Goal: Task Accomplishment & Management: Manage account settings

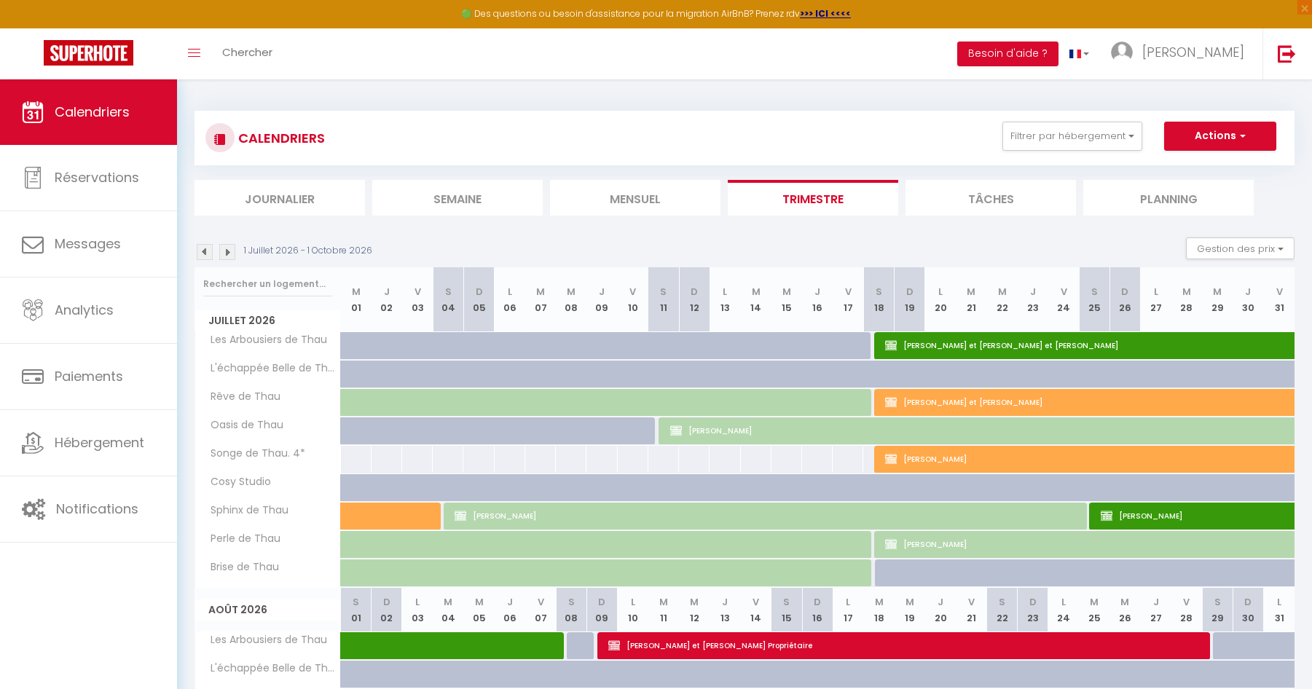
select select "KO"
select select "0"
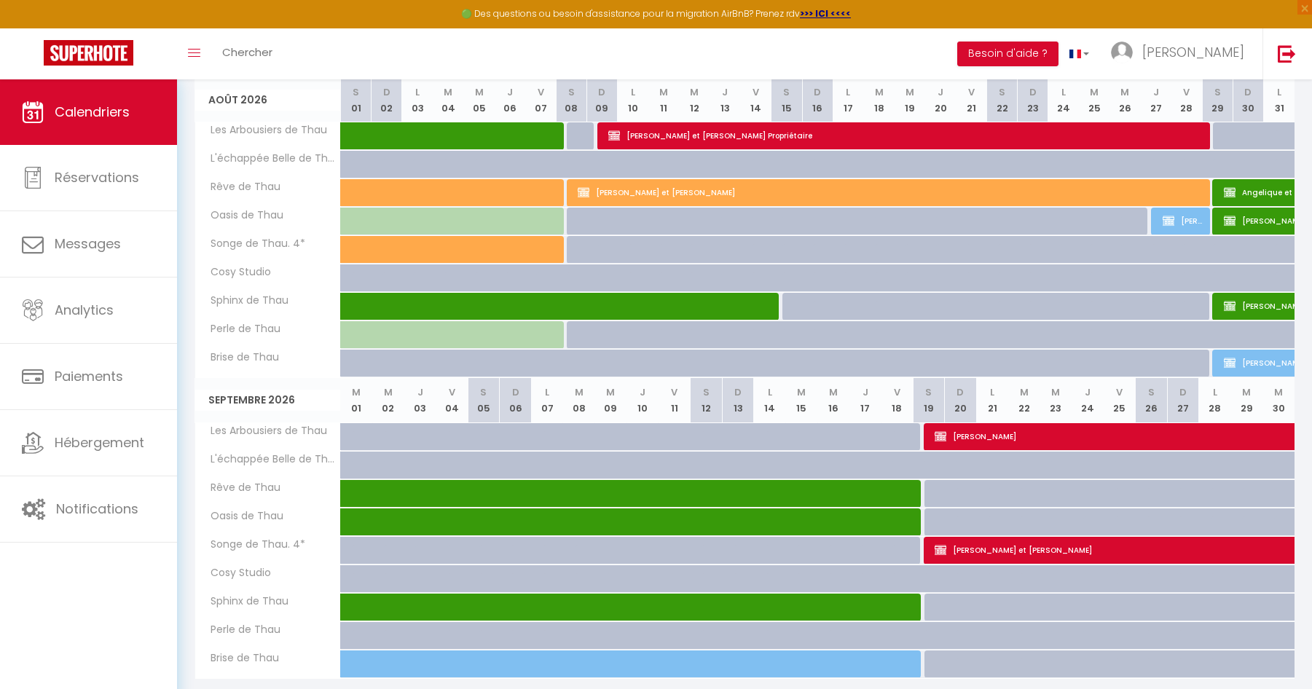
scroll to position [510, 0]
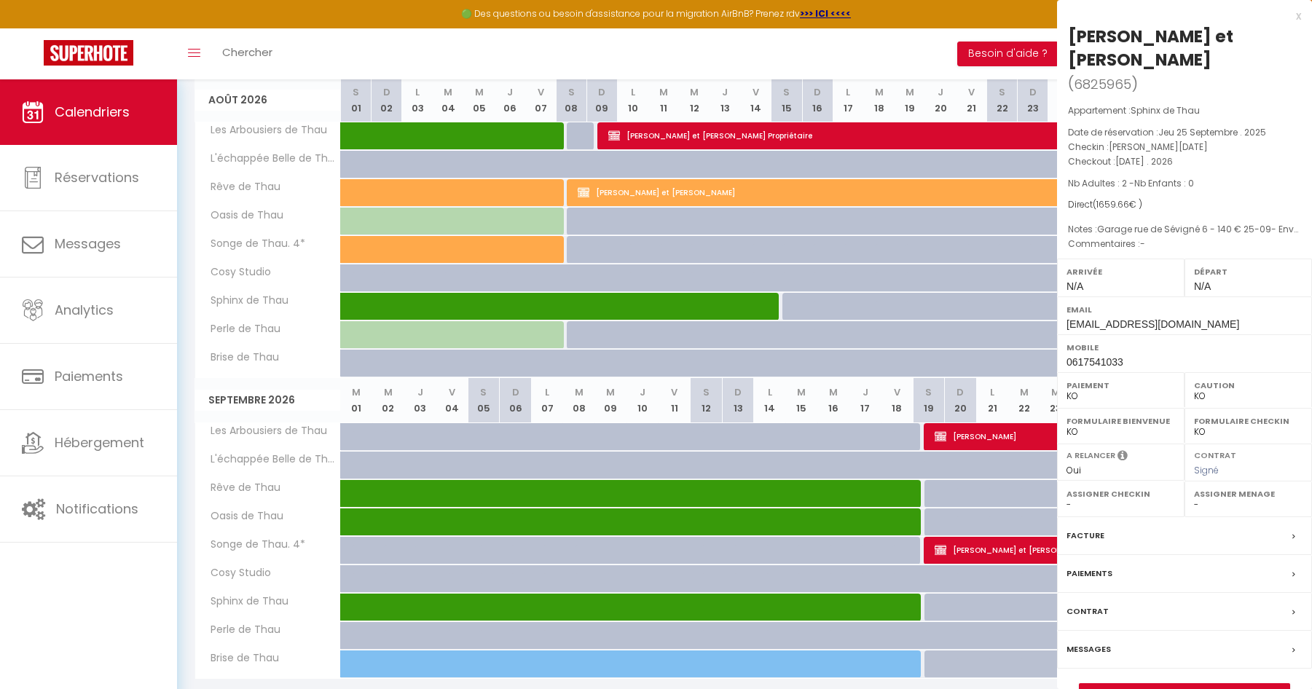
select select "OK"
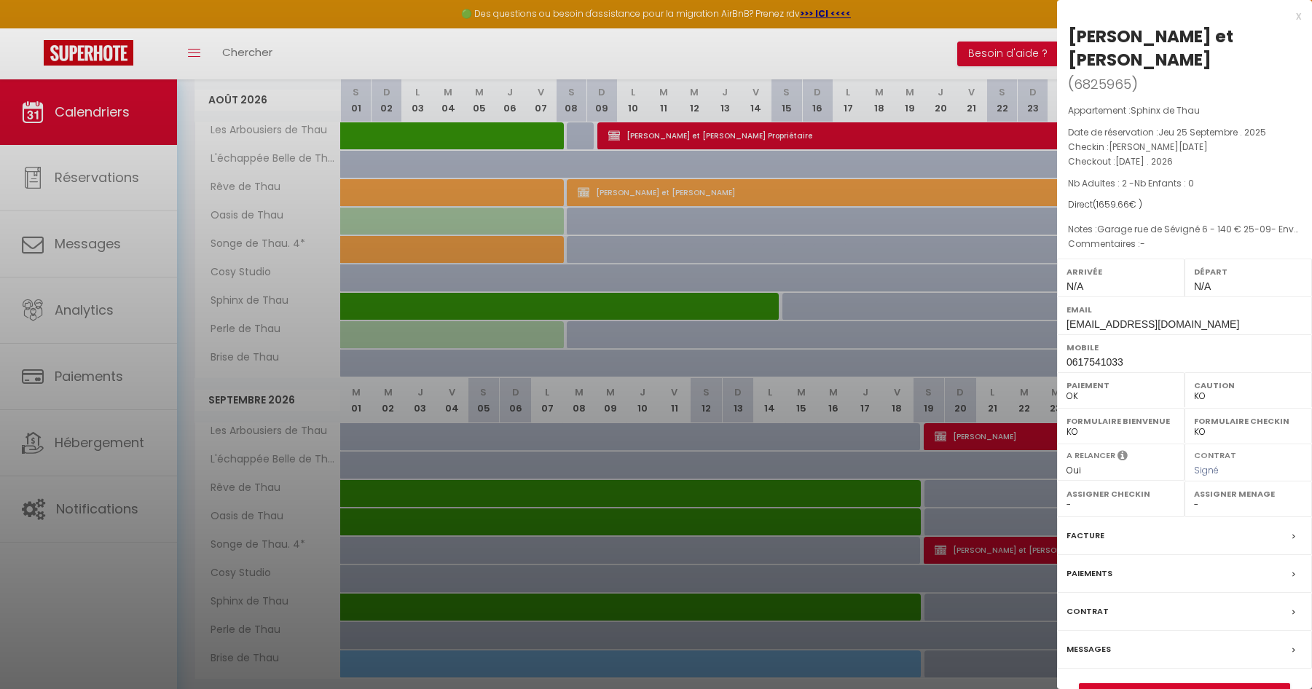
click at [87, 242] on div at bounding box center [656, 344] width 1312 height 689
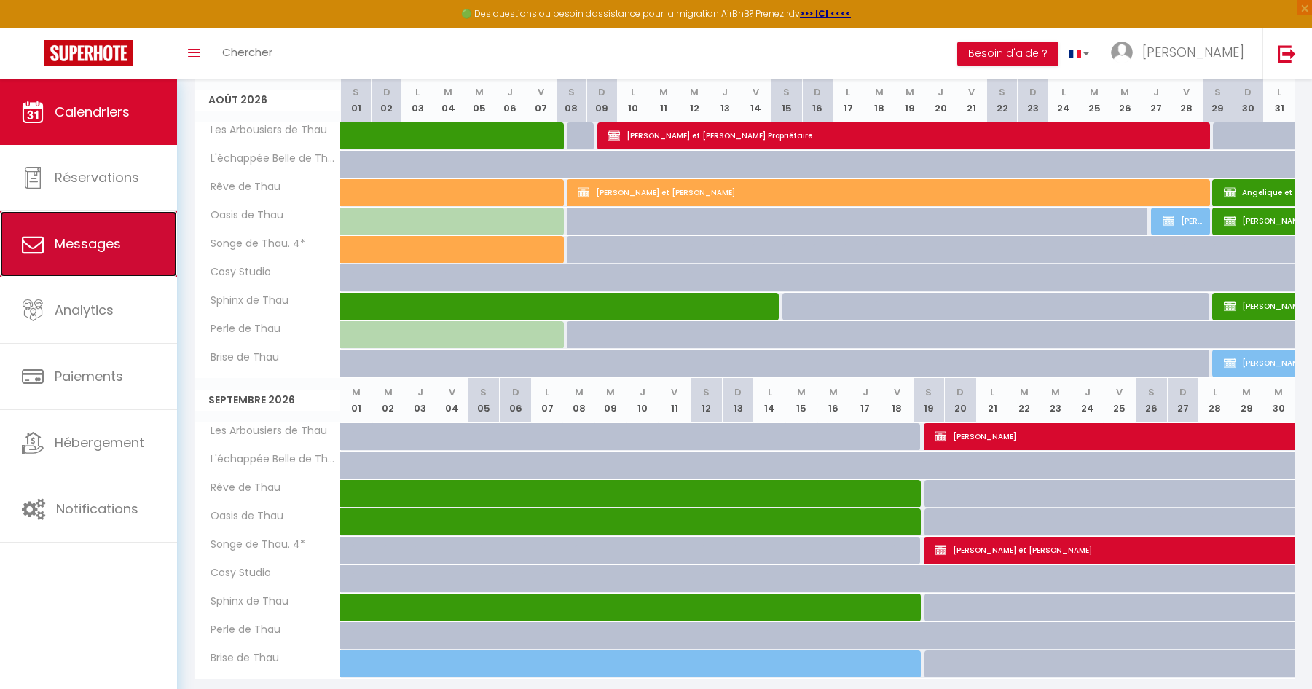
click at [87, 242] on span "Messages" at bounding box center [88, 244] width 66 height 18
select select "message"
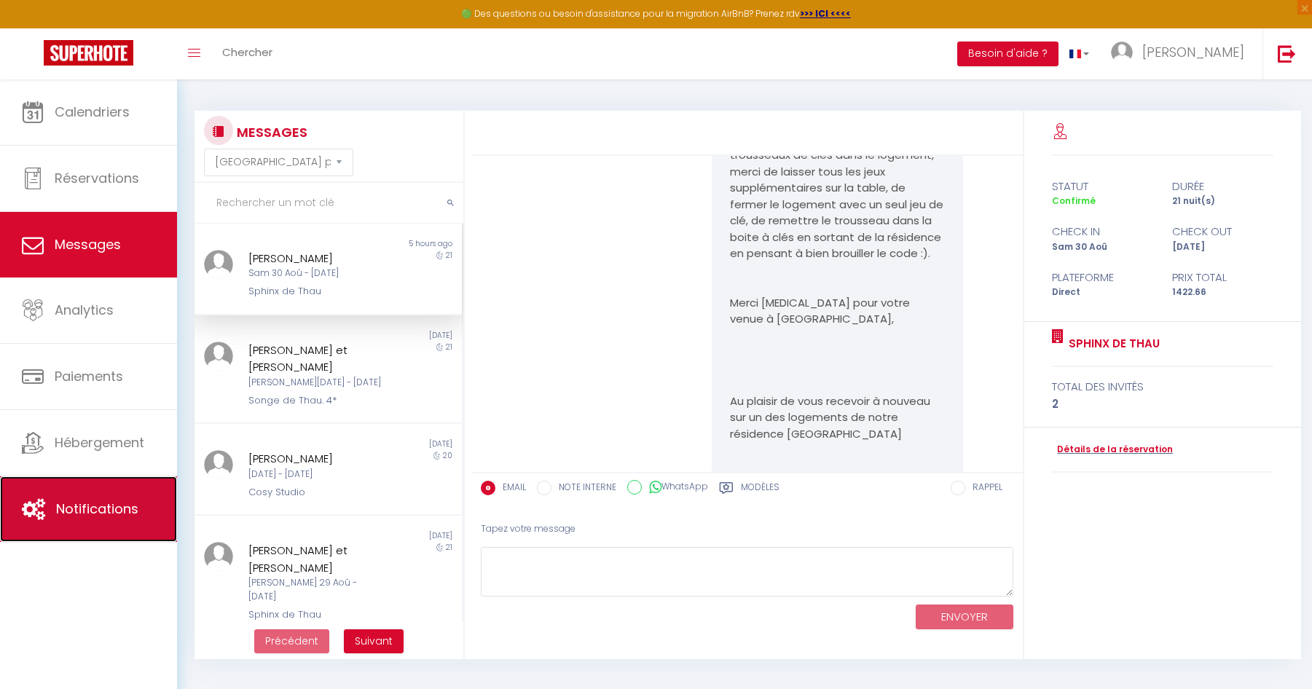
click at [114, 505] on span "Notifications" at bounding box center [97, 509] width 82 height 18
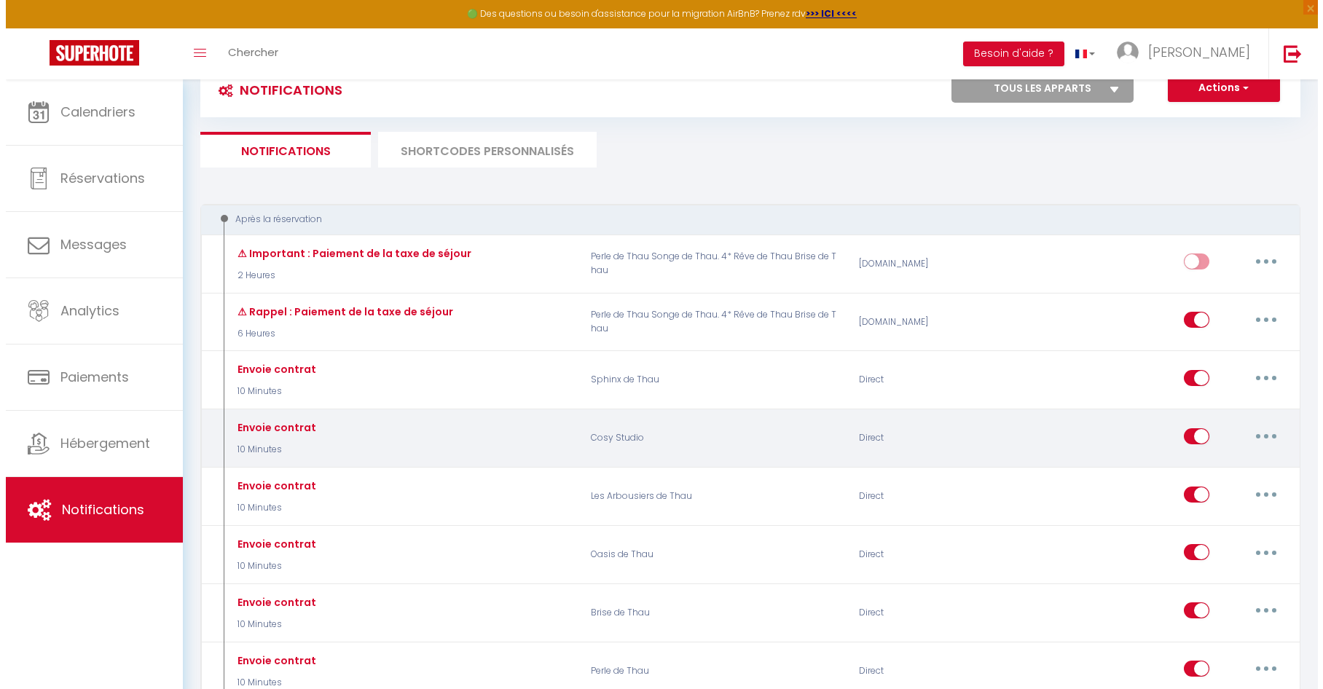
scroll to position [146, 0]
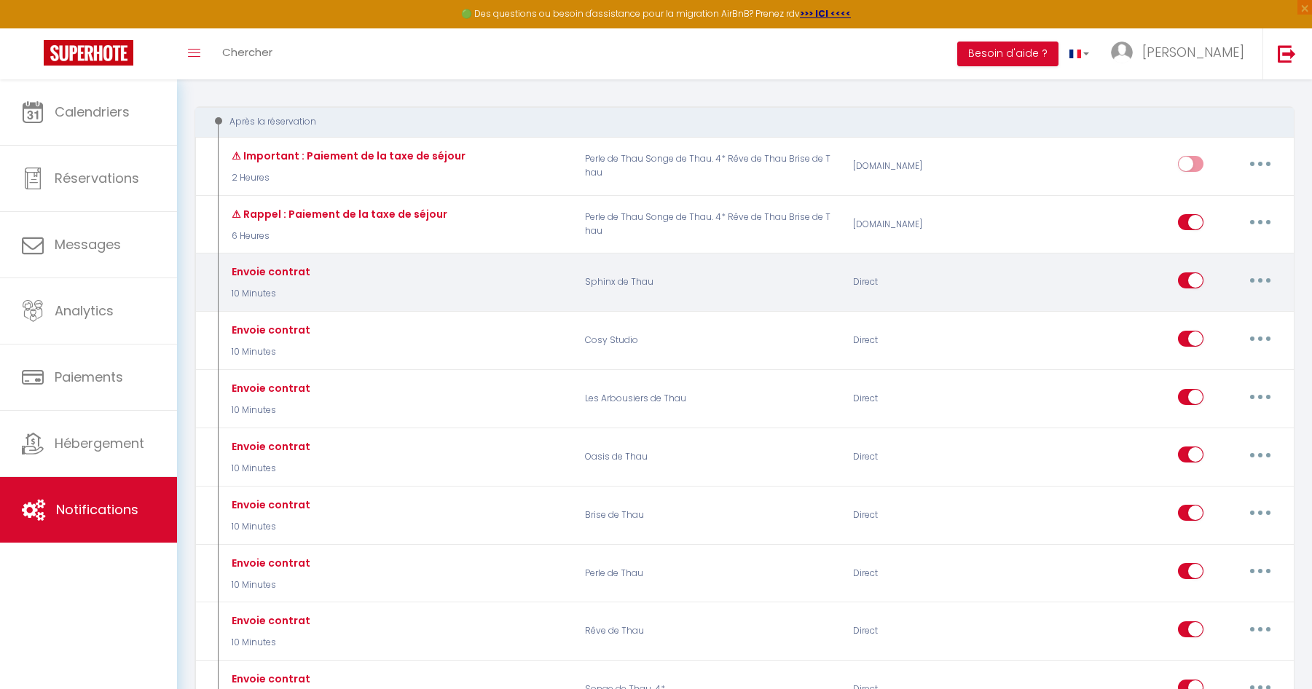
click at [1005, 287] on div "Direct" at bounding box center [933, 283] width 178 height 42
click at [1260, 286] on button "button" at bounding box center [1260, 280] width 41 height 23
click at [1187, 315] on link "Editer" at bounding box center [1222, 313] width 108 height 25
type input "Envoie contrat"
select select "10 Minutes"
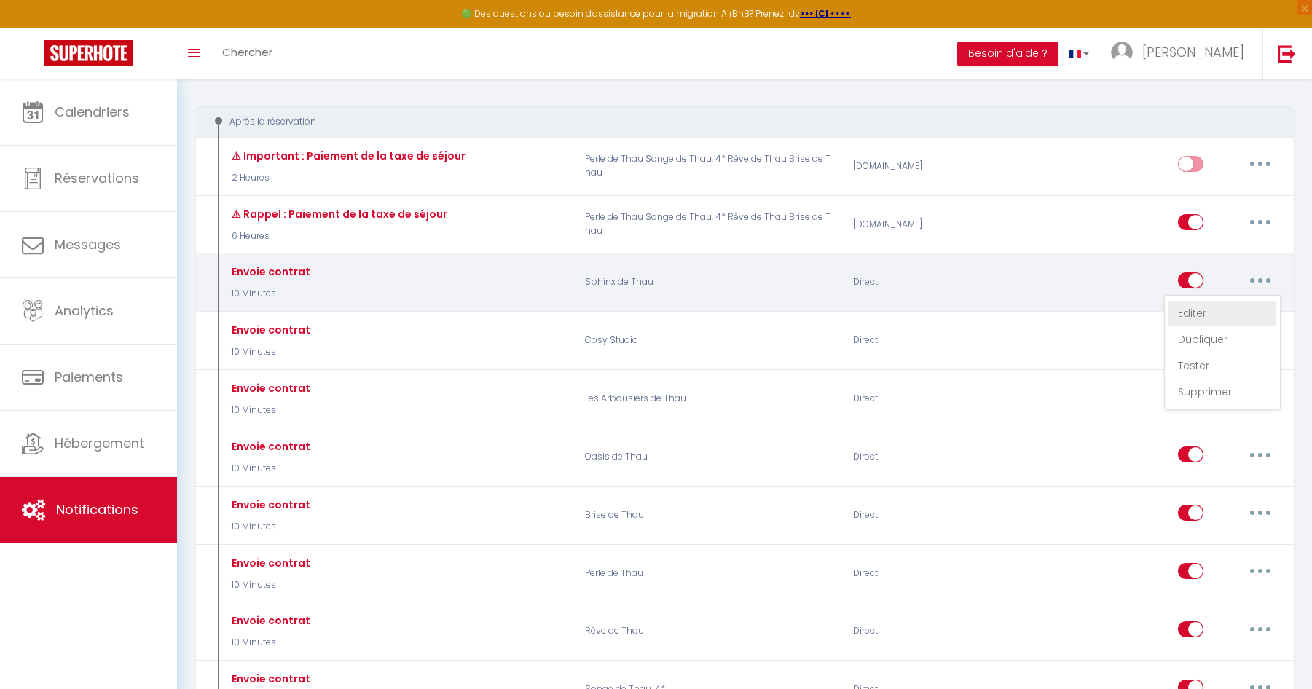
select select
checkbox input "true"
checkbox input "false"
radio input "true"
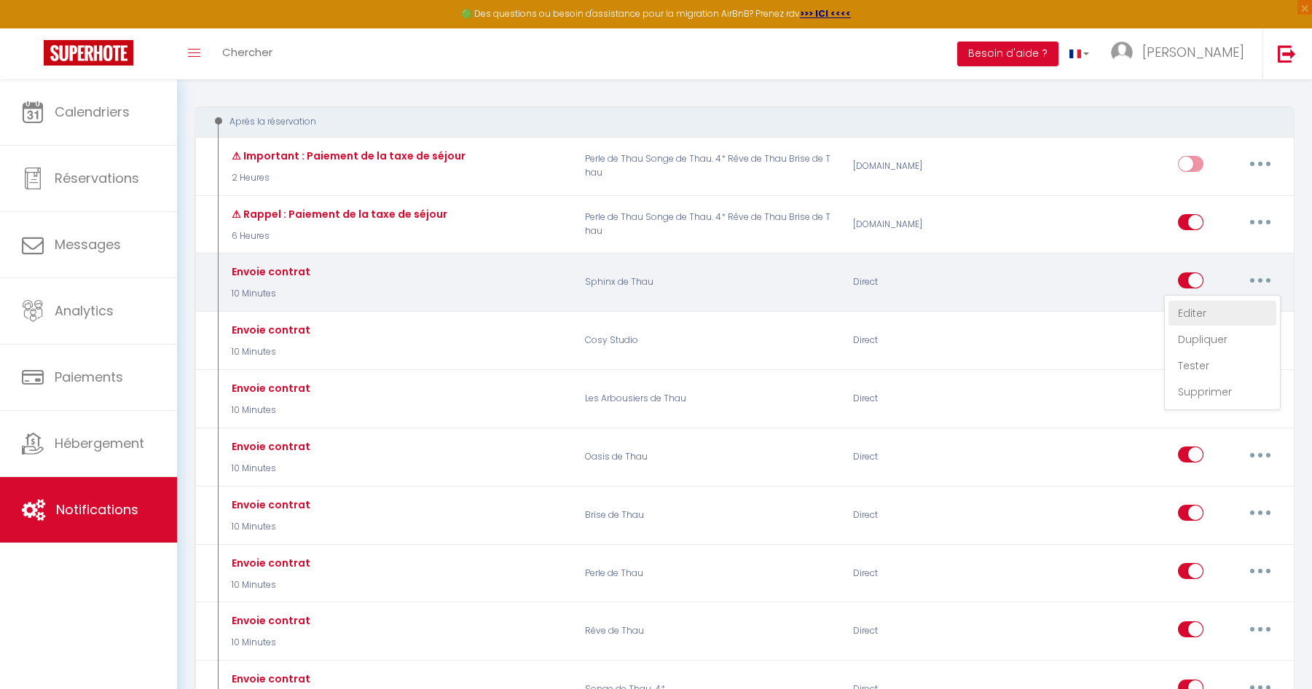
type input "Votre contrat pour la réservation du [CHECKING:DD-MM-YYYY] au [CHECKOUT:DD-MM-Y…"
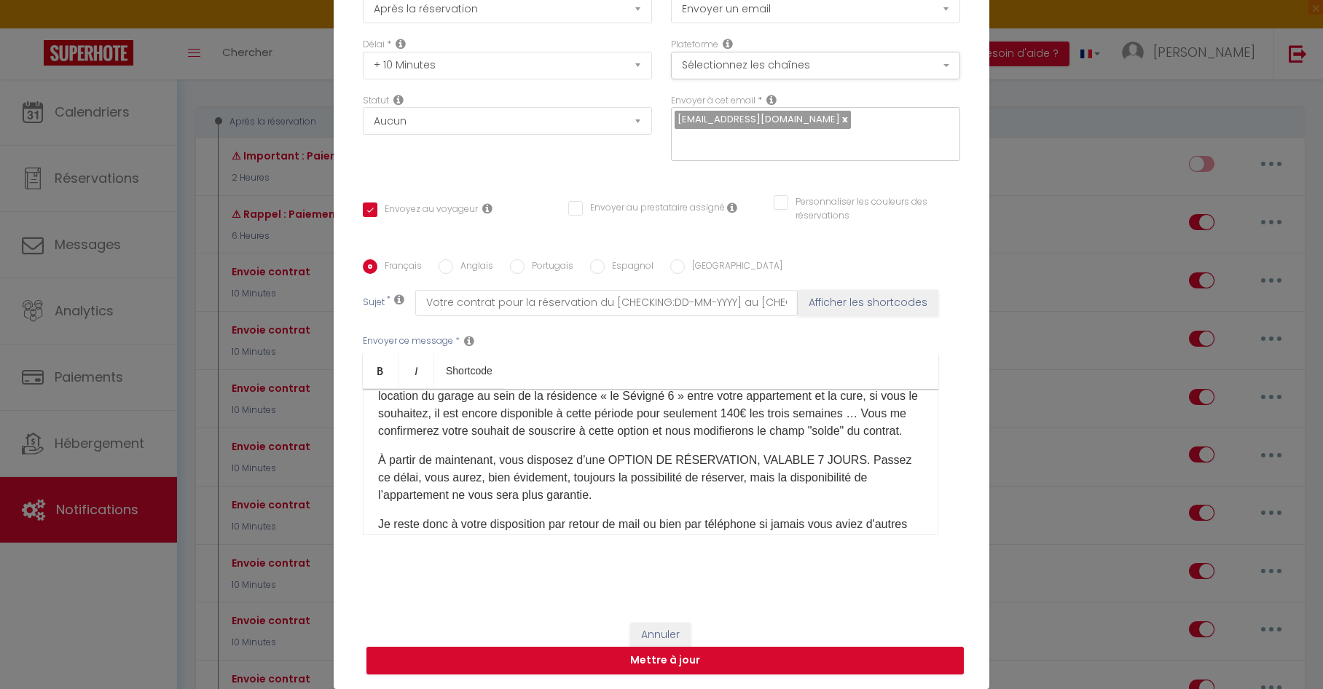
scroll to position [787, 0]
click at [772, 439] on p "Le champ "solde" dans le contrat ci-dessus, peut également comprendre les optio…" at bounding box center [650, 404] width 545 height 70
click at [771, 439] on p "Le champ "solde" dans le contrat ci-dessus, peut également comprendre les optio…" at bounding box center [650, 404] width 545 height 70
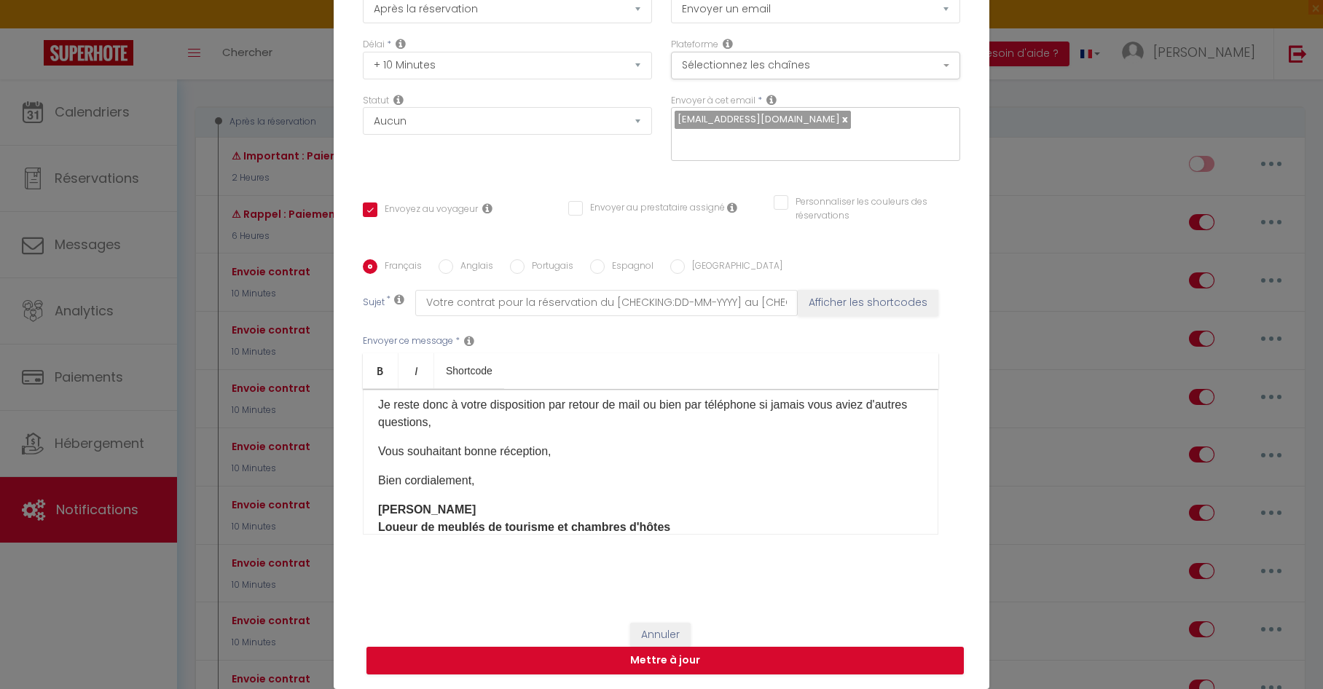
scroll to position [932, 0]
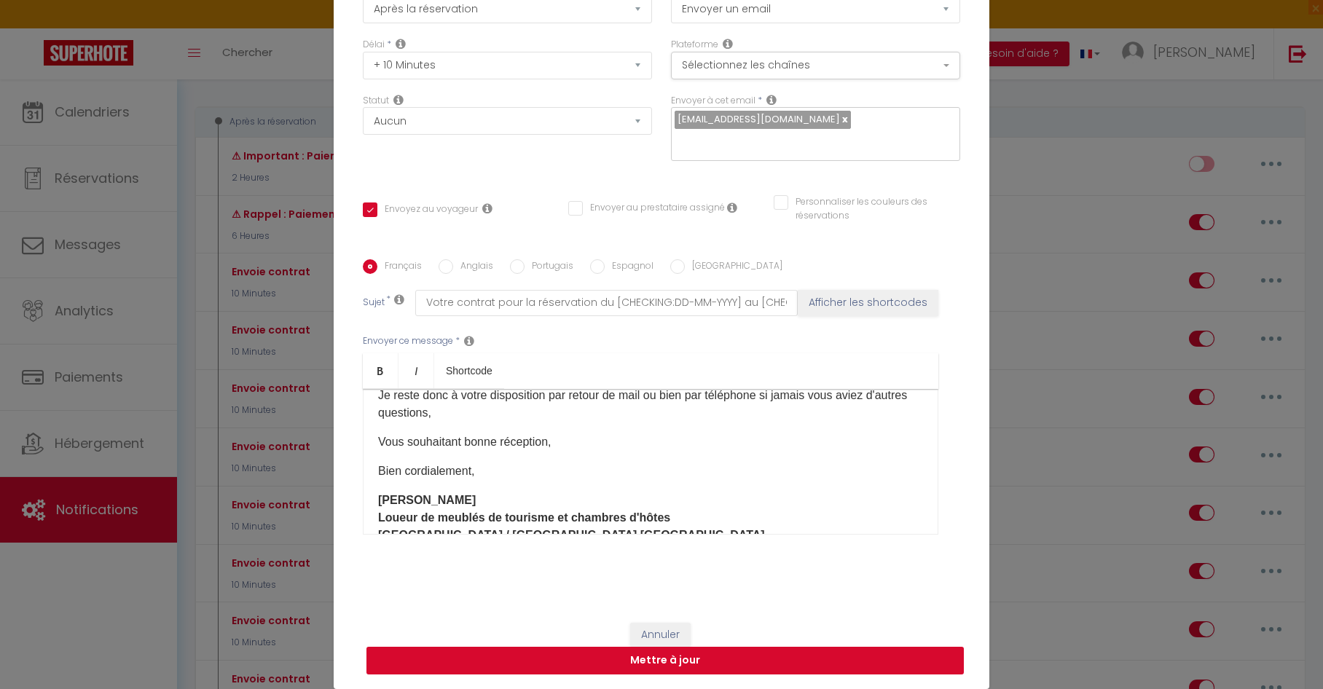
click at [683, 657] on button "Mettre à jour" at bounding box center [664, 661] width 597 height 28
checkbox input "true"
checkbox input "false"
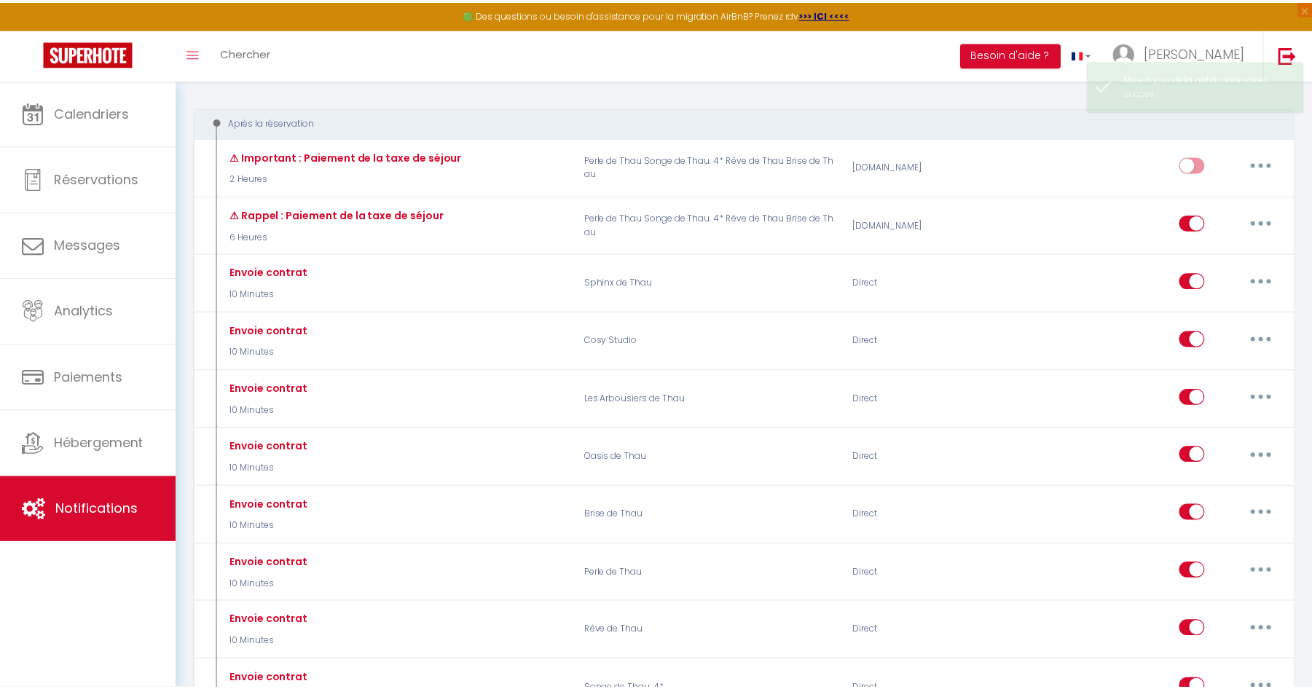
scroll to position [0, 0]
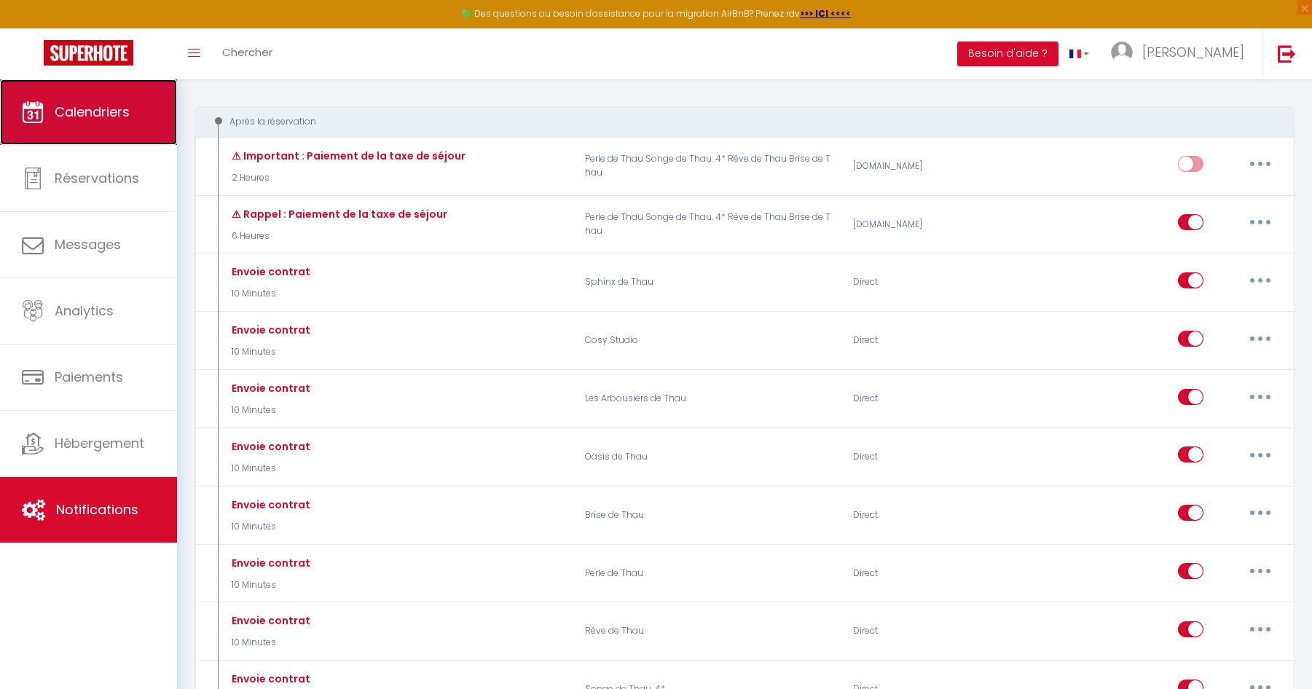
click at [99, 115] on span "Calendriers" at bounding box center [92, 112] width 75 height 18
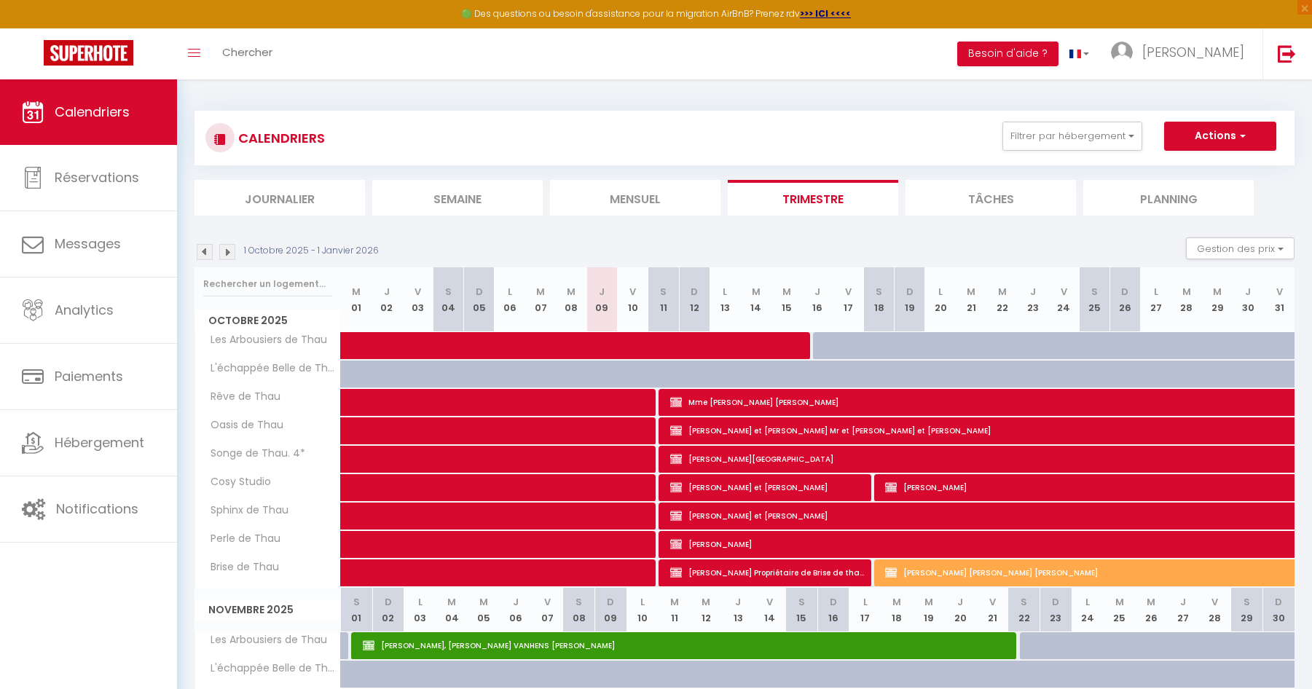
click at [227, 253] on img at bounding box center [227, 252] width 16 height 16
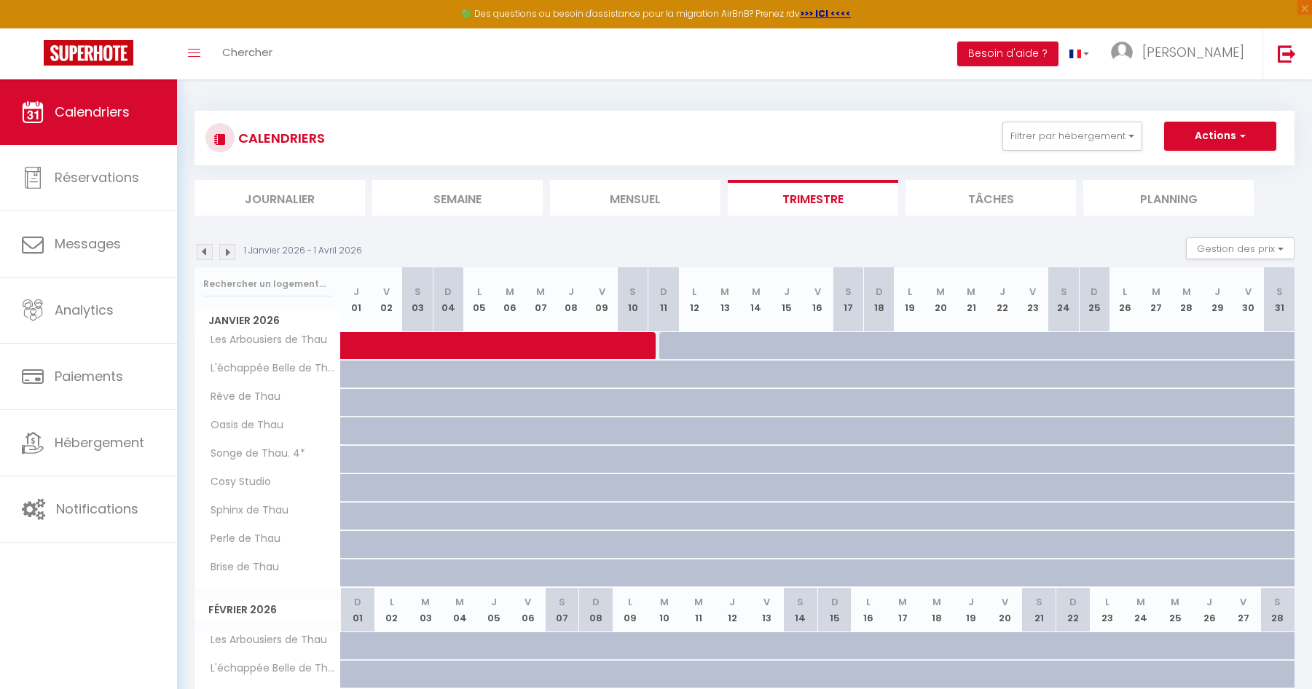
click at [227, 253] on img at bounding box center [227, 252] width 16 height 16
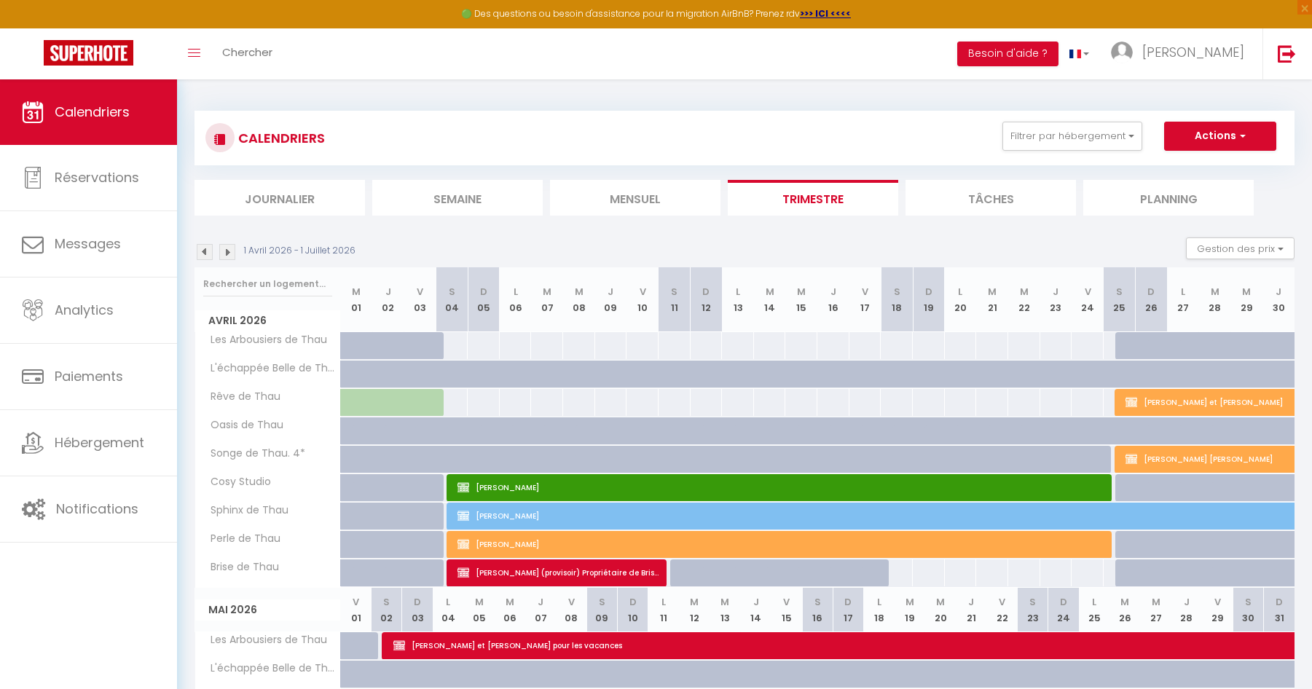
click at [227, 253] on img at bounding box center [227, 252] width 16 height 16
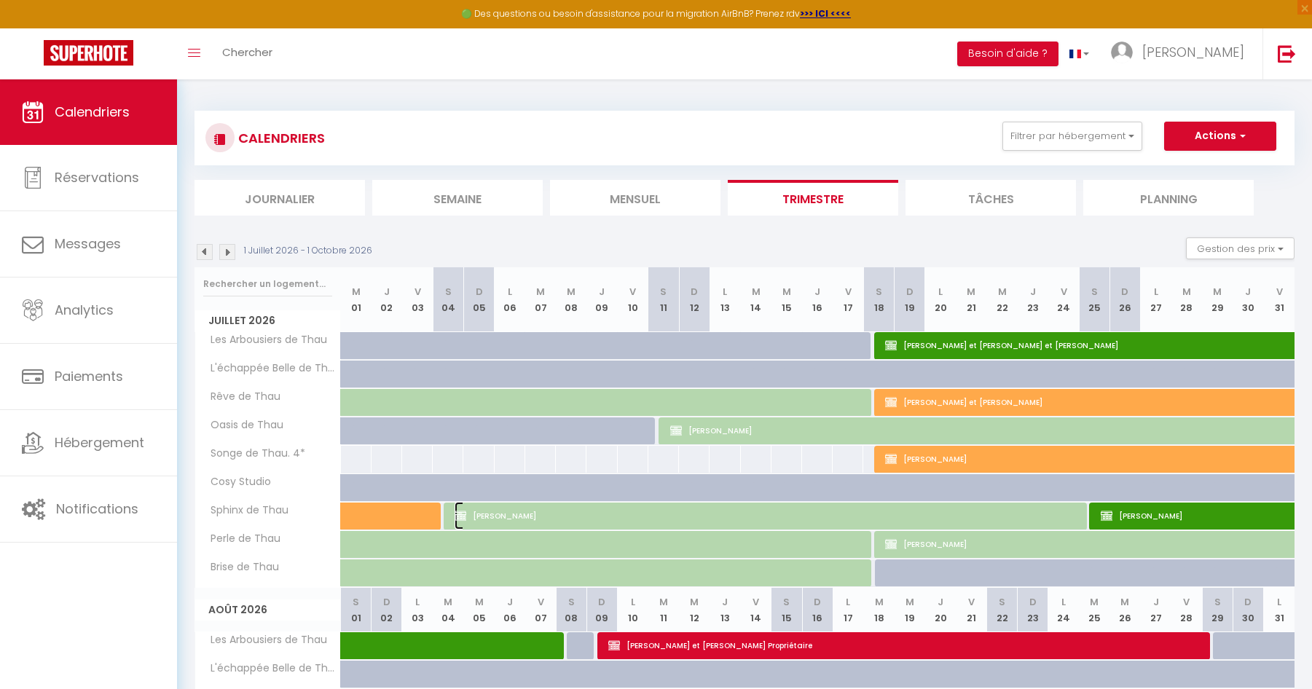
click at [1029, 519] on span "Soubiha Akharouid" at bounding box center [766, 516] width 622 height 28
select select "KO"
select select "0"
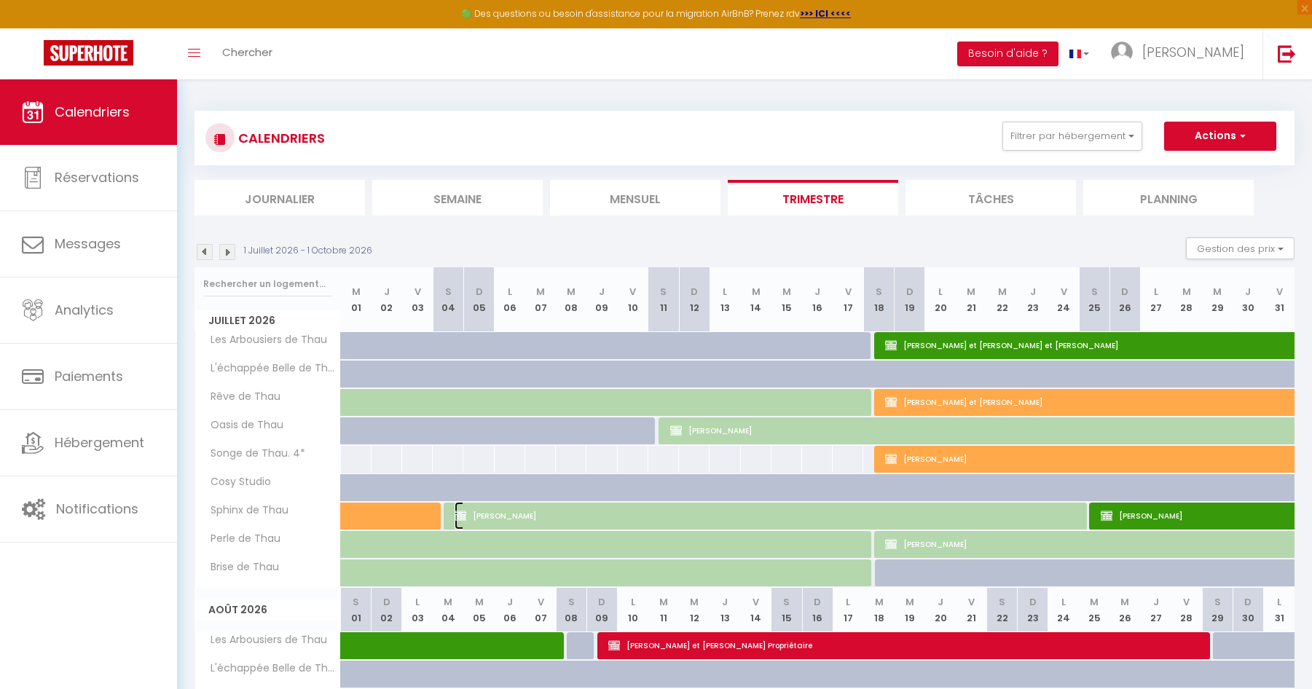
select select "1"
select select
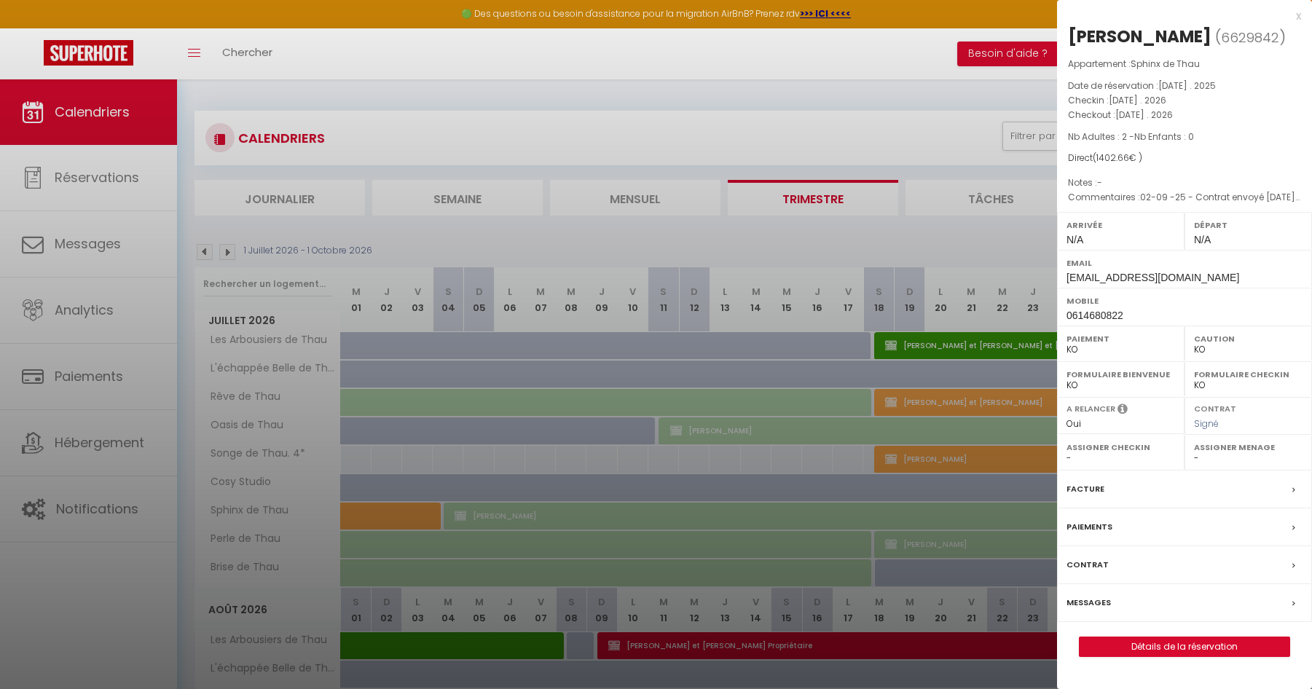
click at [535, 498] on div at bounding box center [656, 344] width 1312 height 689
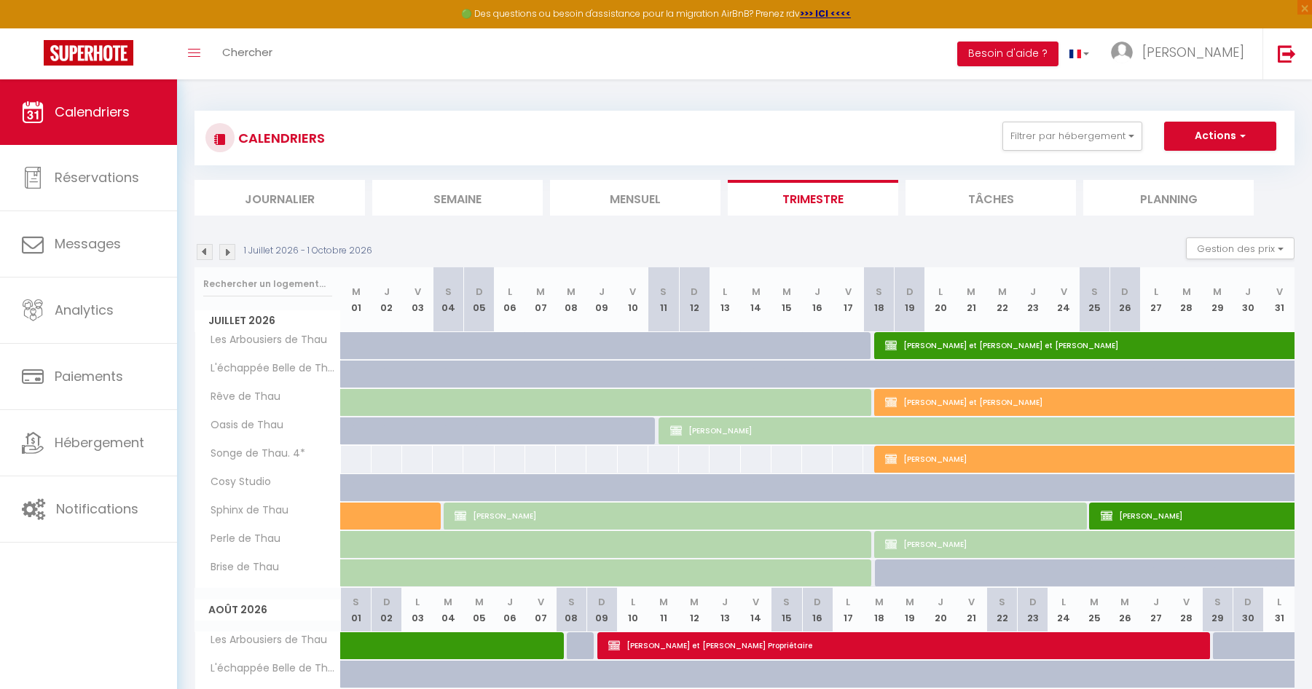
click at [552, 482] on div at bounding box center [551, 496] width 31 height 28
type input "Mar 07 Juillet 2026"
type input "Mer 08 Juillet 2026"
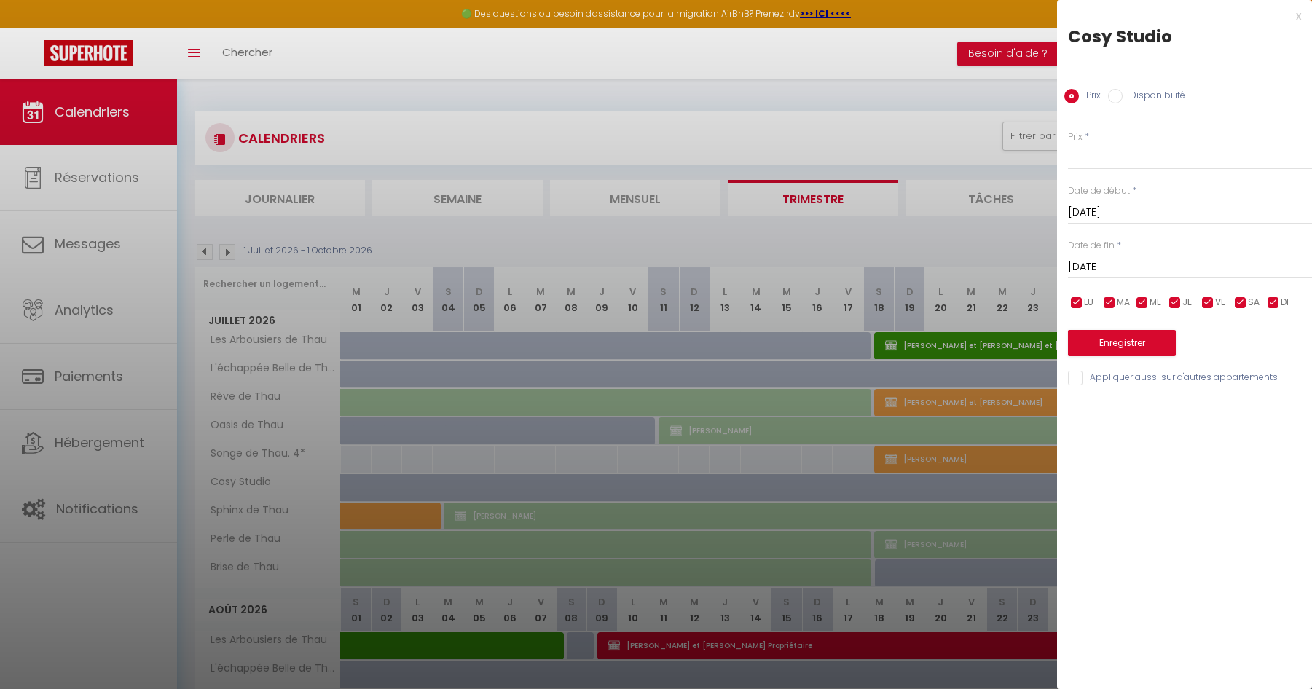
click at [112, 505] on div at bounding box center [656, 344] width 1312 height 689
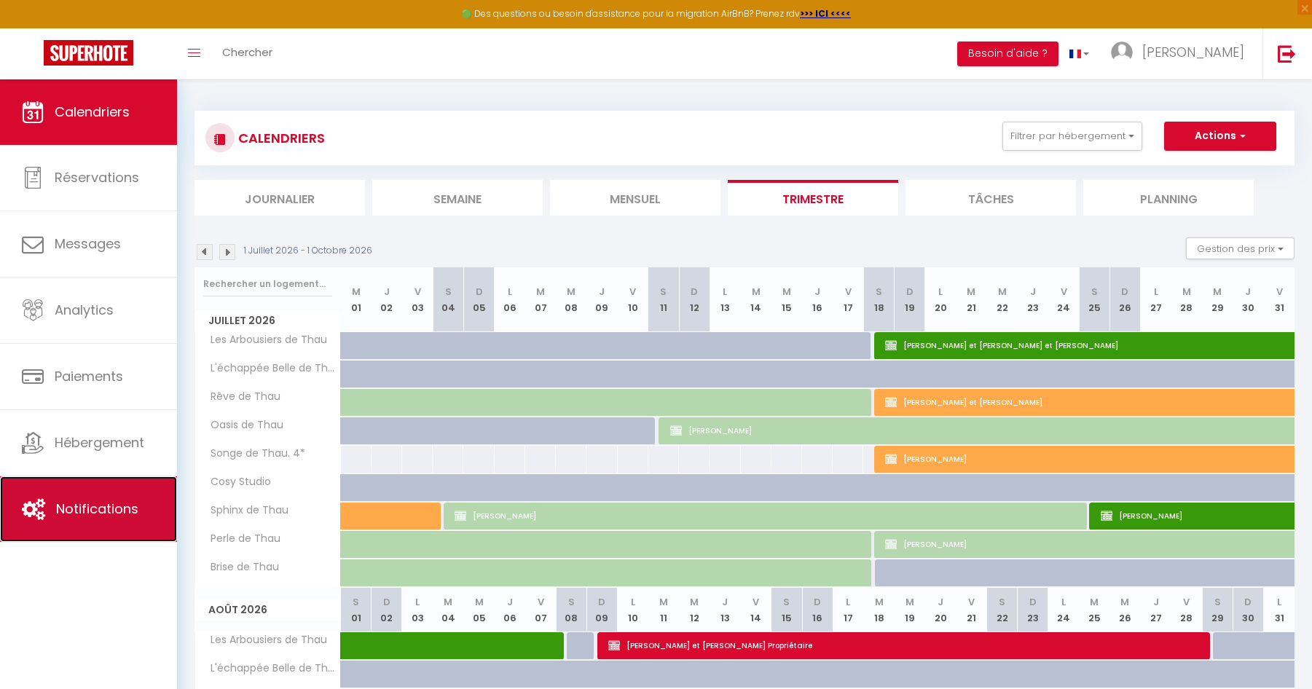
click at [114, 508] on span "Notifications" at bounding box center [97, 509] width 82 height 18
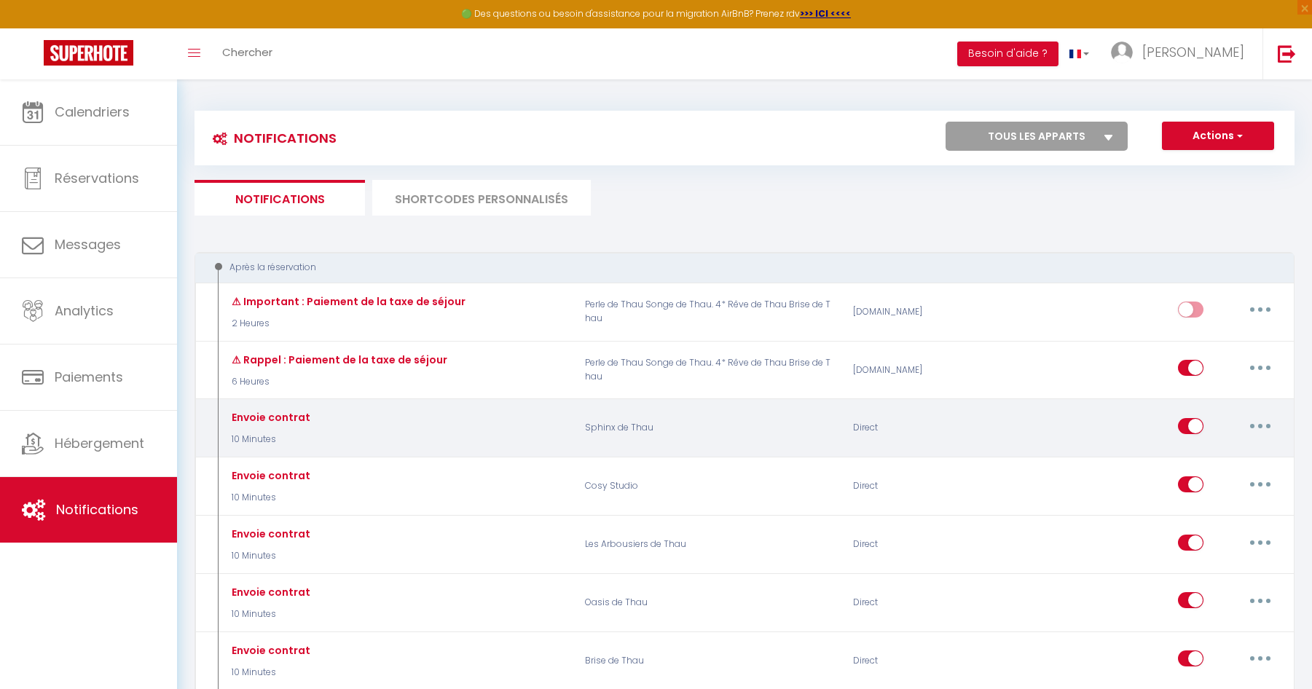
click at [1264, 426] on button "button" at bounding box center [1260, 425] width 41 height 23
click at [1204, 513] on link "Tester" at bounding box center [1222, 511] width 108 height 25
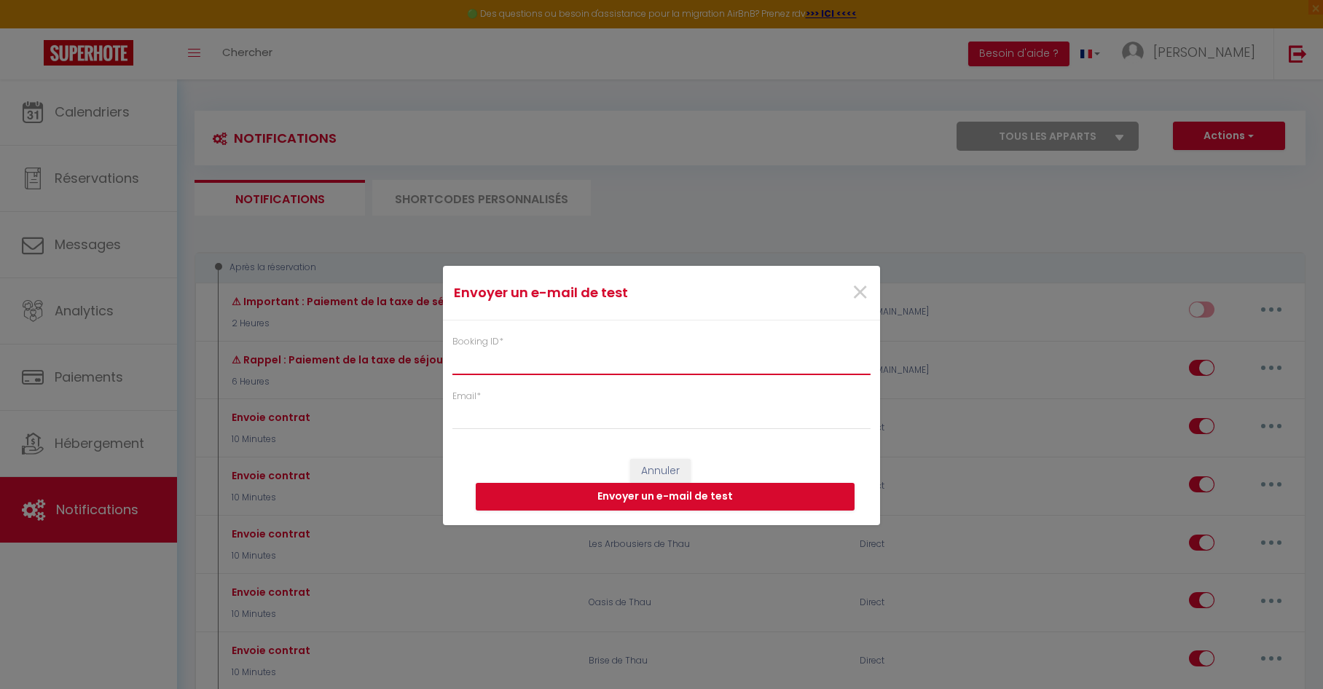
click at [588, 359] on input "Booking ID *" at bounding box center [661, 362] width 418 height 26
type input "6629842"
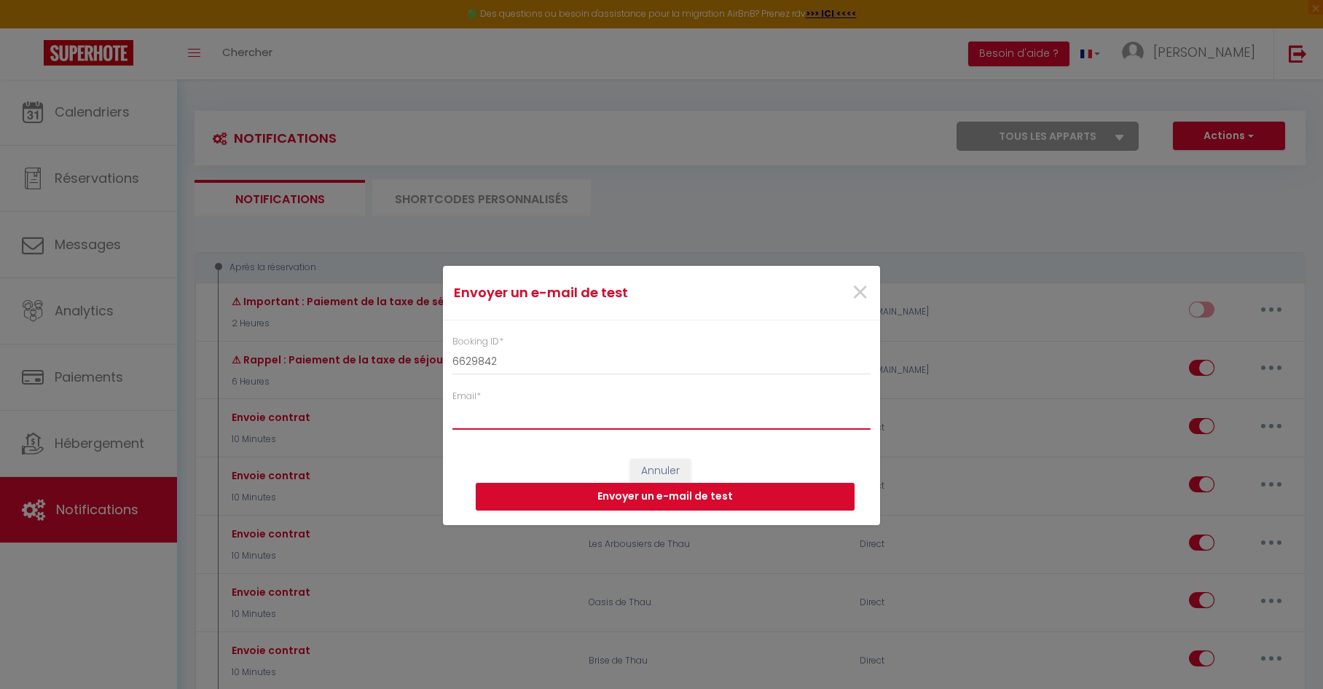
click at [559, 419] on input "Email *" at bounding box center [661, 417] width 418 height 26
type input "boullangersabrina@yahoo.fr"
click at [682, 497] on button "Envoyer un e-mail de test" at bounding box center [665, 497] width 379 height 28
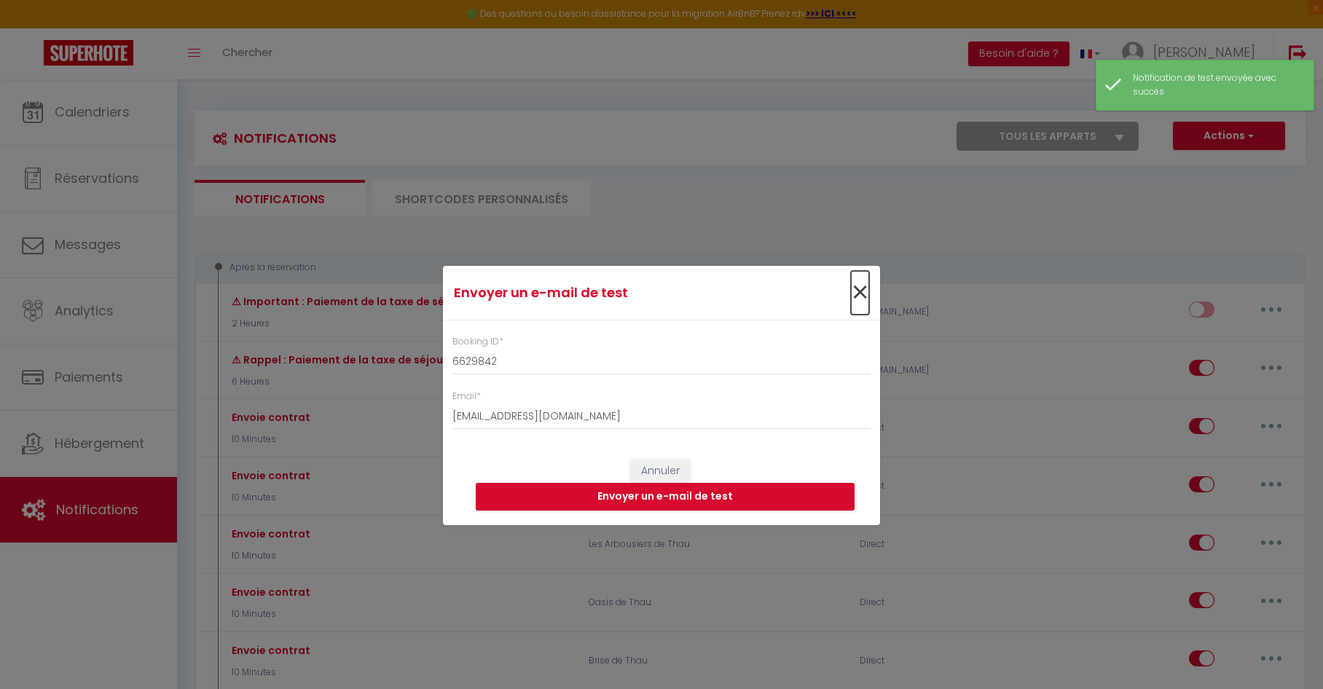
click at [867, 292] on span "×" at bounding box center [860, 293] width 18 height 44
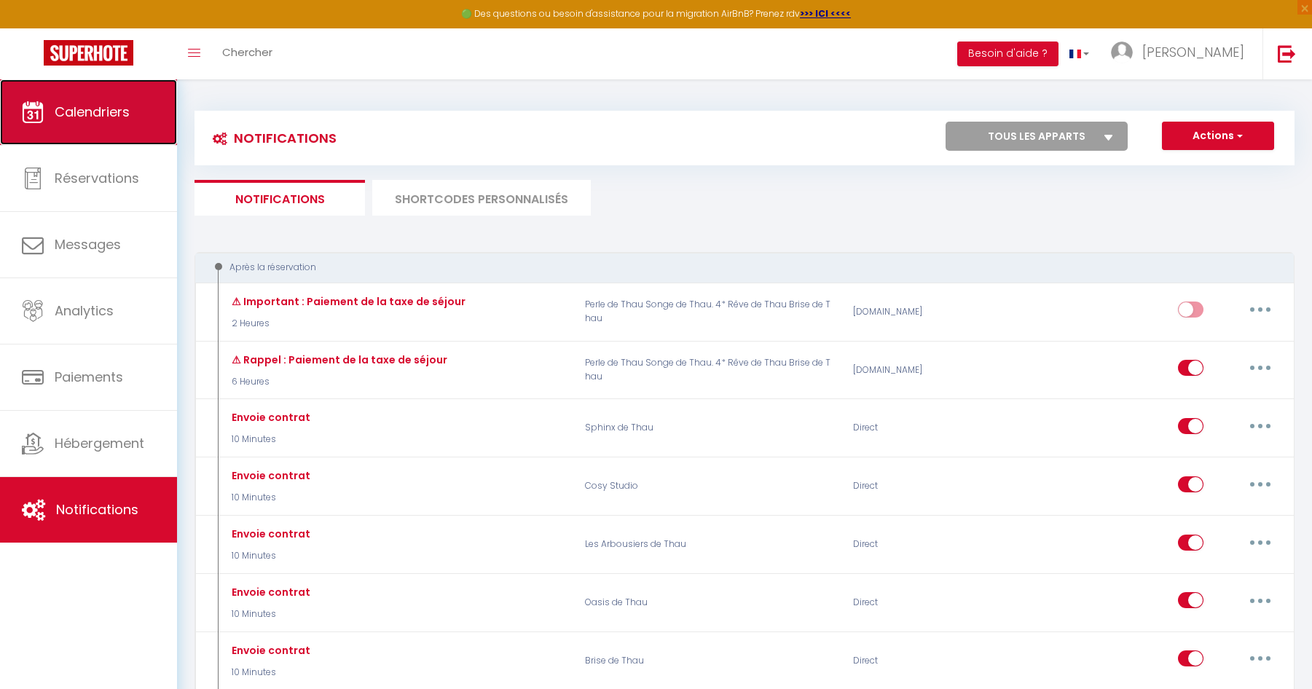
click at [109, 112] on span "Calendriers" at bounding box center [92, 112] width 75 height 18
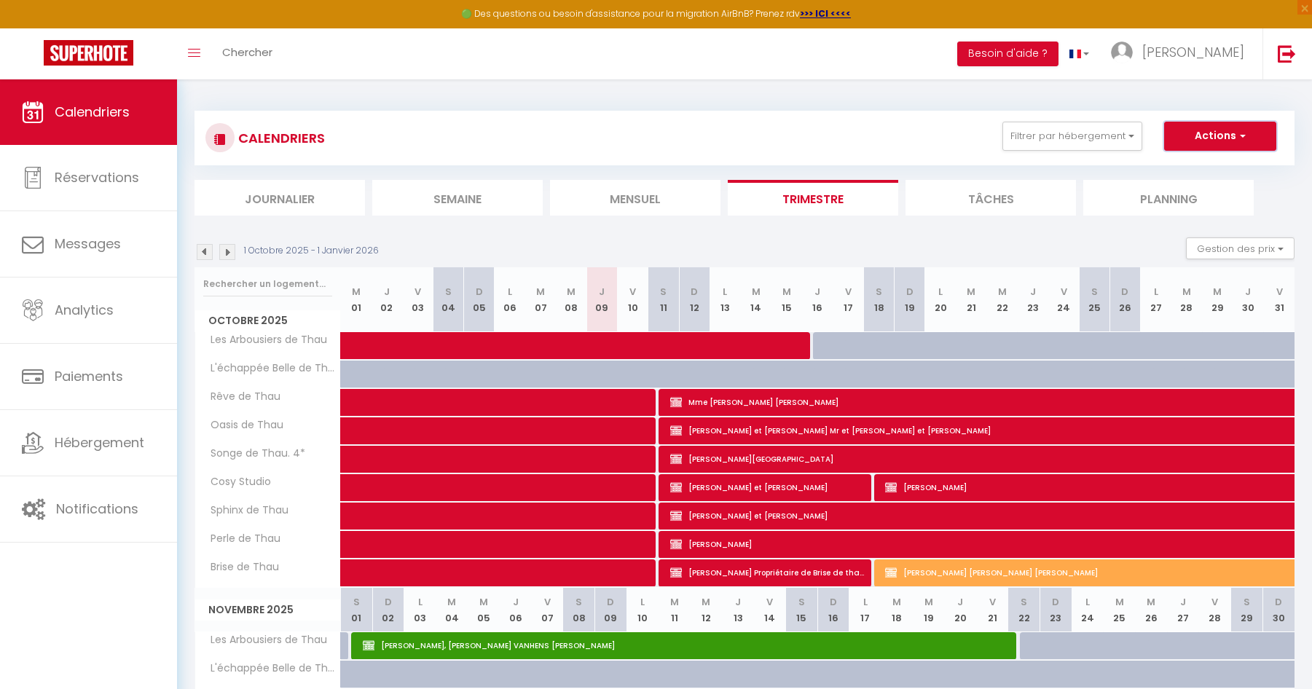
click at [1224, 138] on button "Actions" at bounding box center [1220, 136] width 112 height 29
click at [1195, 167] on link "Nouvelle réservation" at bounding box center [1205, 170] width 127 height 22
select select
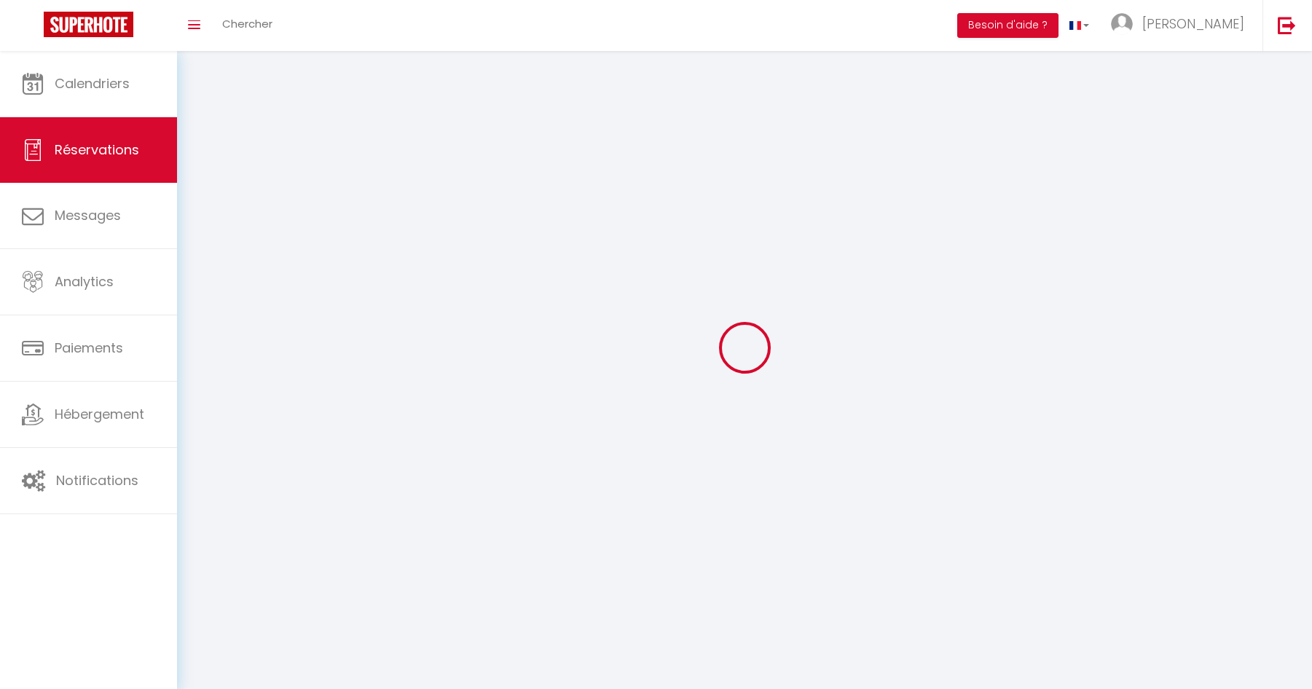
select select
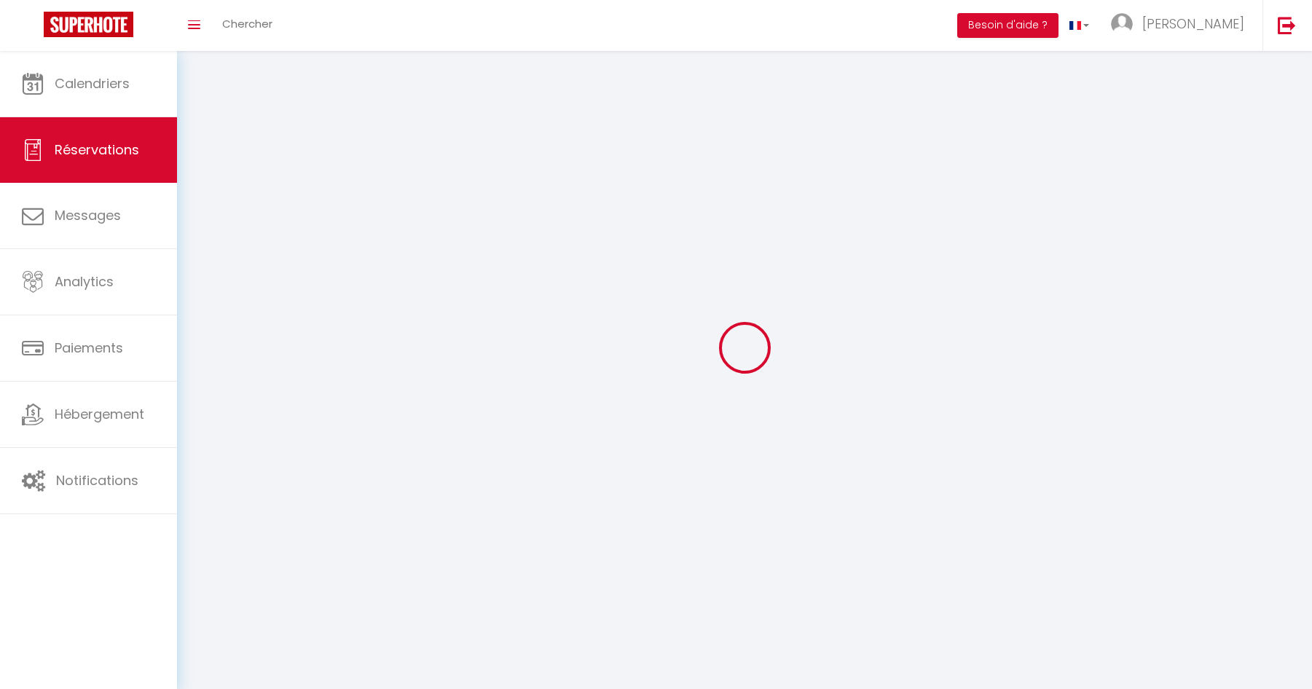
select select
checkbox input "false"
select select
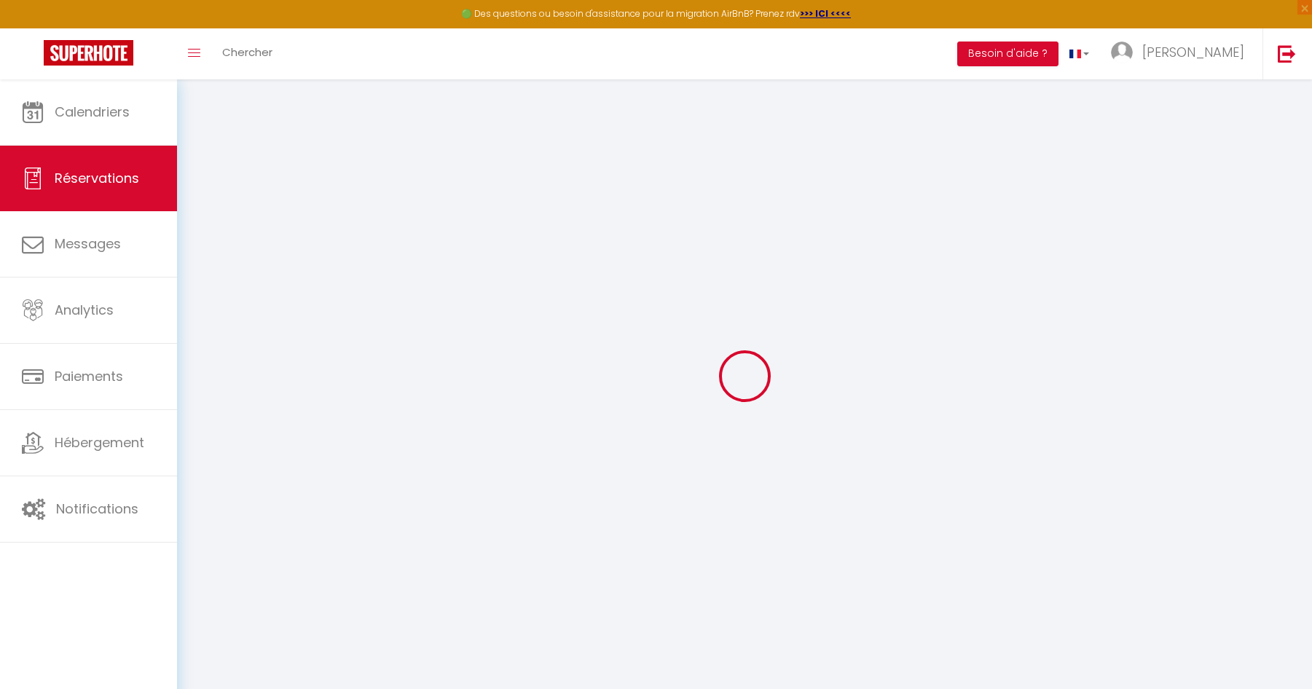
select select
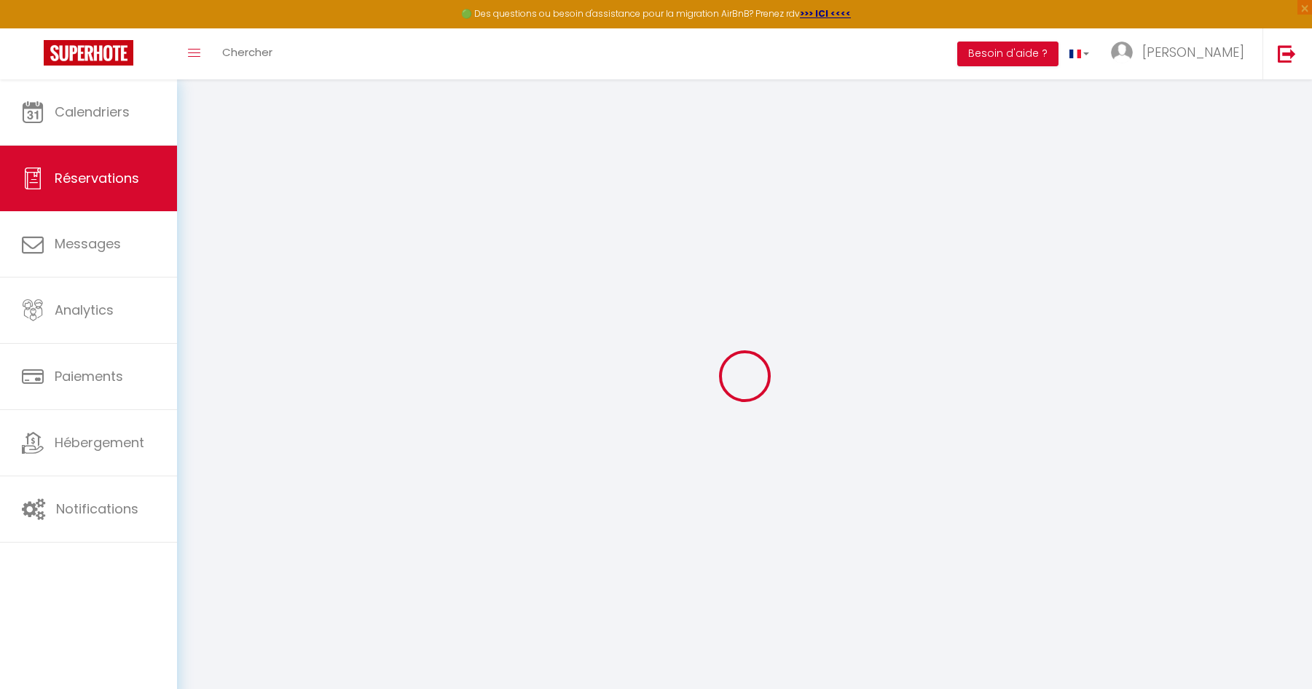
select select
checkbox input "false"
select select
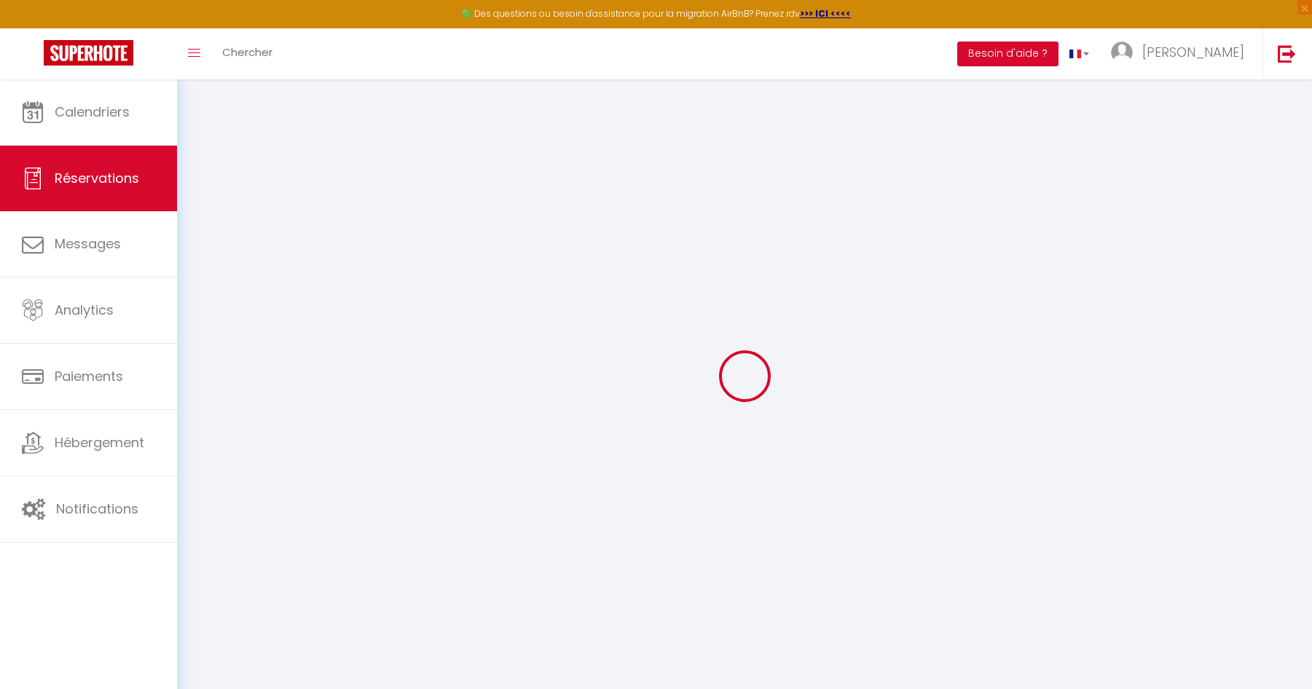
select select
checkbox input "false"
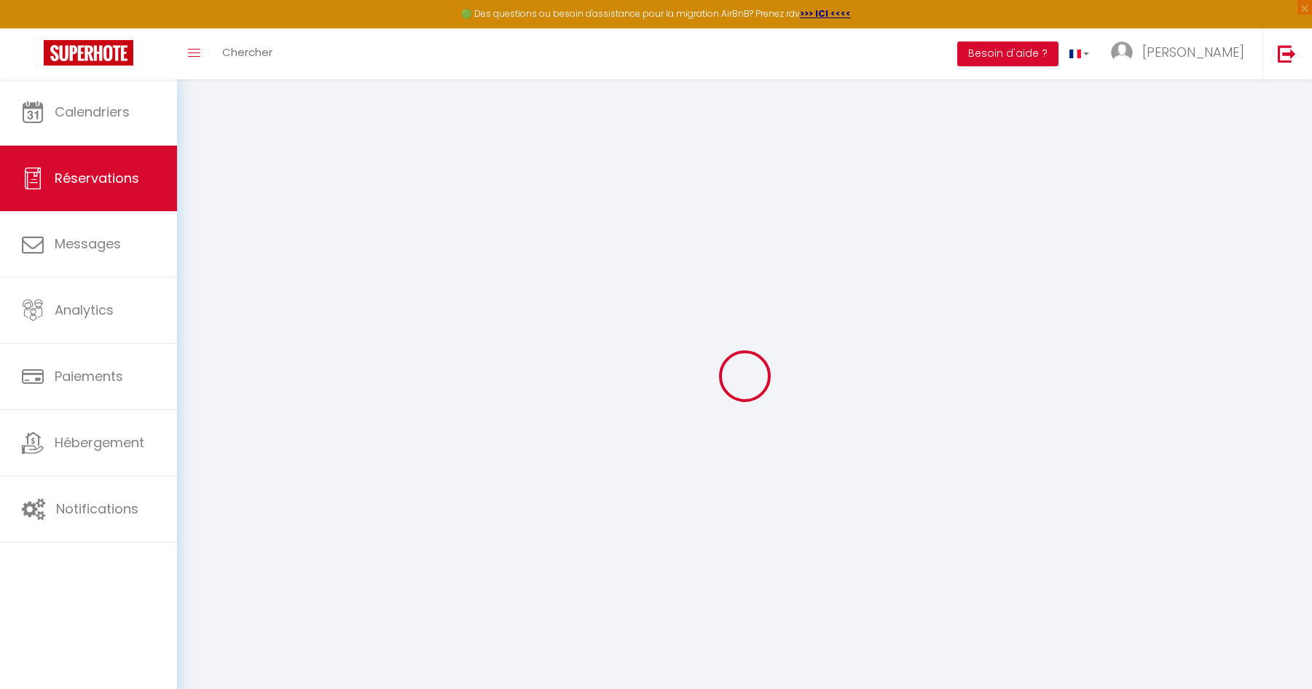
select select
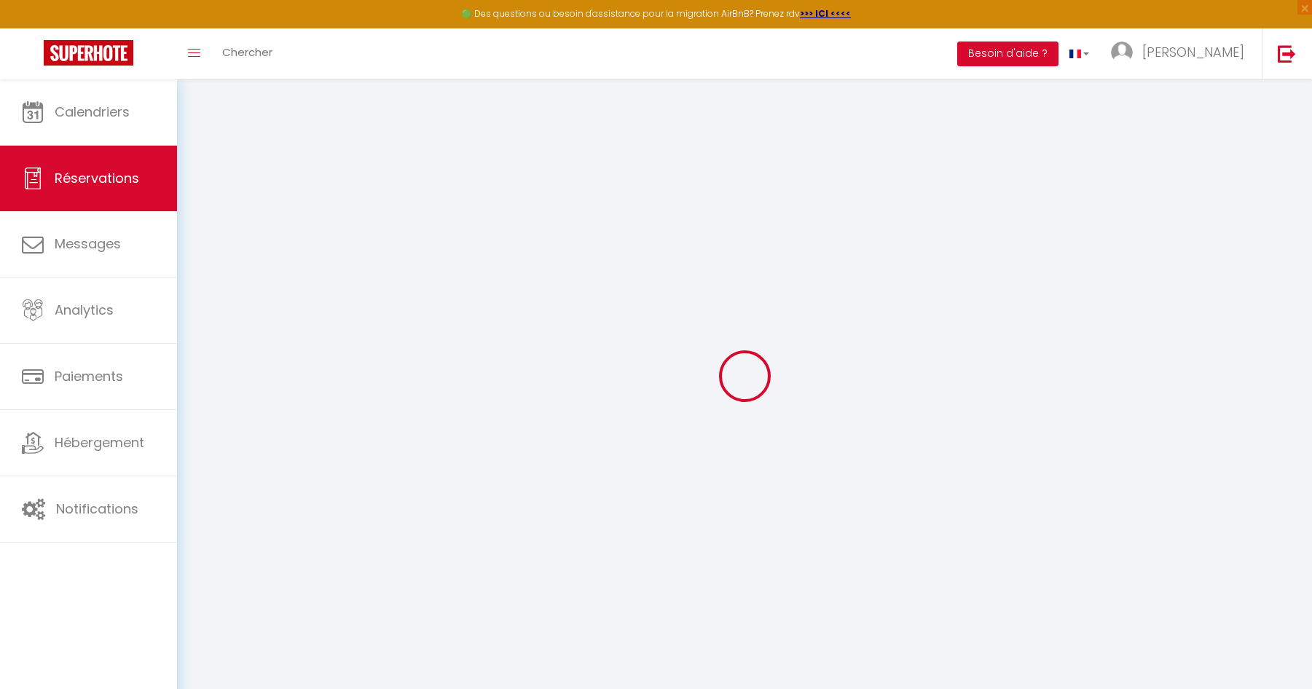
select select
checkbox input "false"
select select
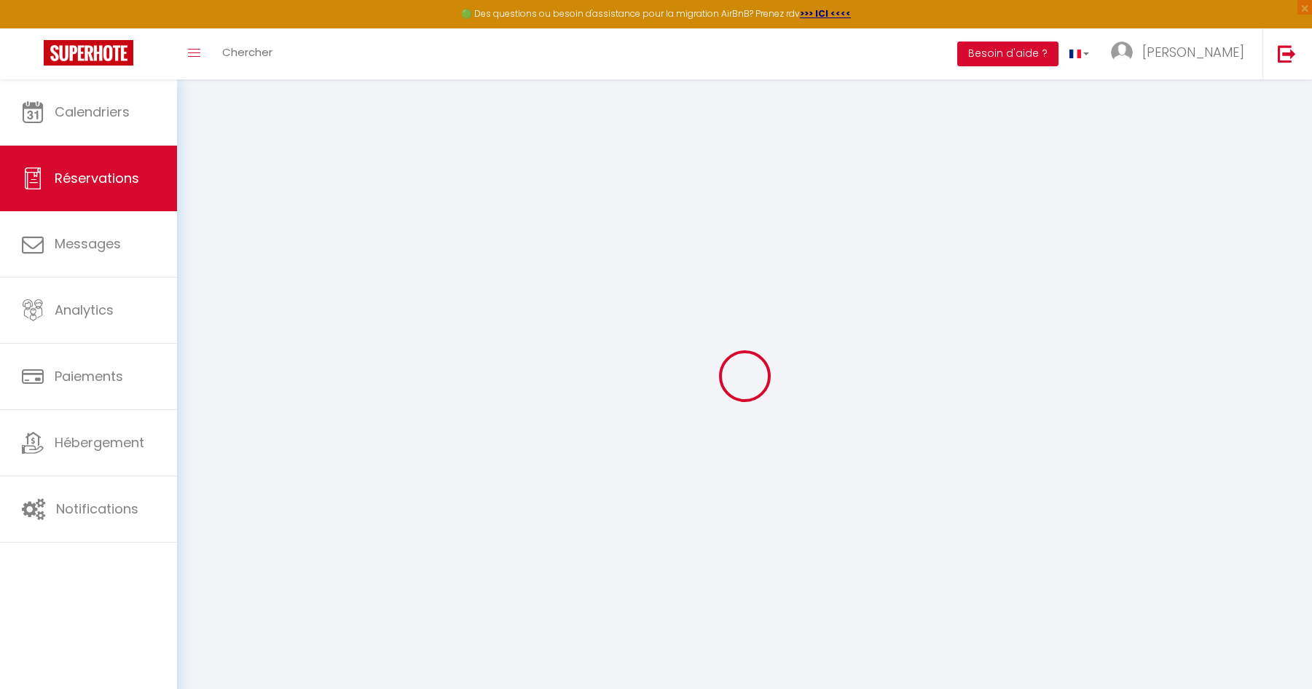
select select
checkbox input "false"
select select
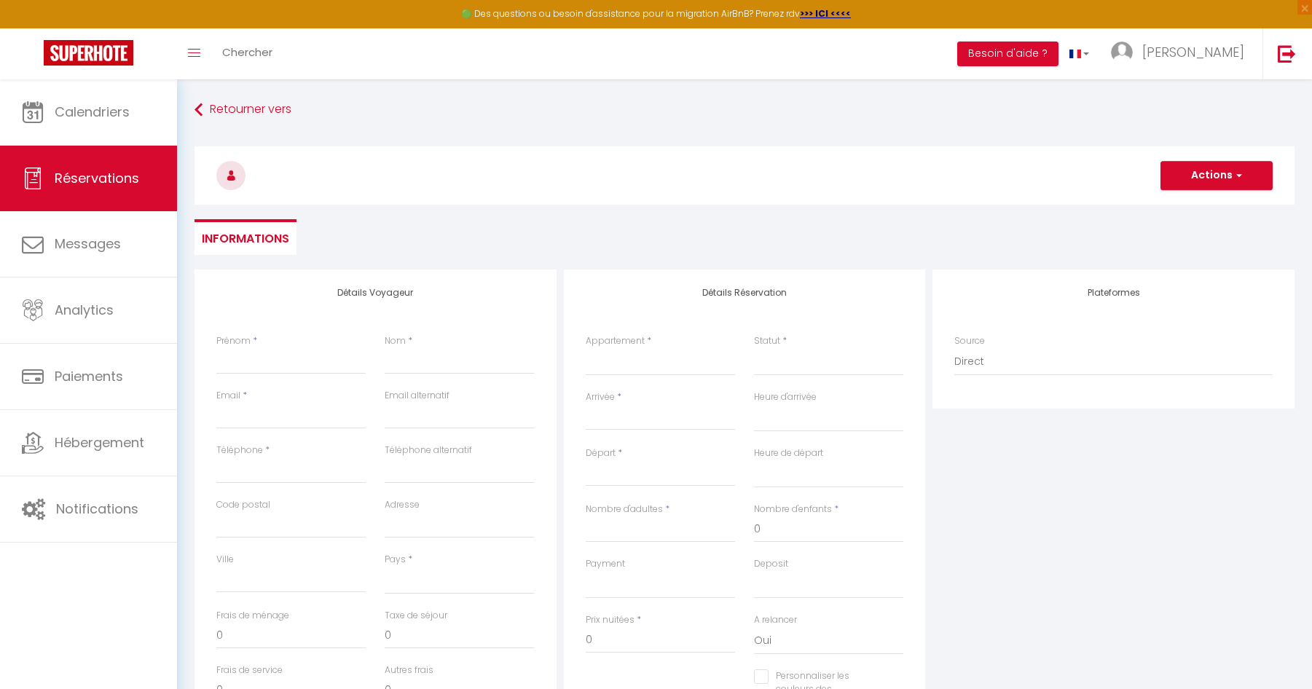
click at [608, 377] on div "Appartement * Rêve de Thau Oasis de Thau Songe de Thau. 4* Cosy Studio Sphinx d…" at bounding box center [660, 362] width 168 height 56
click at [618, 362] on select "Rêve de Thau Oasis de Thau Songe de Thau. 4* Cosy Studio Sphinx de Thau Perle d…" at bounding box center [660, 362] width 149 height 28
select select "7652"
click at [586, 348] on select "Rêve de Thau Oasis de Thau Songe de Thau. 4* Cosy Studio Sphinx de Thau Perle d…" at bounding box center [660, 362] width 149 height 28
select select
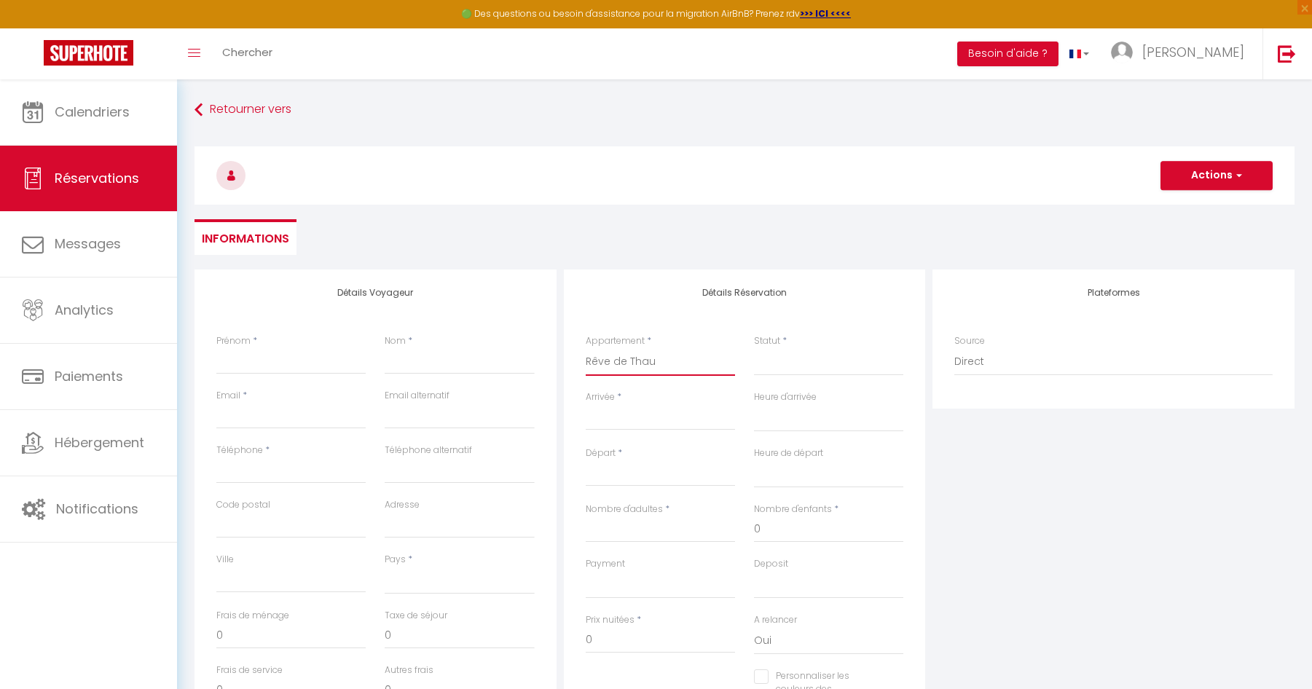
select select
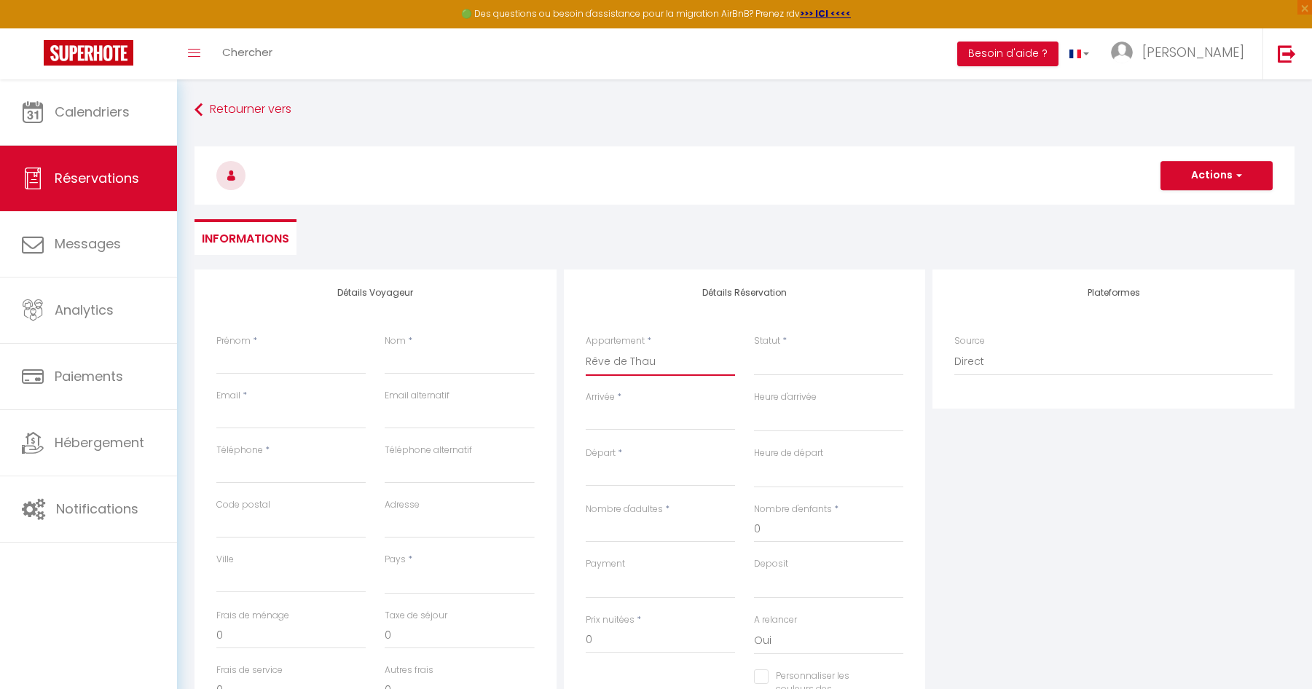
checkbox input "false"
click at [774, 364] on select "Confirmé Non Confirmé Annulé Annulé par le voyageur No Show Request" at bounding box center [828, 362] width 149 height 28
click at [814, 356] on select "Confirmé Non Confirmé Annulé Annulé par le voyageur No Show Request" at bounding box center [828, 362] width 149 height 28
select select
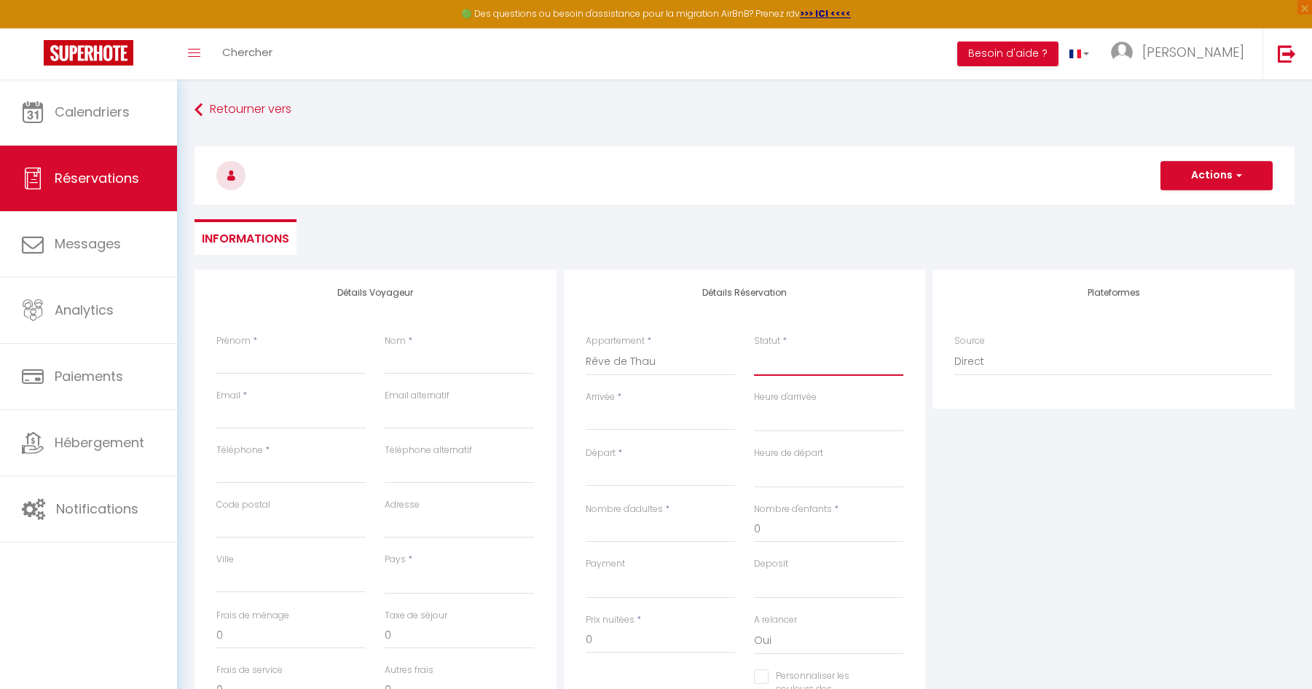
select select
checkbox input "false"
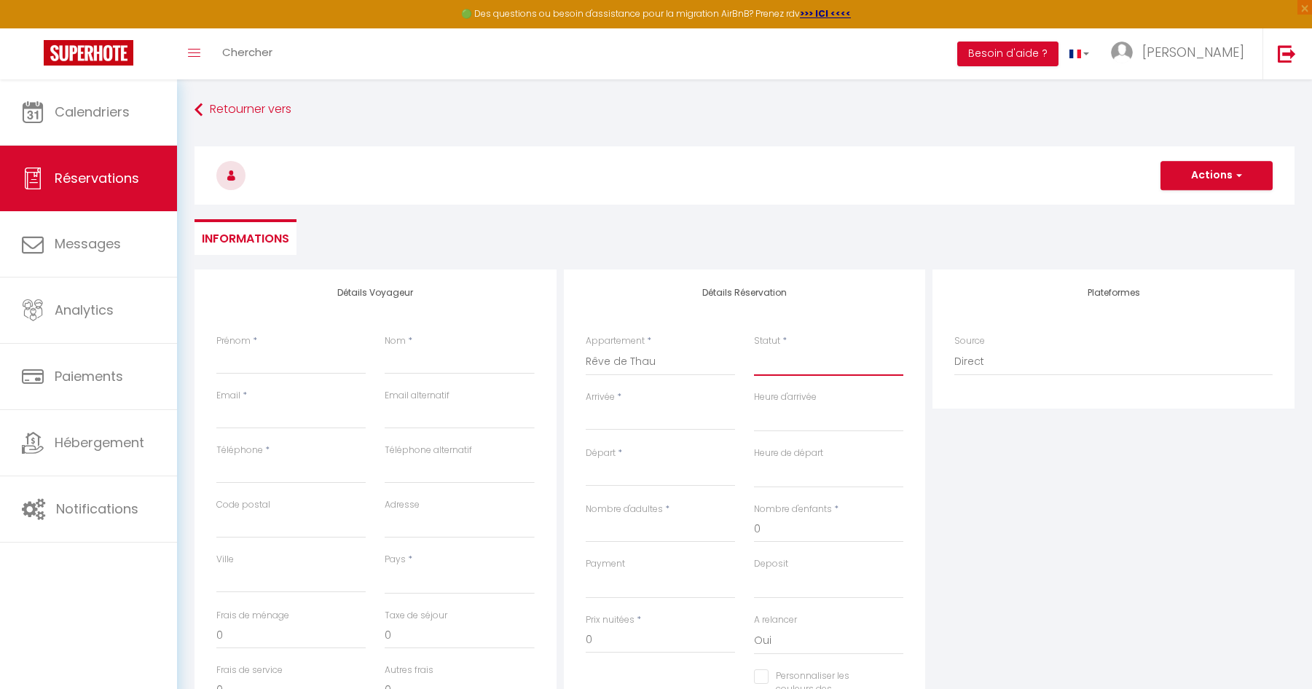
click at [798, 363] on select "Confirmé Non Confirmé Annulé Annulé par le voyageur No Show Request" at bounding box center [828, 362] width 149 height 28
select select "2"
click at [754, 348] on select "Confirmé Non Confirmé Annulé Annulé par le voyageur No Show Request" at bounding box center [828, 362] width 149 height 28
select select
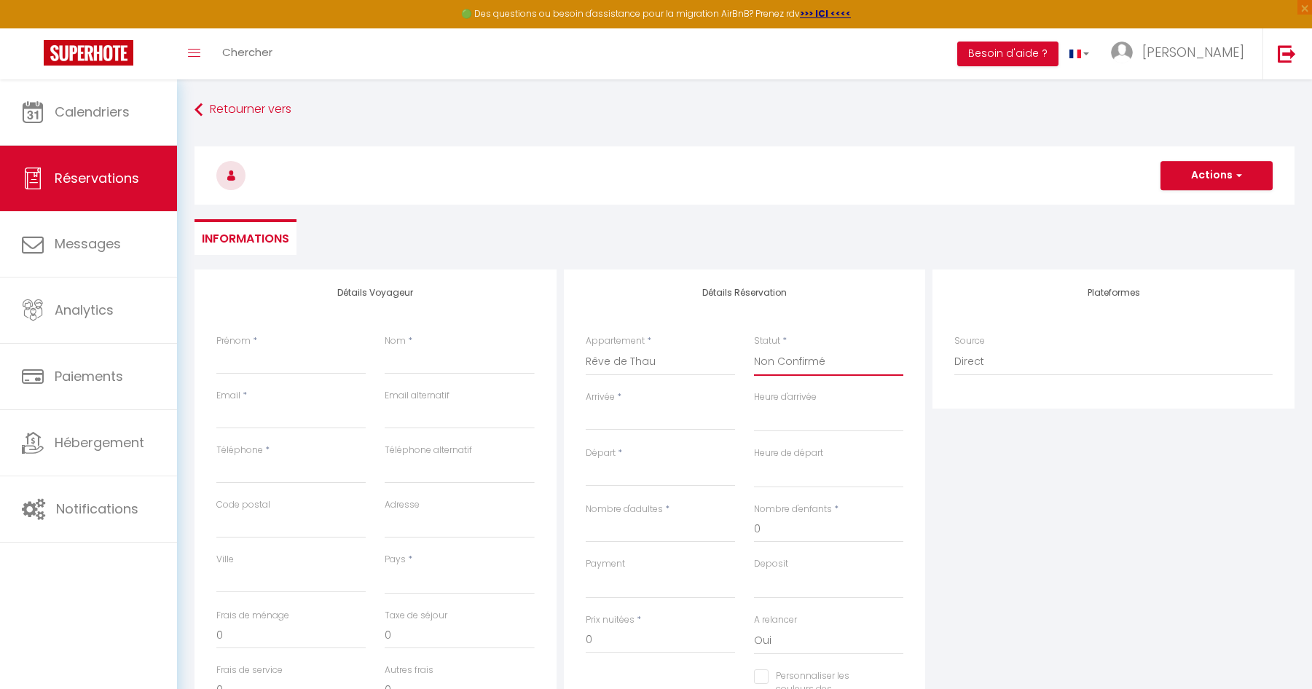
select select
checkbox input "false"
click at [679, 417] on input "Arrivée" at bounding box center [660, 418] width 149 height 19
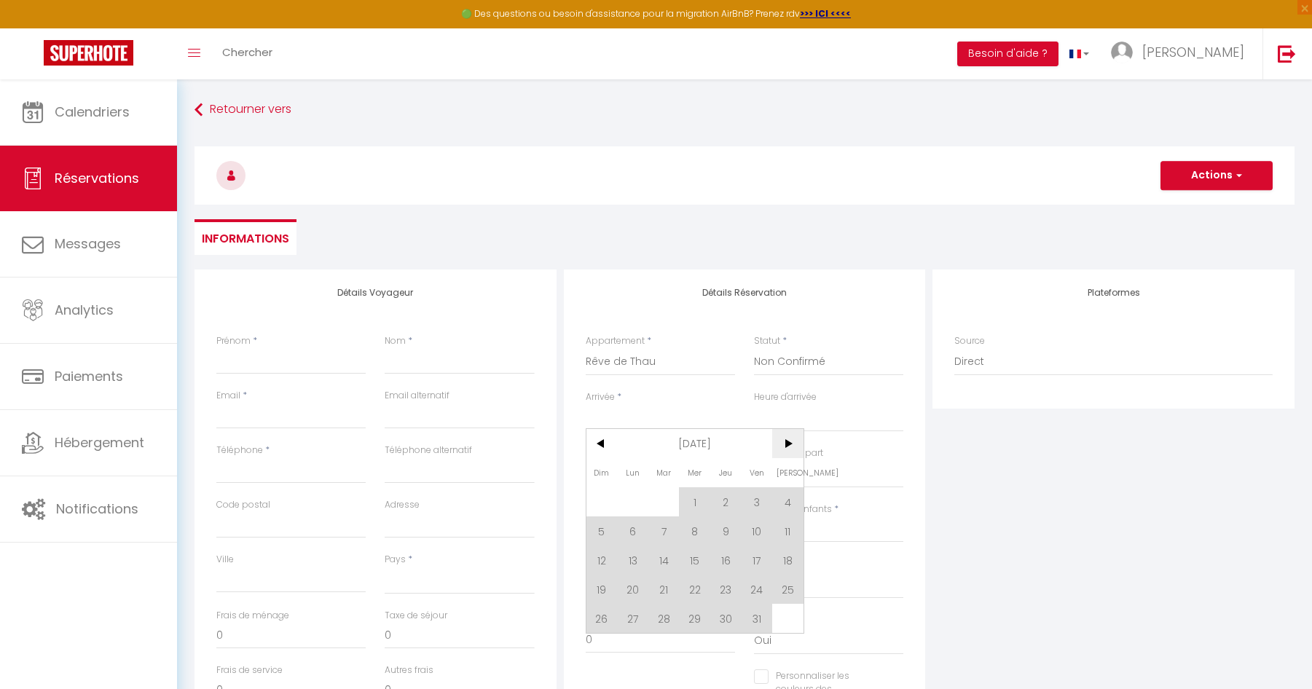
click at [787, 449] on span ">" at bounding box center [787, 443] width 31 height 29
click at [790, 447] on span ">" at bounding box center [787, 443] width 31 height 29
click at [787, 444] on span ">" at bounding box center [787, 443] width 31 height 29
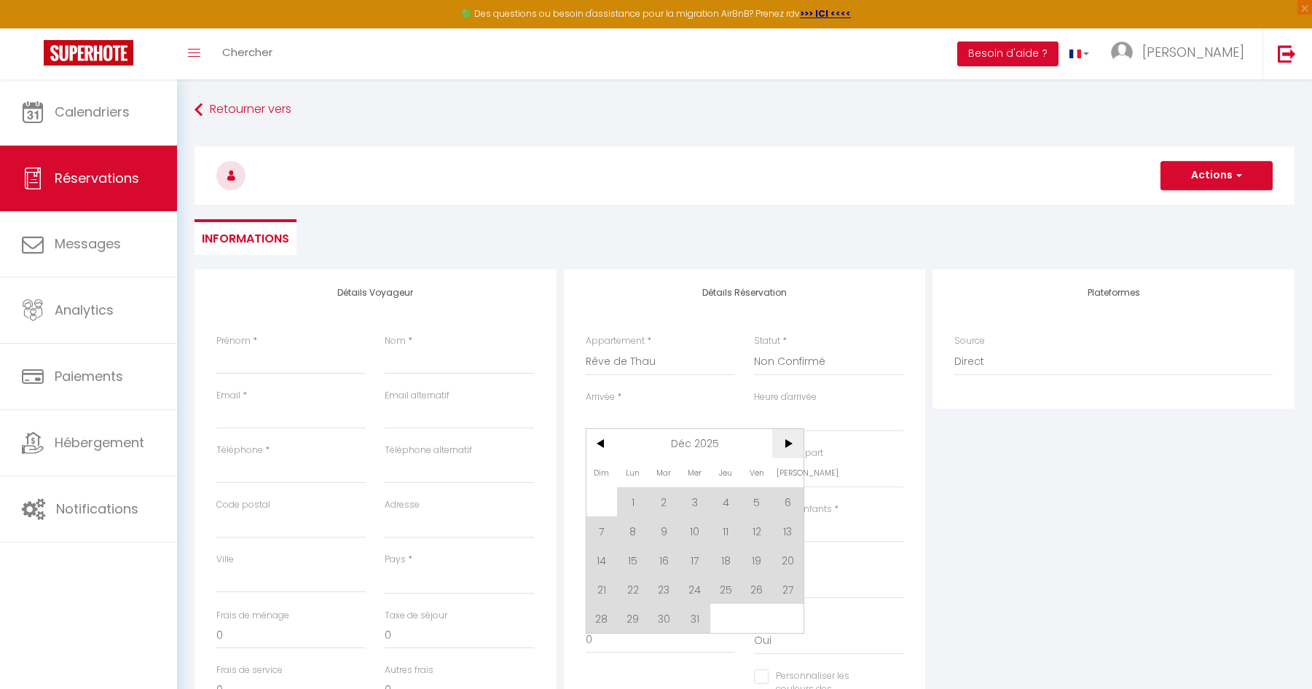
click at [787, 444] on span ">" at bounding box center [787, 443] width 31 height 29
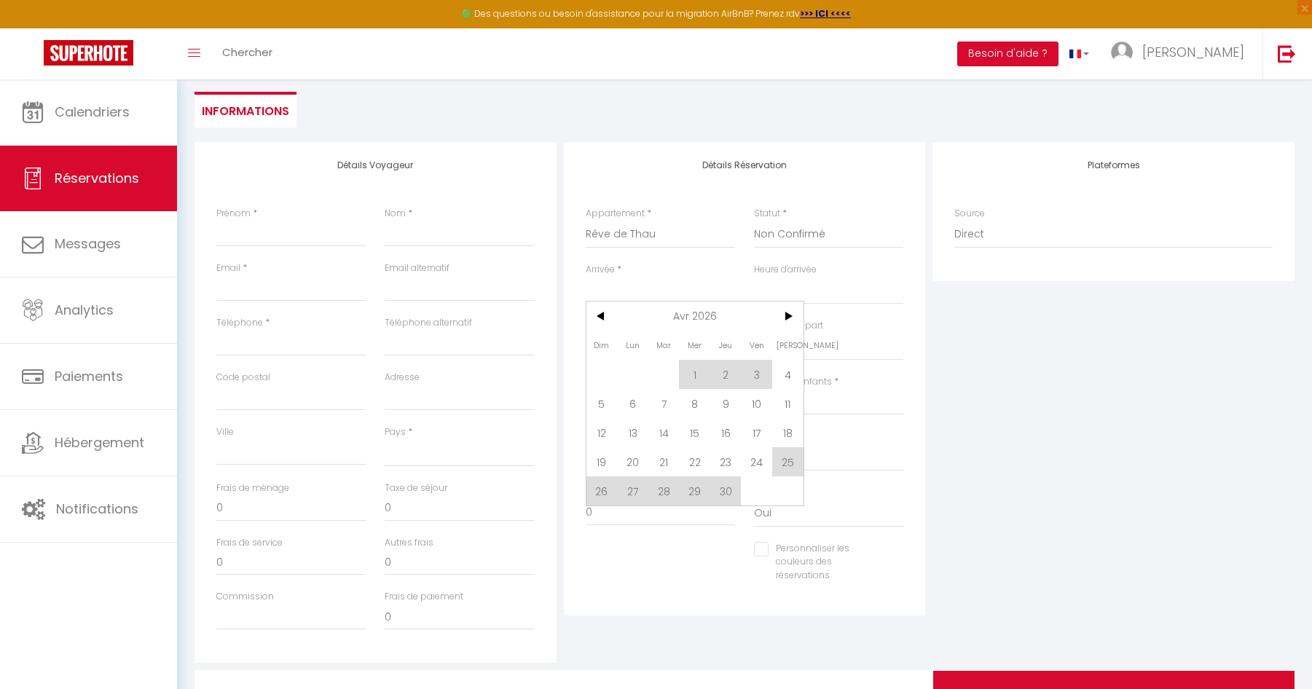
scroll to position [146, 0]
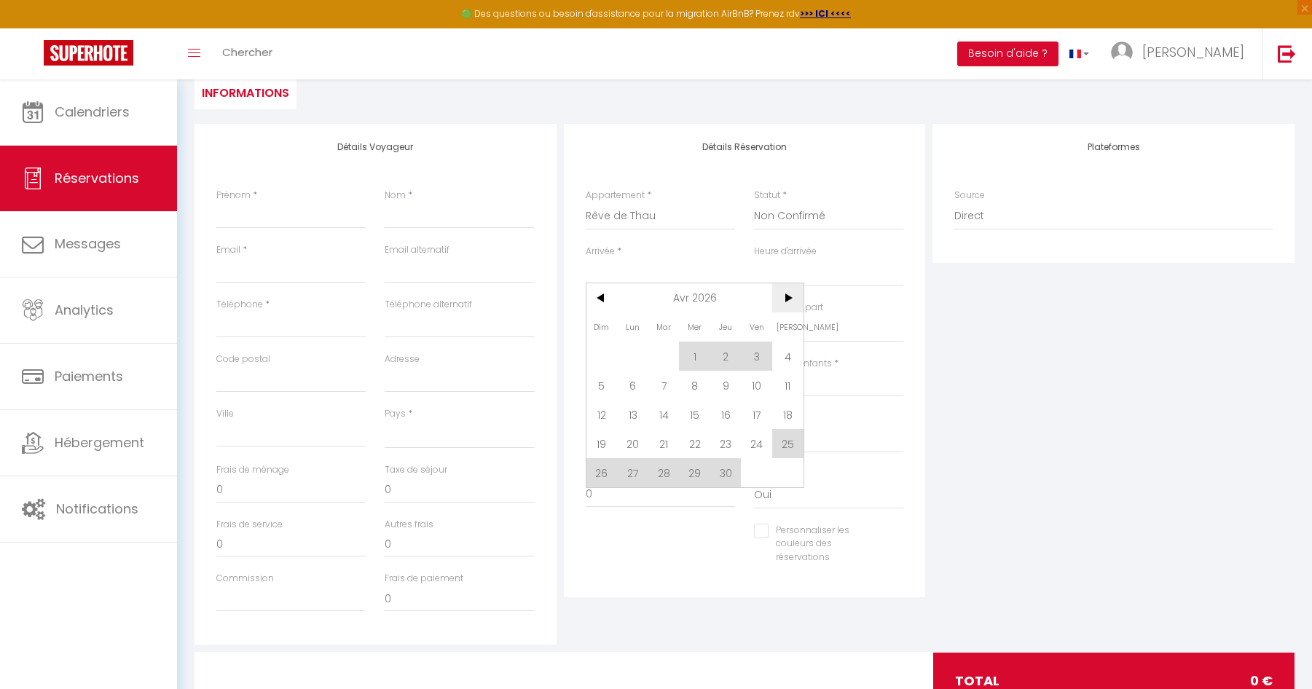
click at [787, 299] on span ">" at bounding box center [787, 297] width 31 height 29
click at [787, 298] on span ">" at bounding box center [787, 297] width 31 height 29
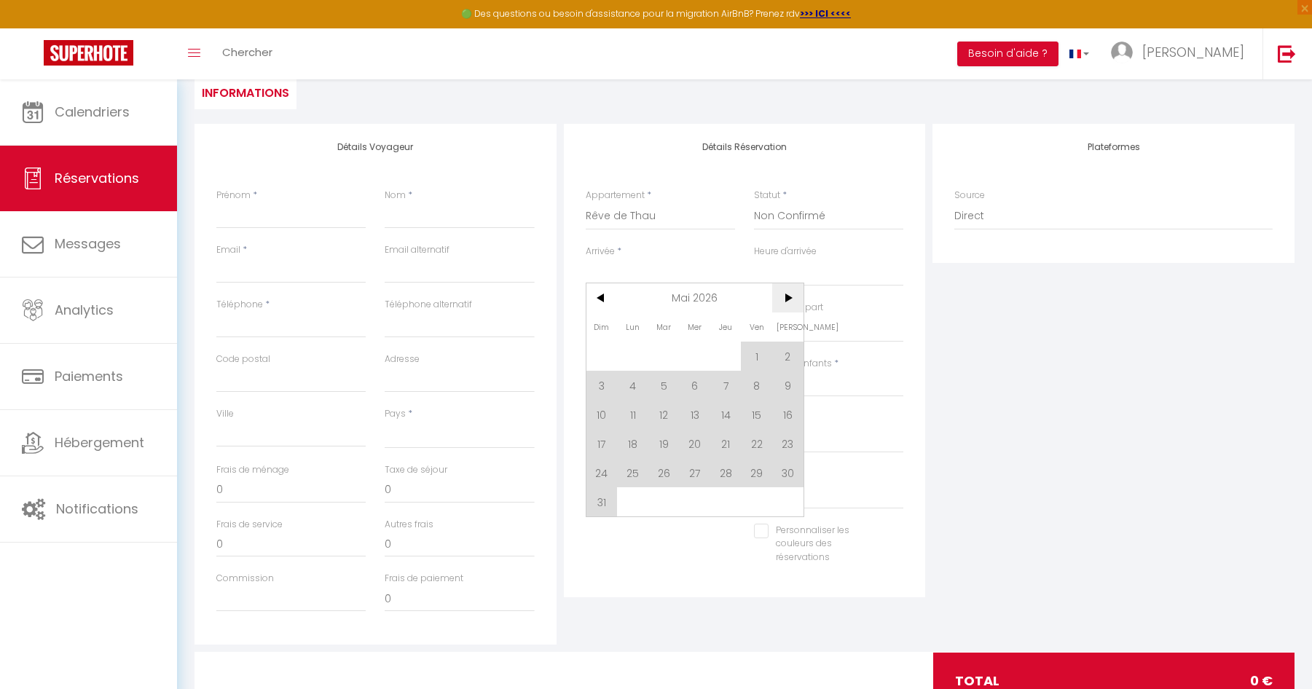
click at [789, 296] on span ">" at bounding box center [787, 297] width 31 height 29
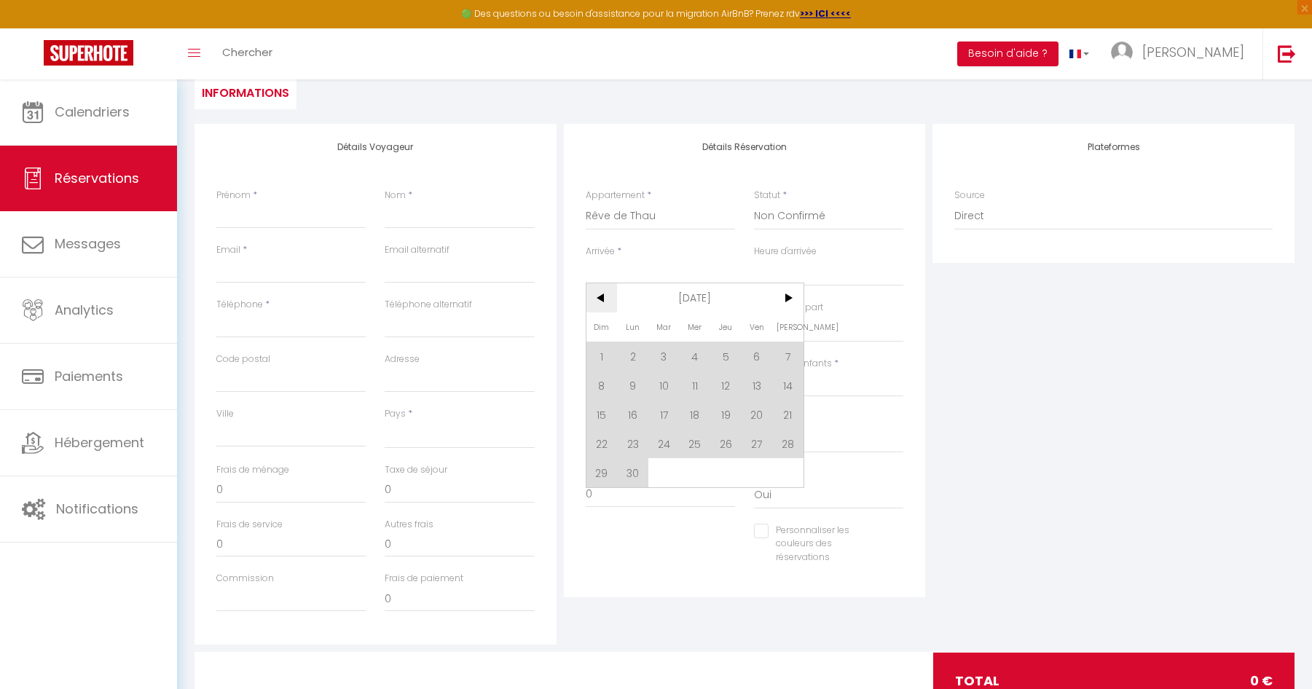
click at [599, 299] on span "<" at bounding box center [601, 297] width 31 height 29
click at [791, 384] on span "10" at bounding box center [787, 385] width 31 height 29
select select
type input "[DATE]"
select select
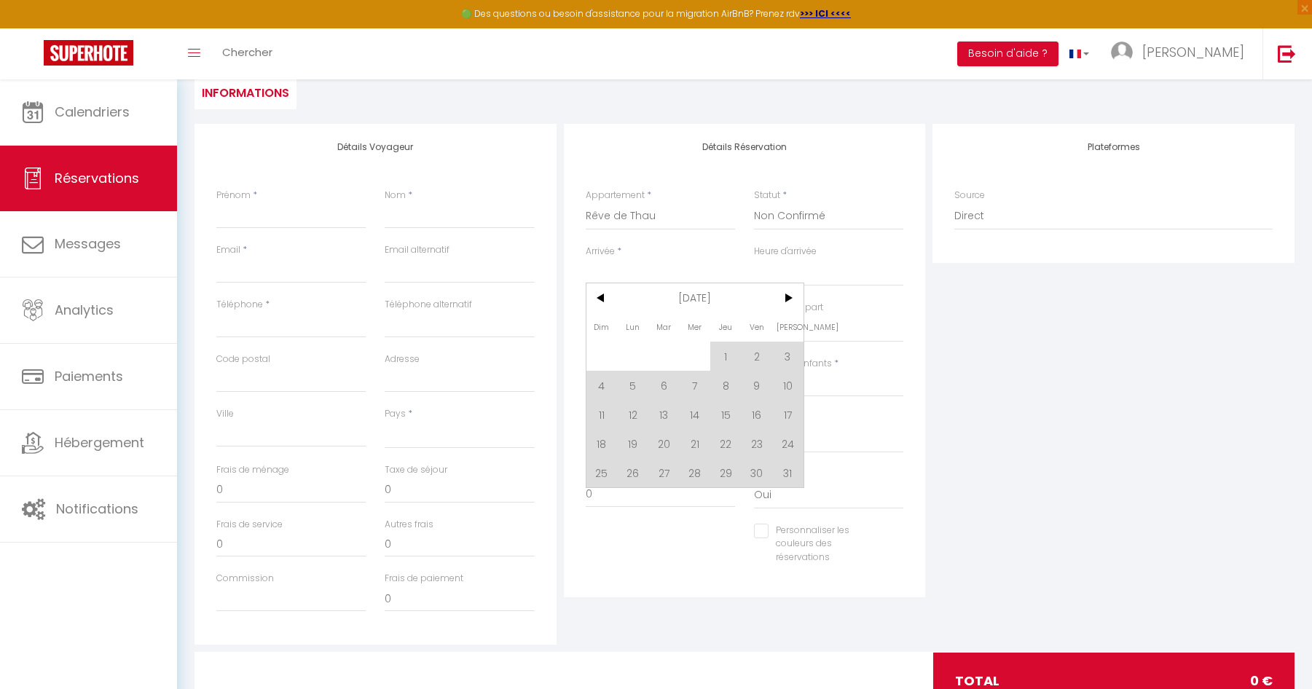
type input "Dim 11 Octobre 2026"
select select
checkbox input "false"
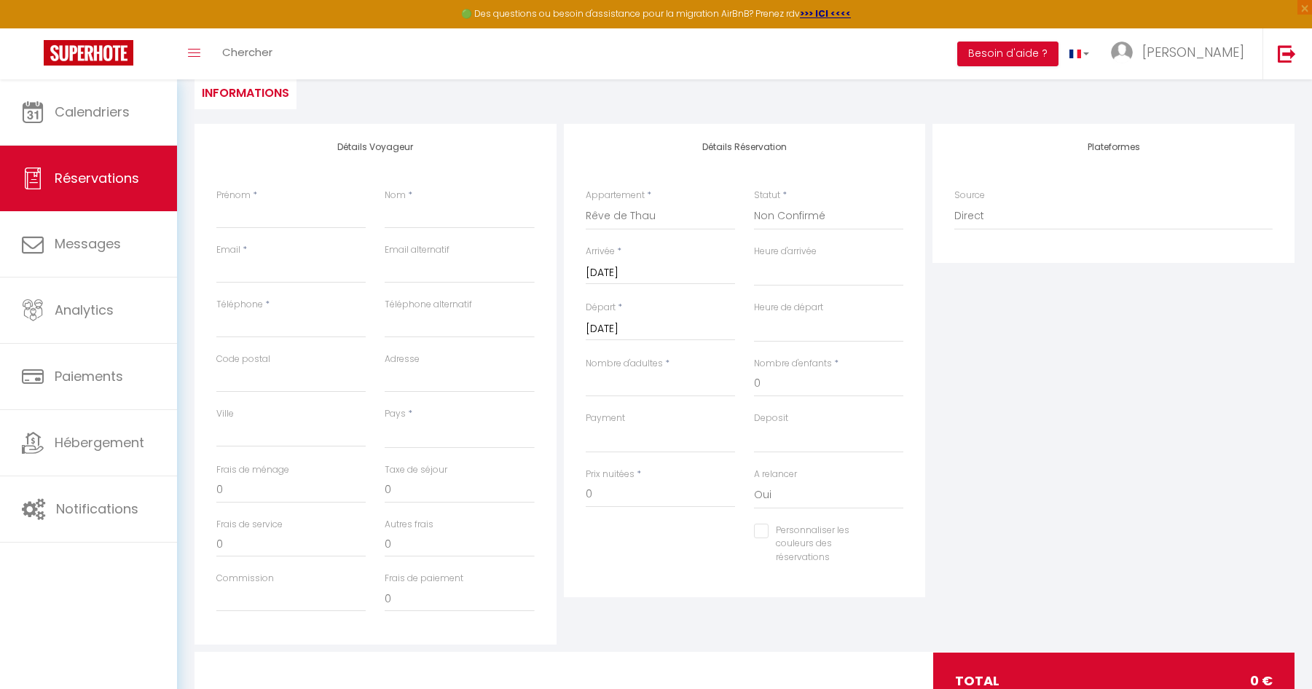
click at [694, 333] on input "Dim 11 Octobre 2026" at bounding box center [660, 329] width 149 height 19
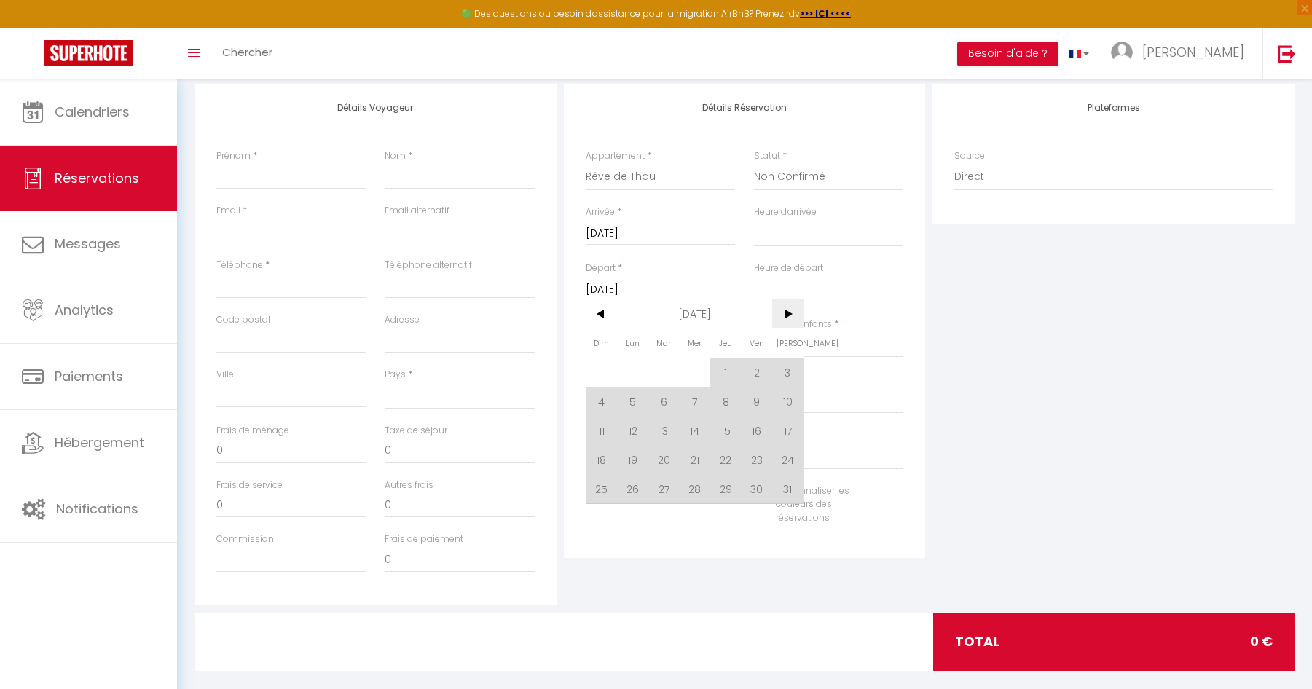
scroll to position [203, 0]
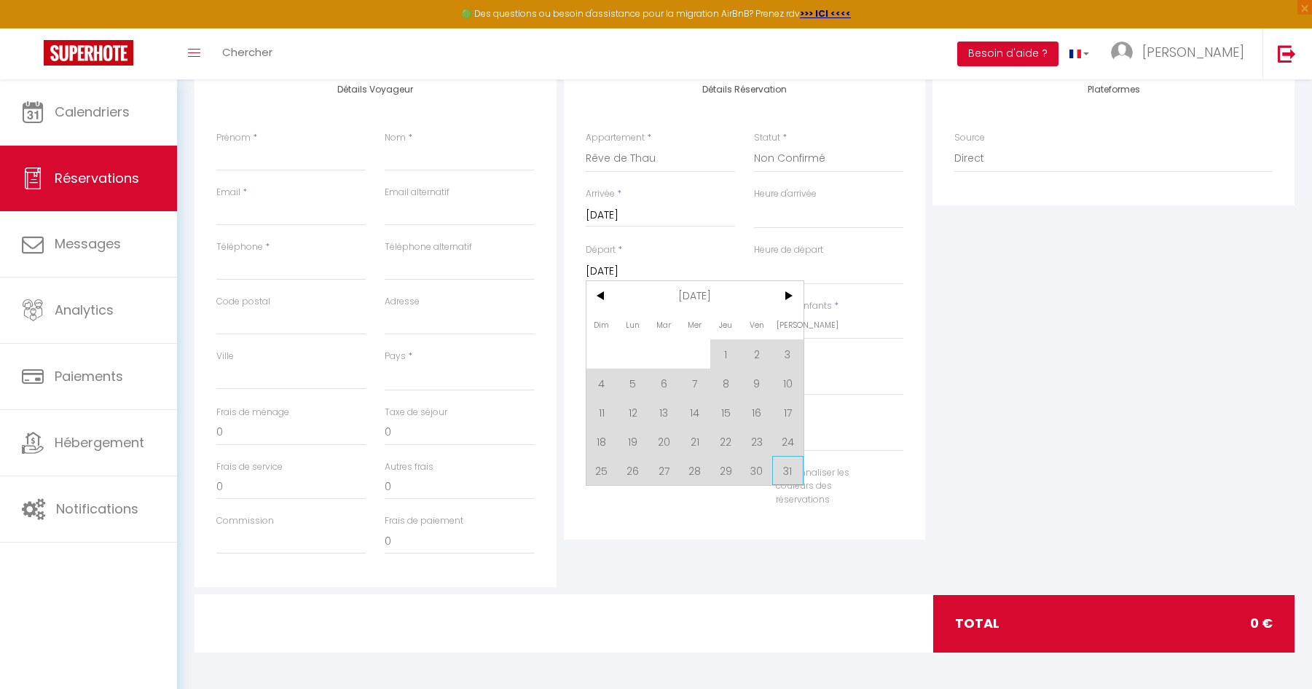
click at [787, 476] on span "31" at bounding box center [787, 470] width 31 height 29
select select
type input "[PERSON_NAME][DATE]"
select select
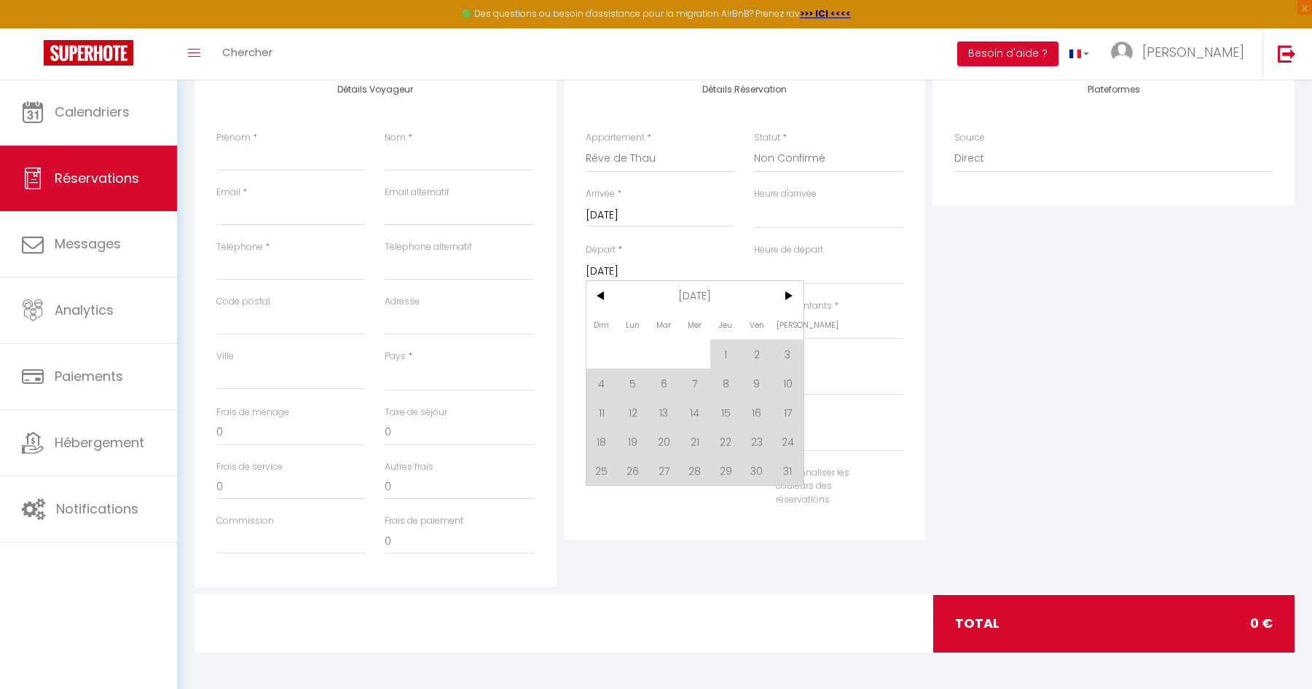
select select
checkbox input "false"
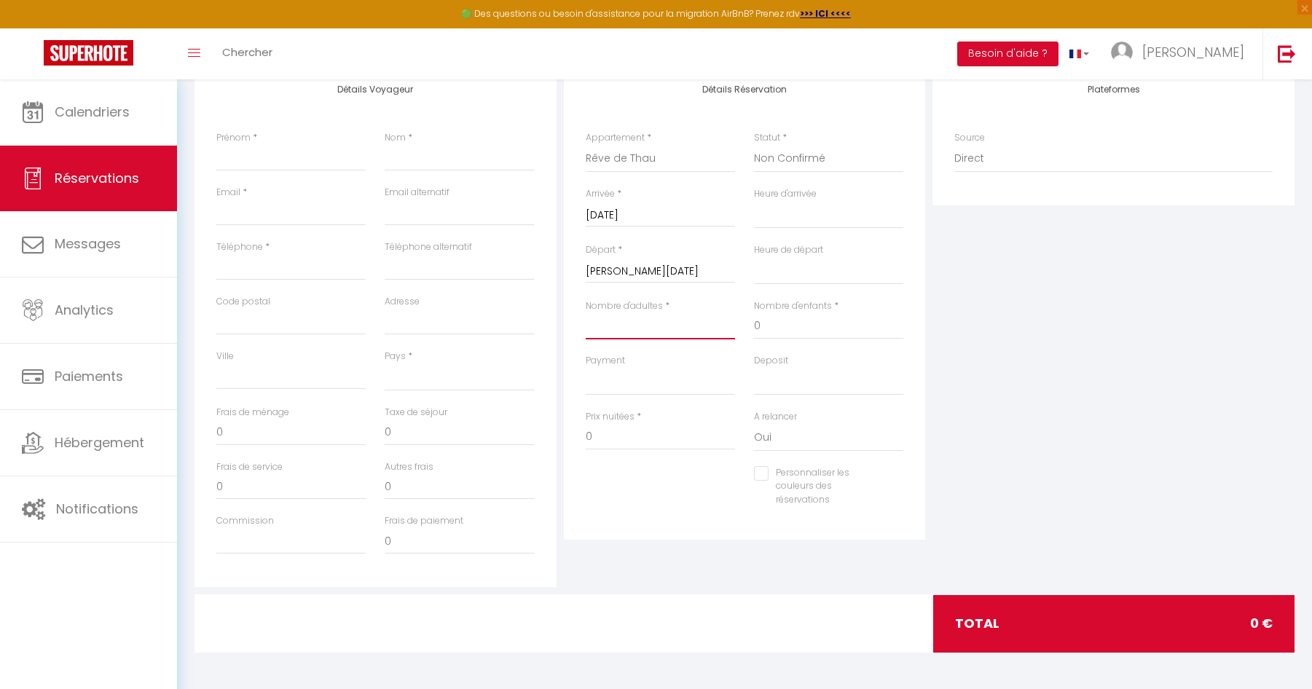
click at [632, 323] on input "Nombre d'adultes" at bounding box center [660, 326] width 149 height 26
type input "2"
select select
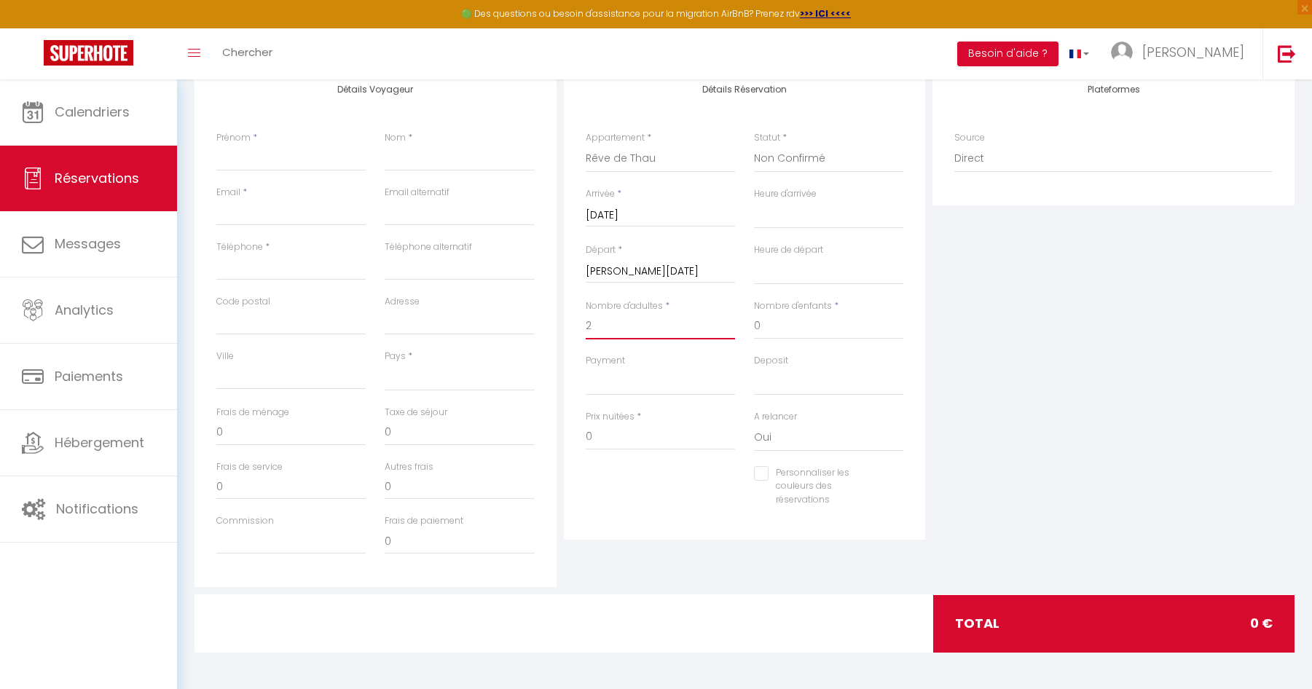
select select
checkbox input "false"
select select
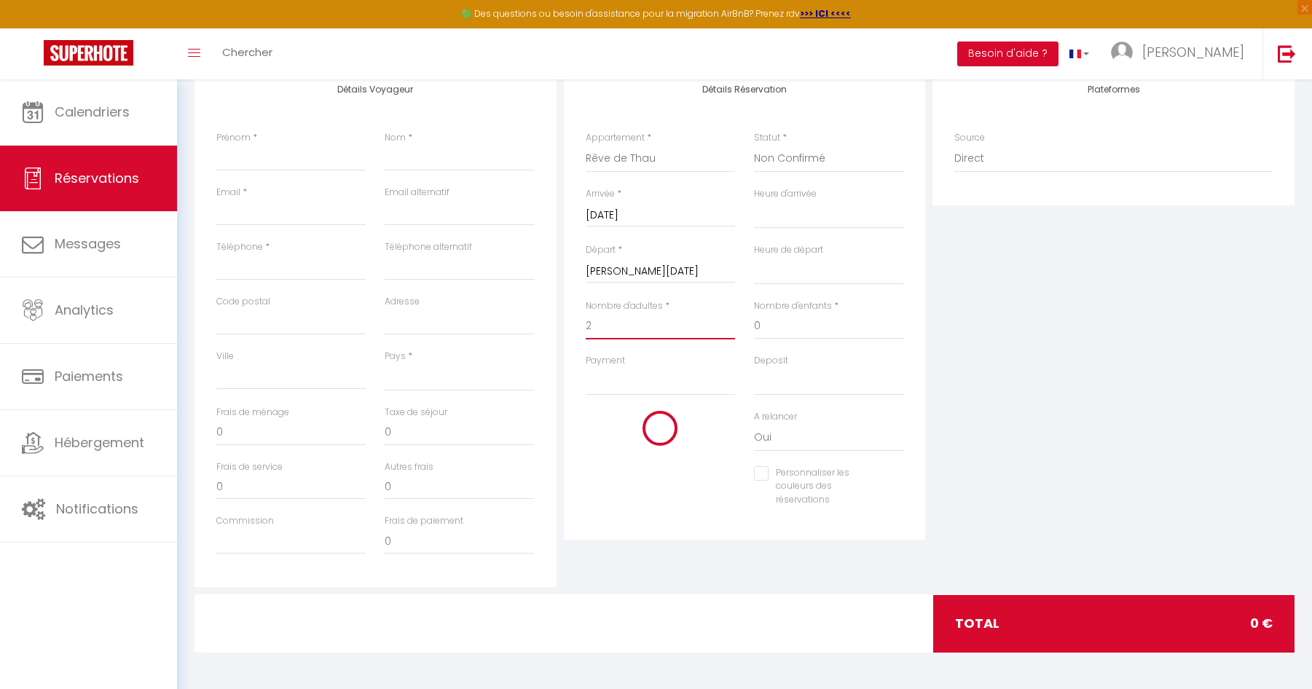
select select
checkbox input "false"
type input "2"
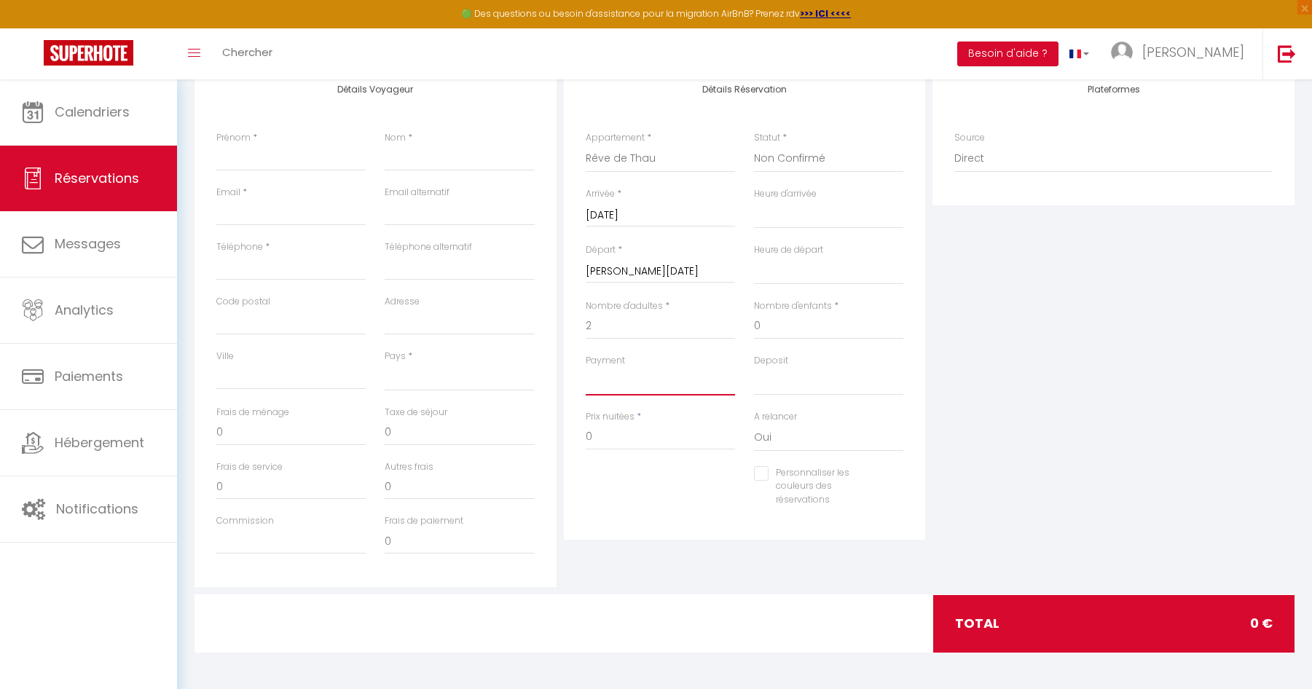
click at [631, 382] on select "OK KO" at bounding box center [660, 382] width 149 height 28
click at [617, 441] on input "0" at bounding box center [660, 437] width 149 height 26
drag, startPoint x: 617, startPoint y: 441, endPoint x: 559, endPoint y: 443, distance: 58.3
click at [559, 443] on div "Détails Voyageur Prénom * Nom * Email * Email alternatif Téléphone * Téléphone …" at bounding box center [744, 326] width 1107 height 521
type input "1"
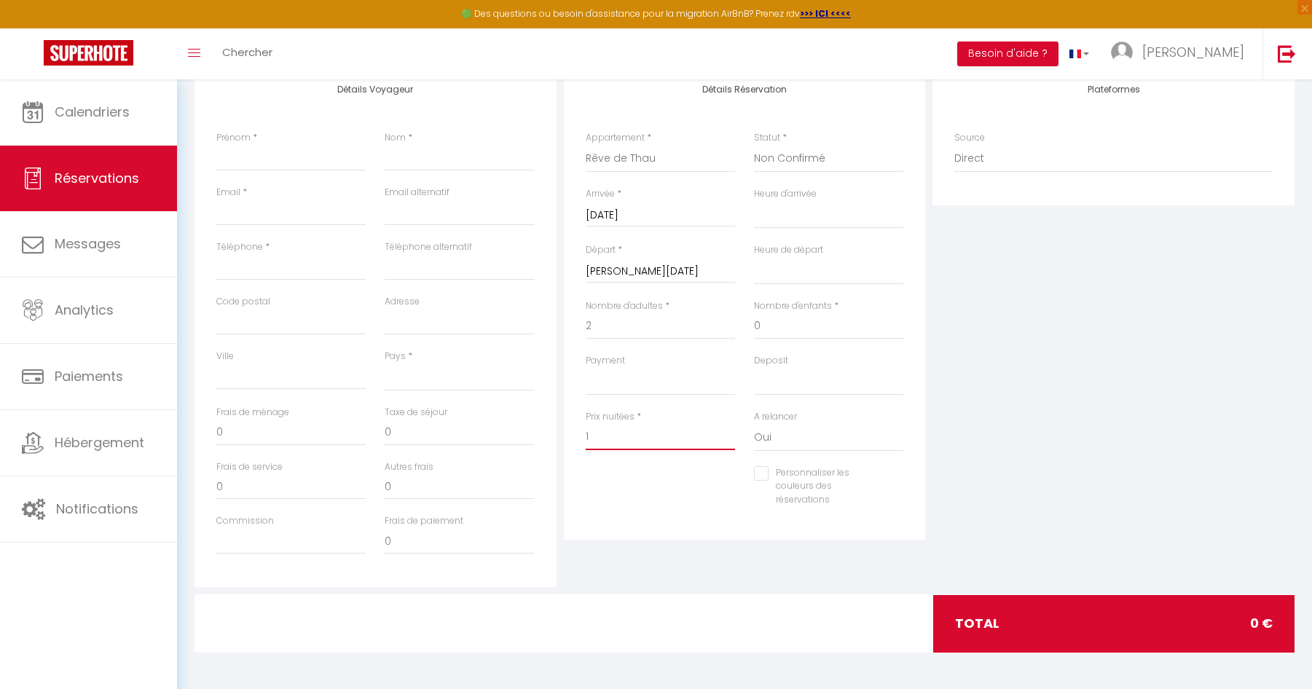
select select
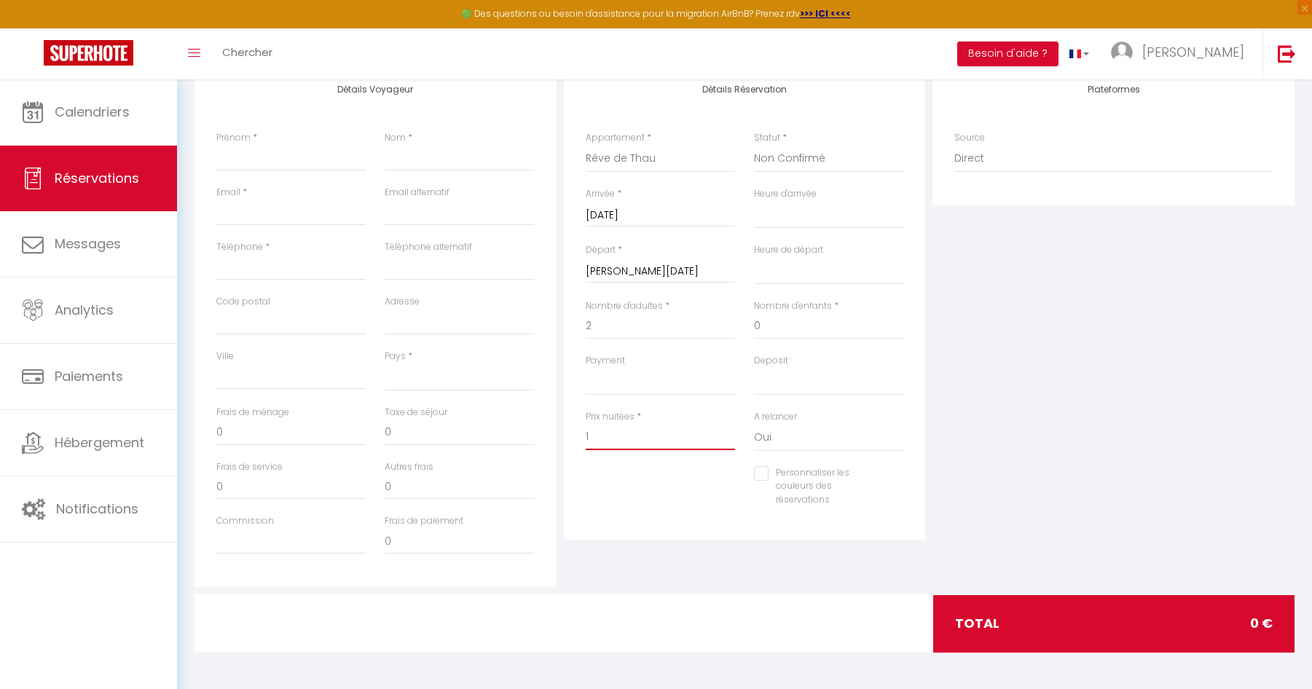
checkbox input "false"
type input "12"
select select
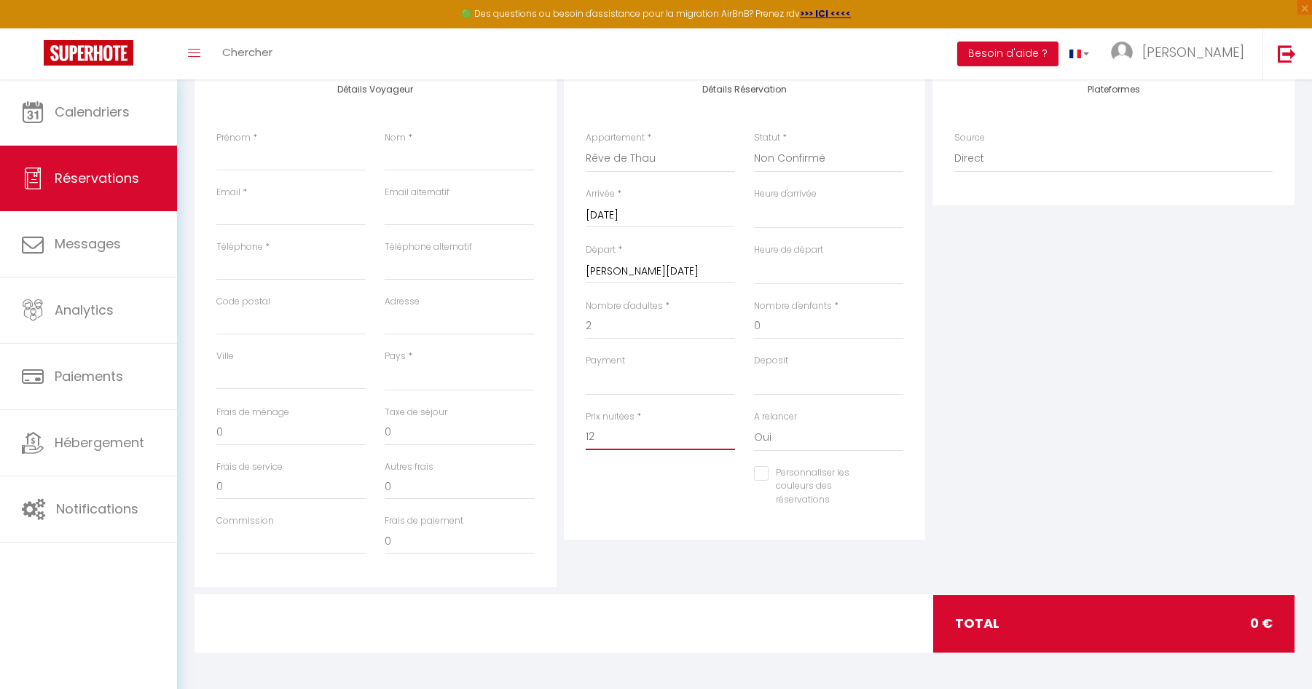
select select
checkbox input "false"
type input "129"
select select
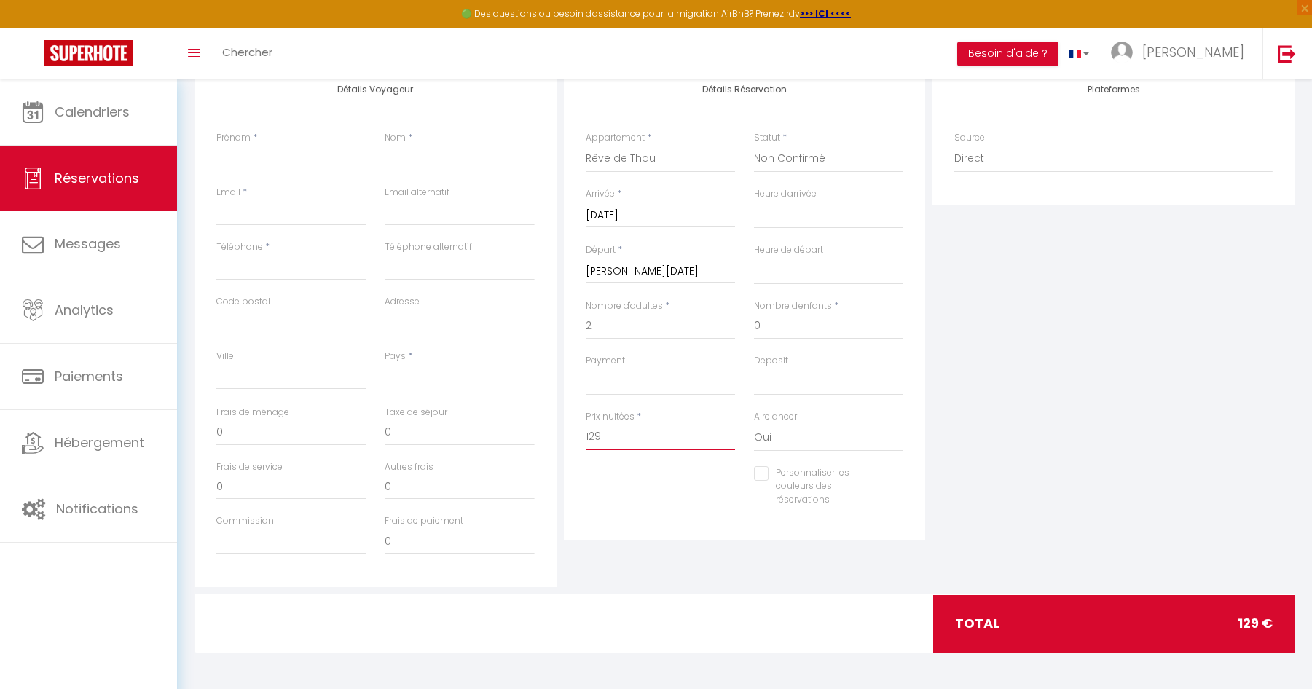
select select
checkbox input "false"
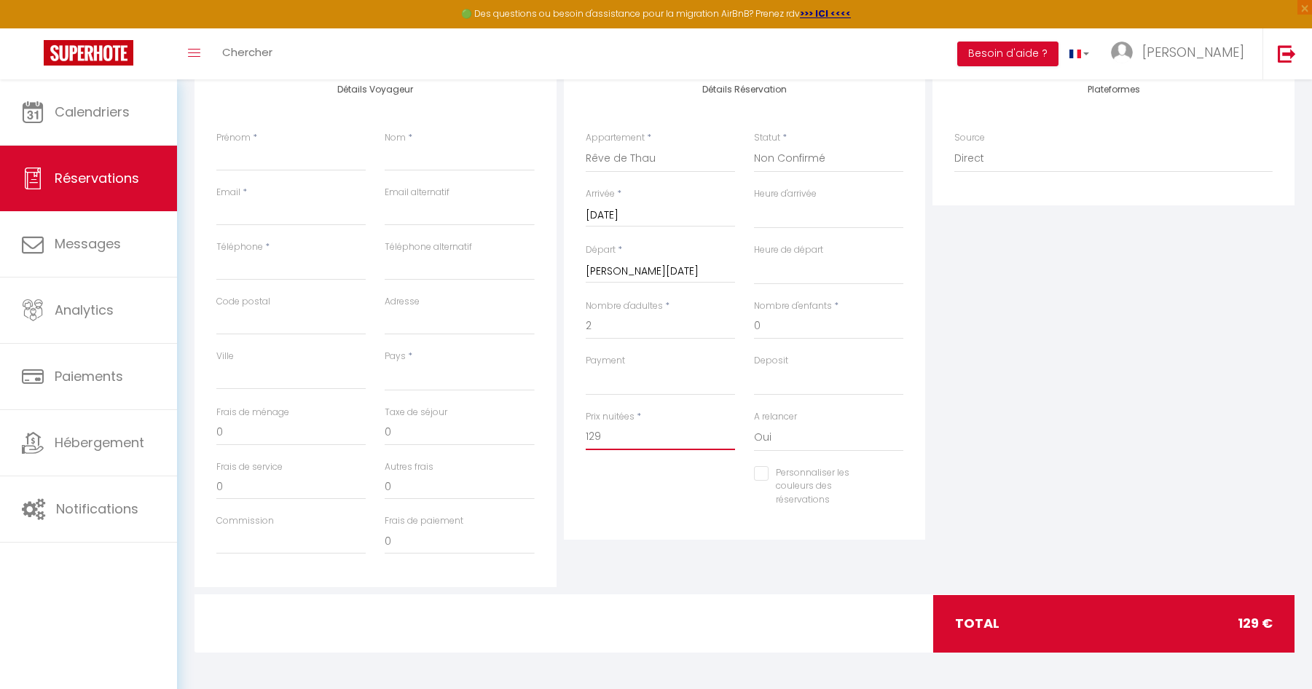
type input "1290"
select select
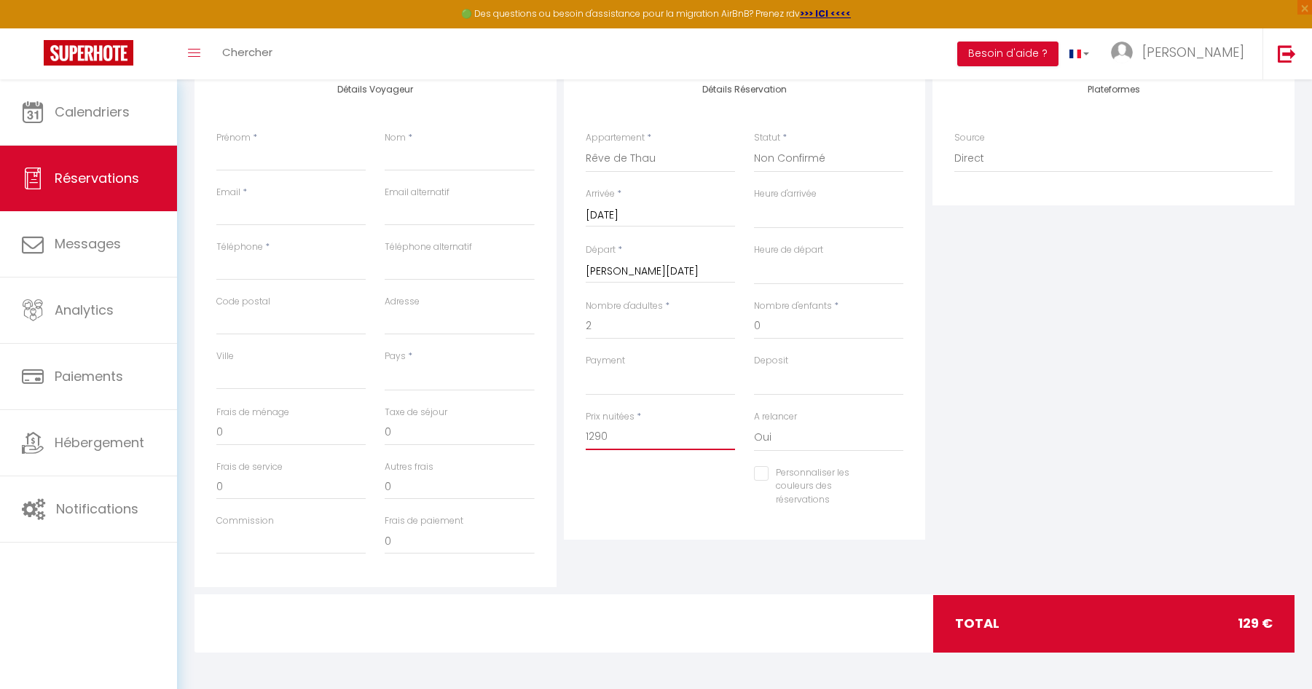
select select
checkbox input "false"
type input "1290"
click at [270, 154] on input "Prénom" at bounding box center [290, 158] width 149 height 26
type input "P"
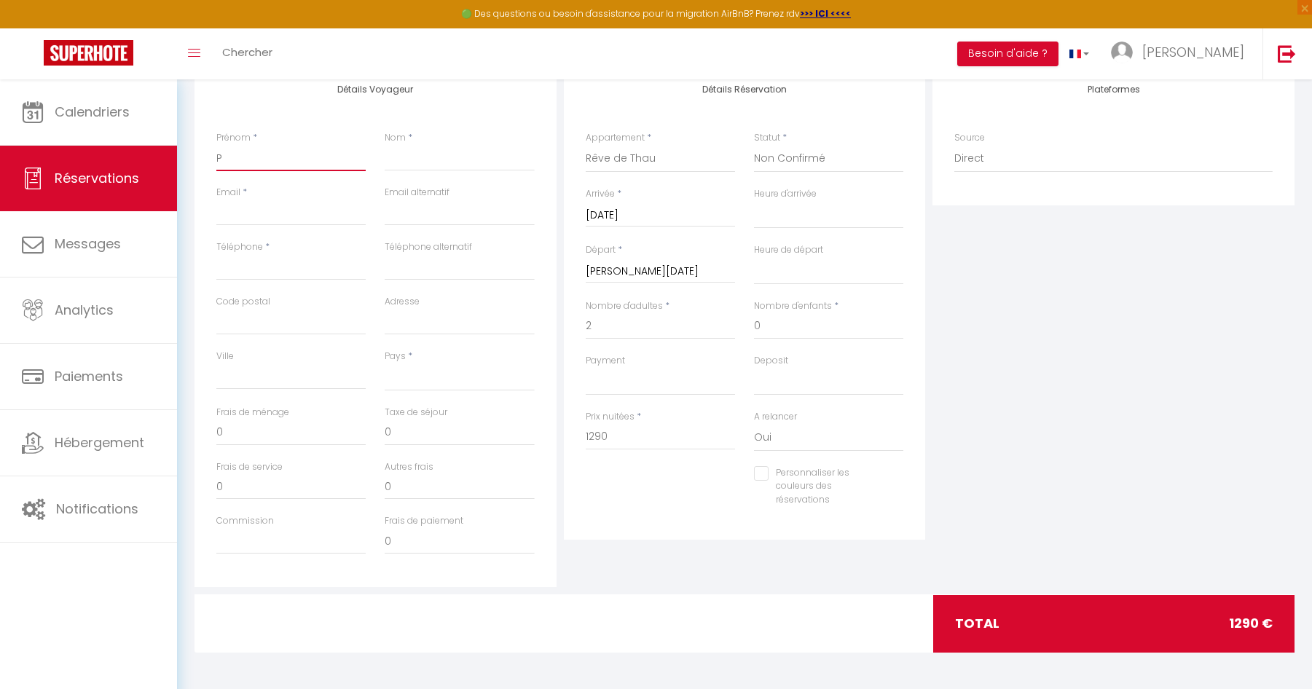
select select
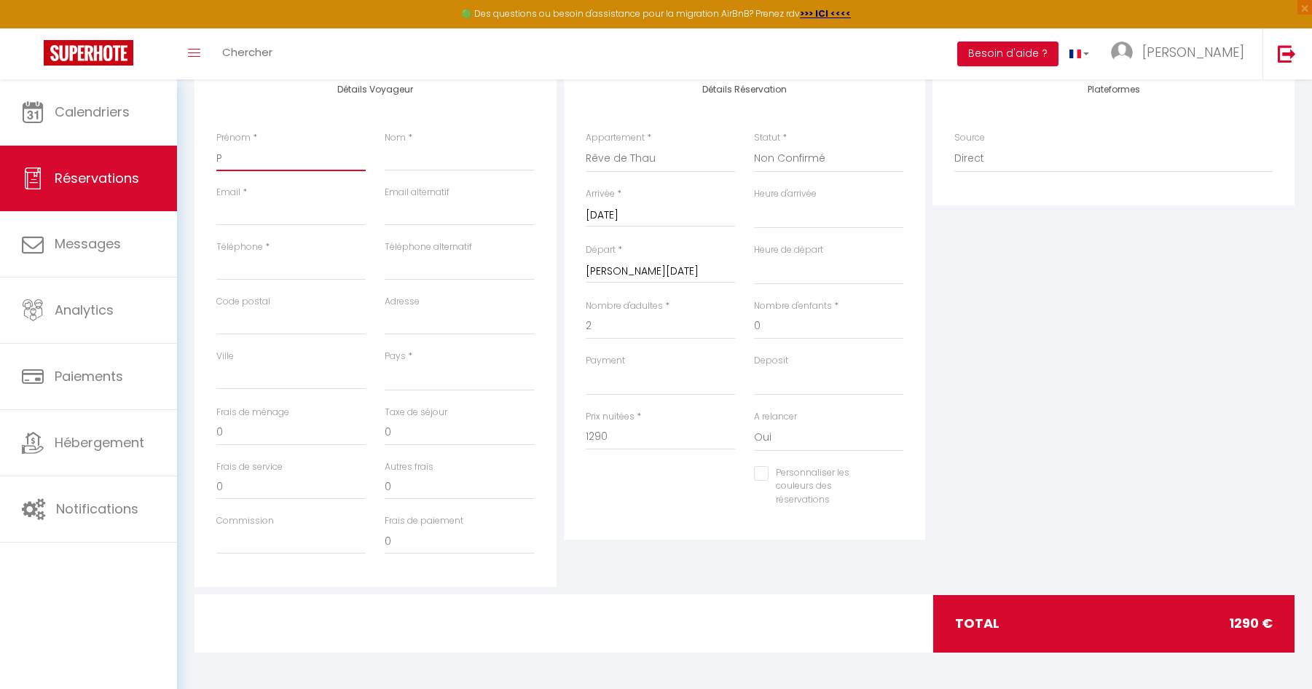
checkbox input "false"
type input "Pa"
select select
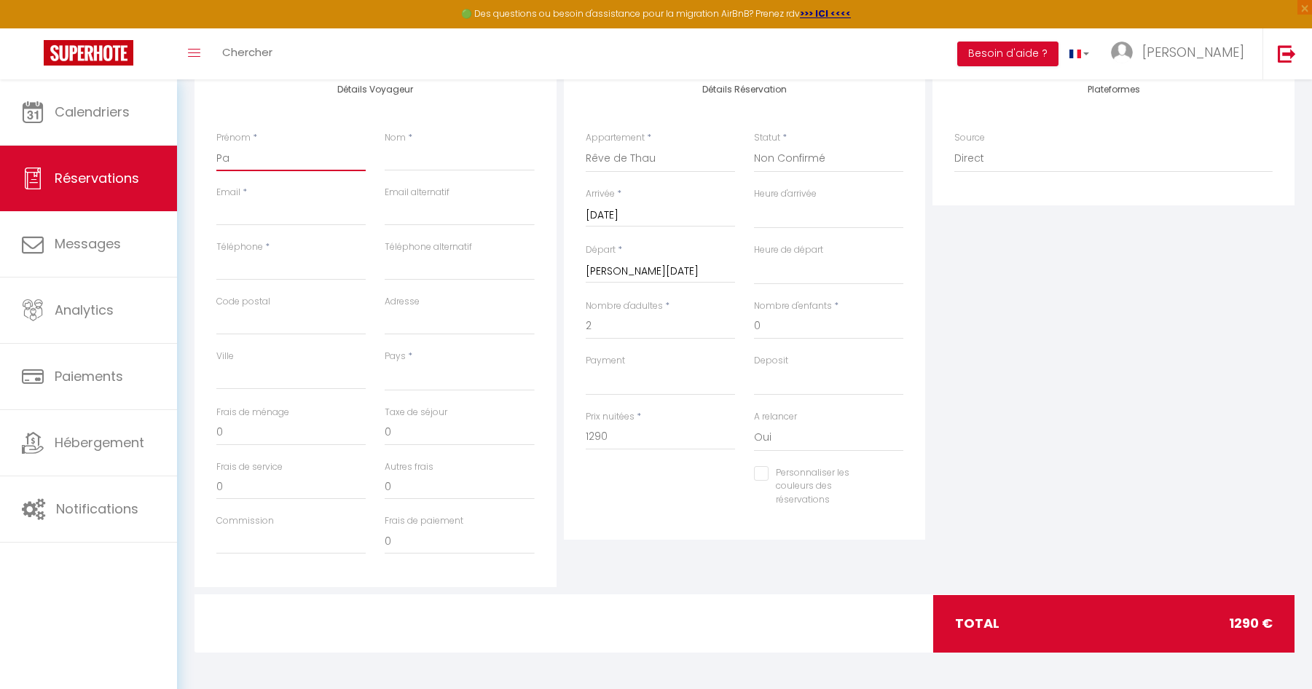
select select
checkbox input "false"
type input "Pat"
select select
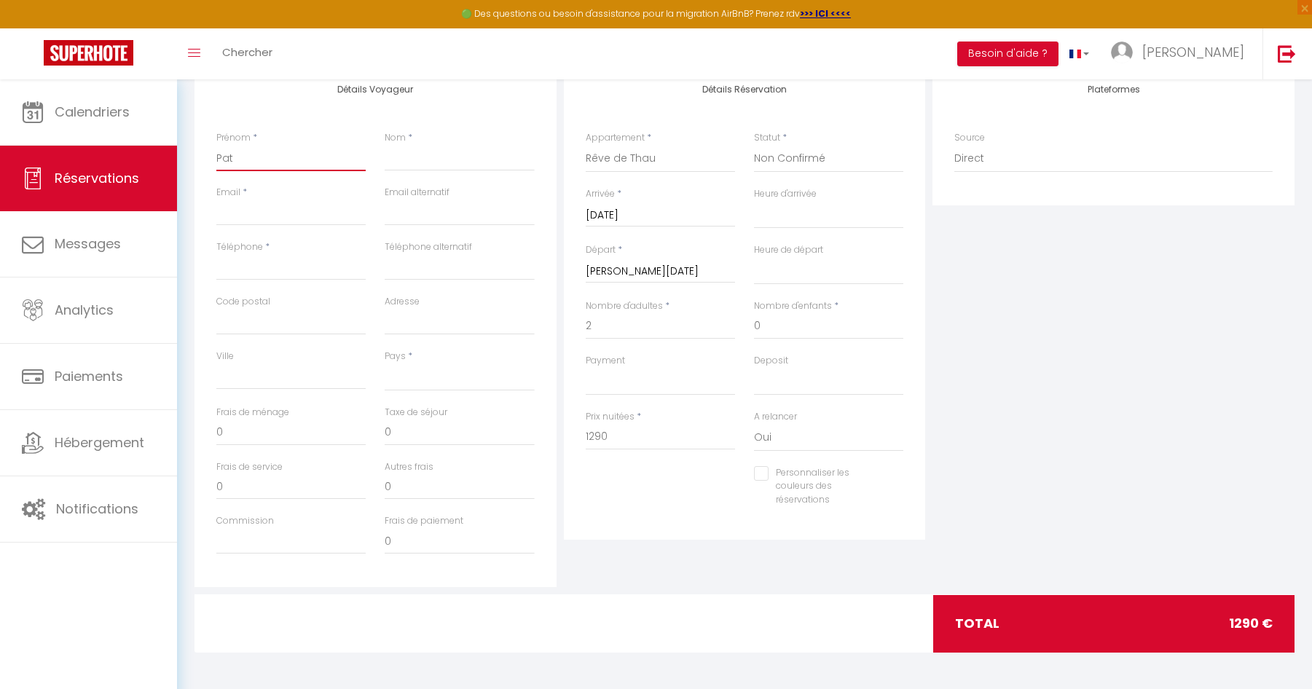
select select
checkbox input "false"
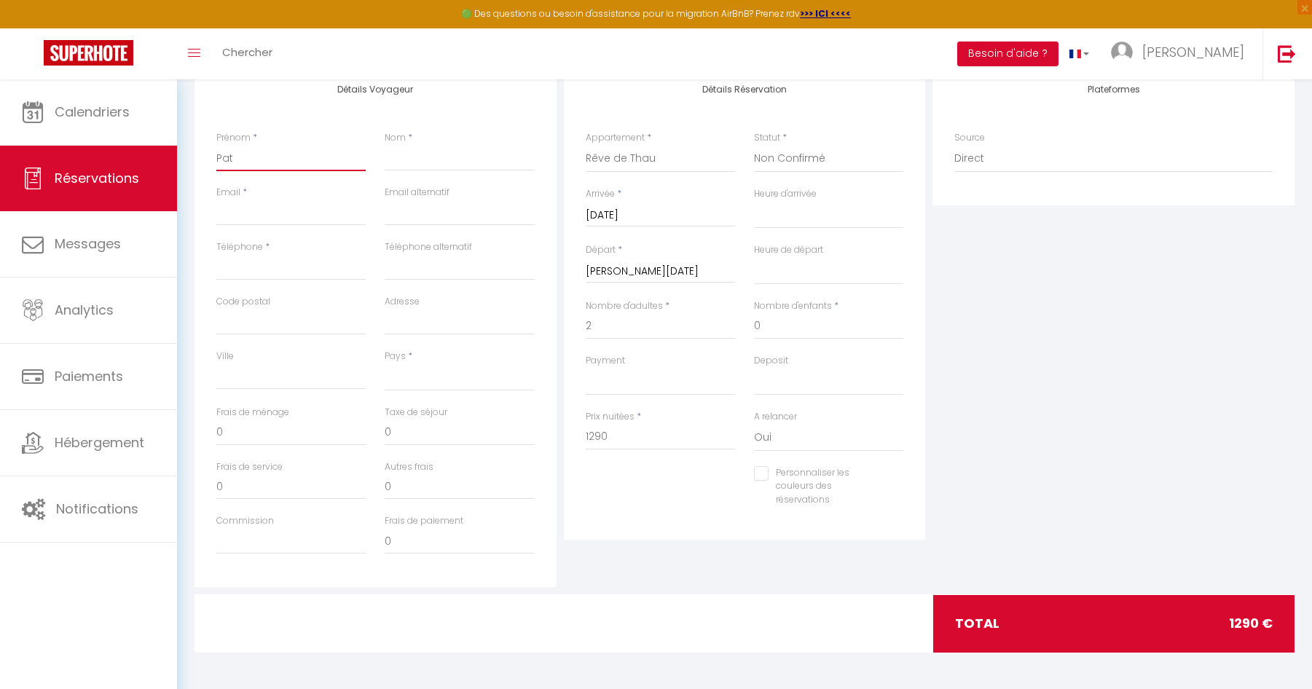
type input "Patr"
select select
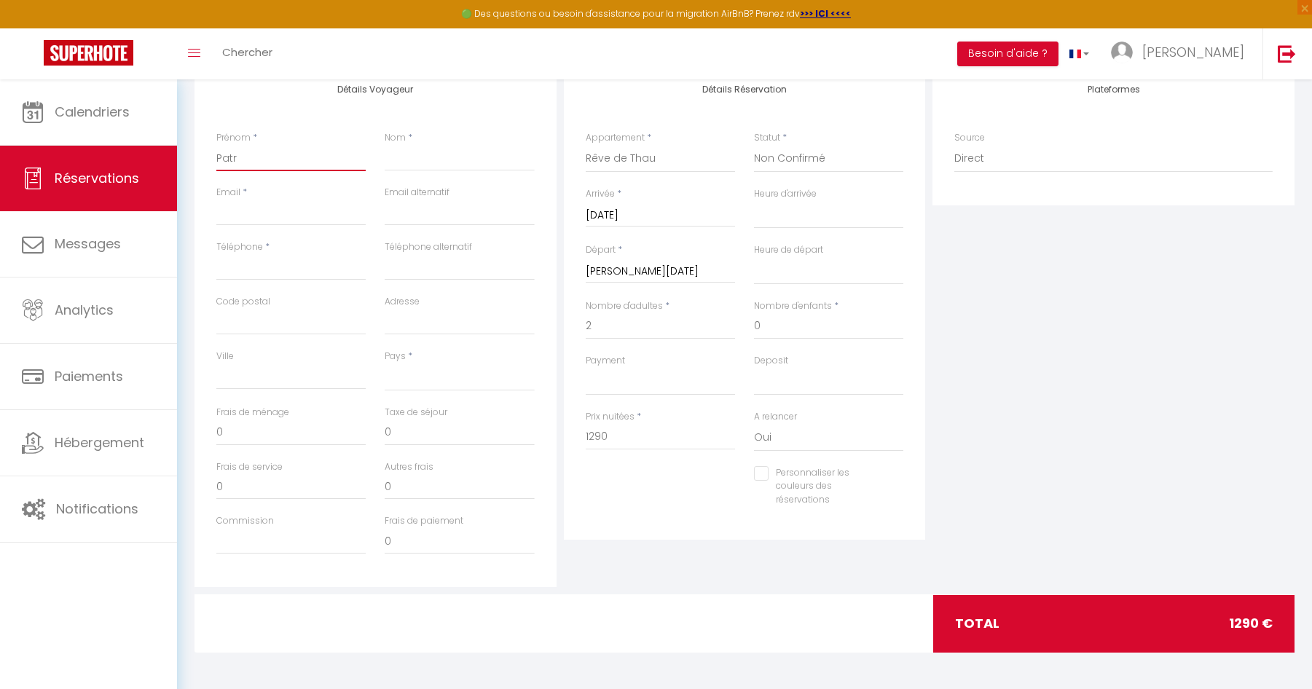
select select
checkbox input "false"
type input "Patri"
select select
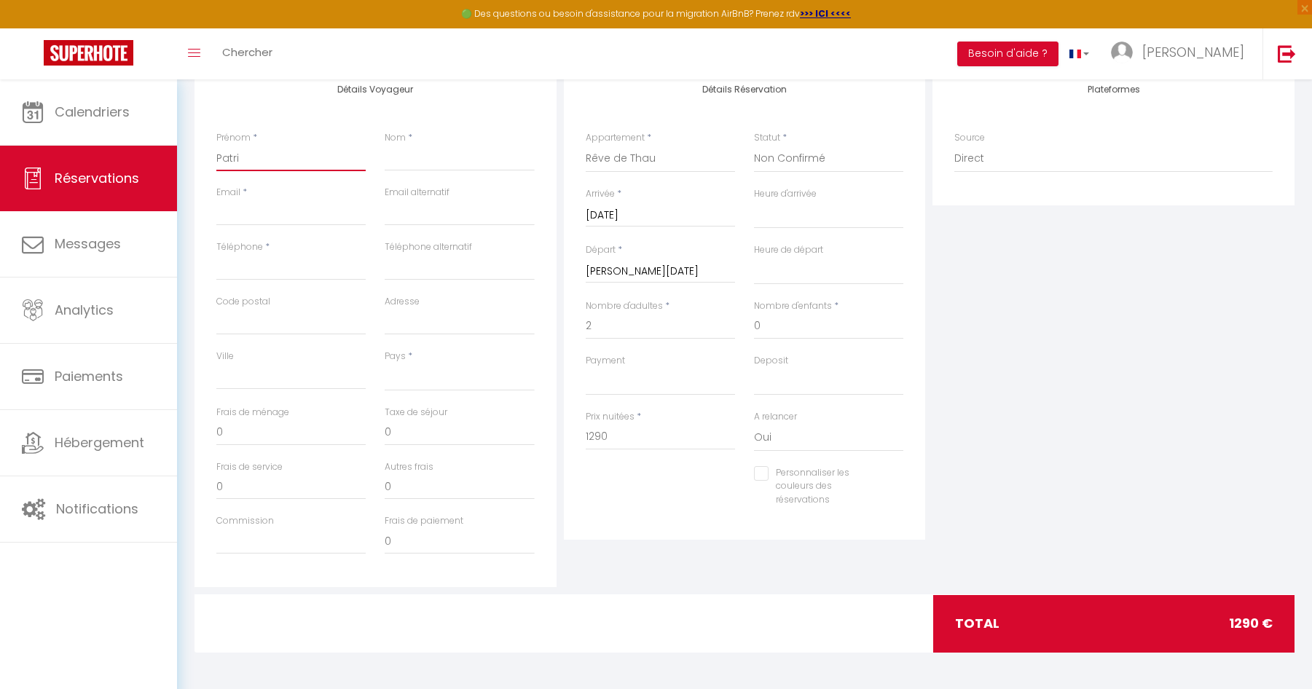
select select
checkbox input "false"
type input "Patric"
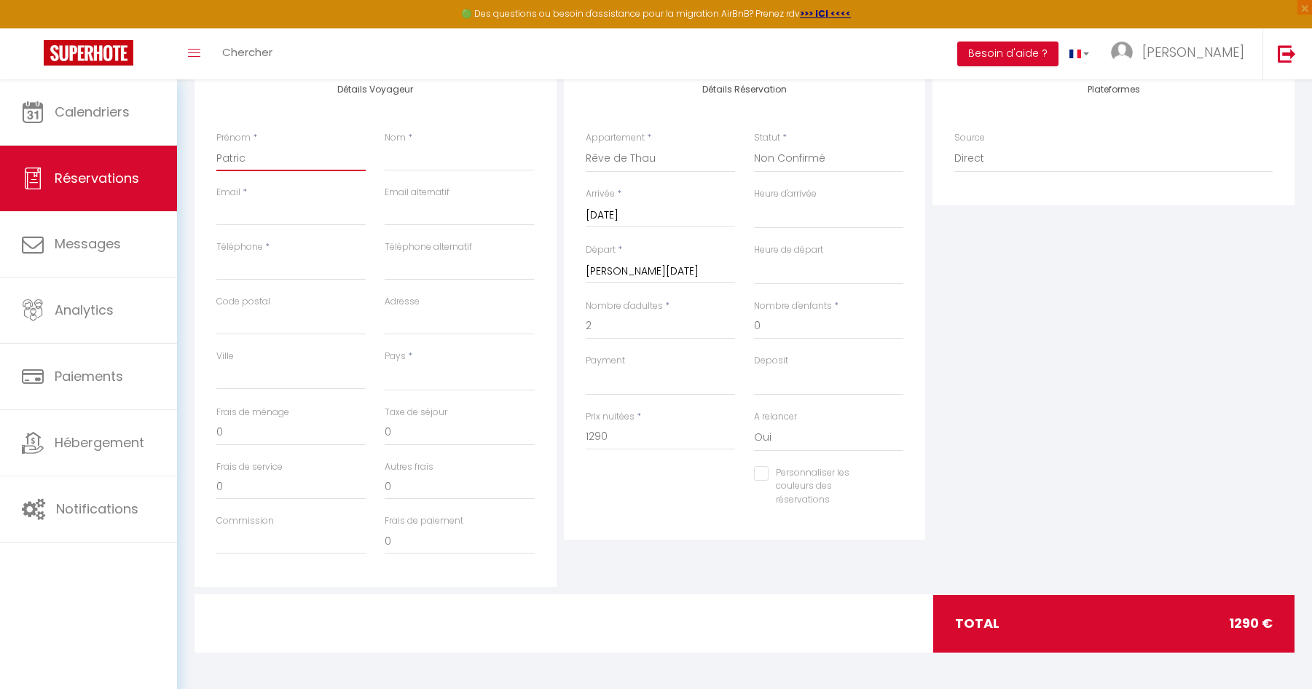
select select
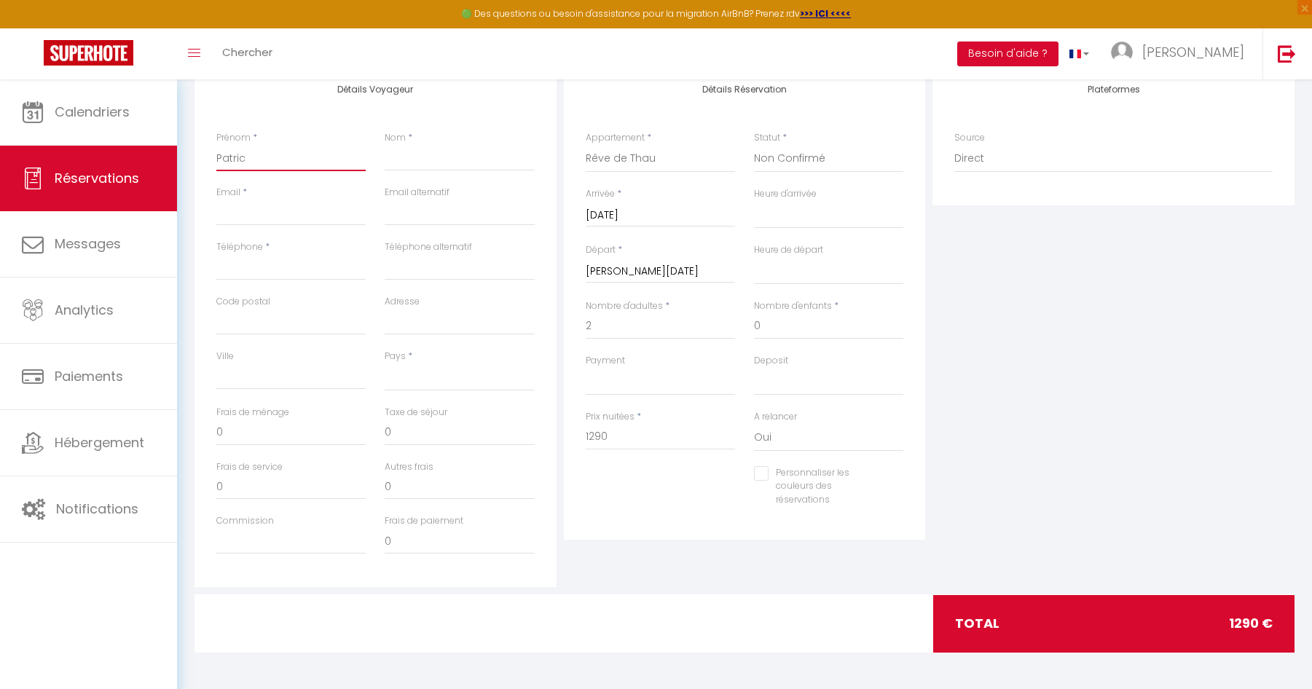
checkbox input "false"
type input "[PERSON_NAME]"
select select
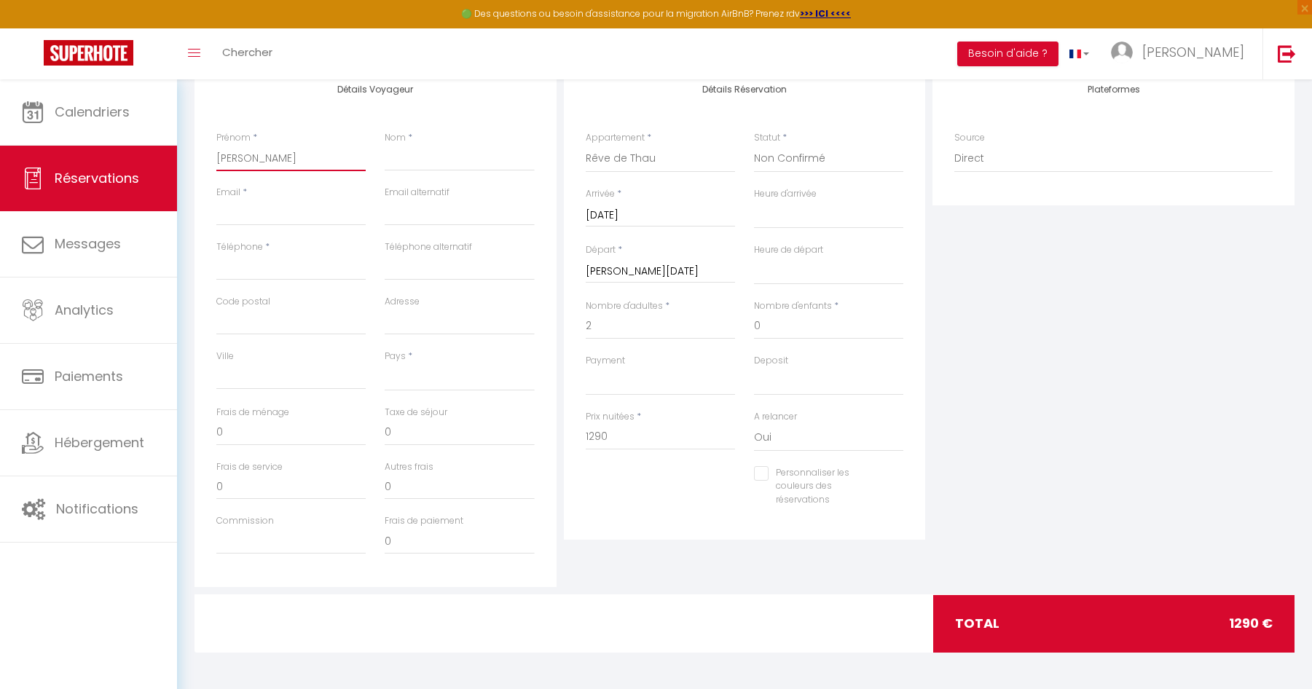
select select
checkbox input "false"
click at [420, 323] on input "Adresse" at bounding box center [459, 322] width 149 height 26
paste input "[STREET_ADDRESS][PERSON_NAME]"
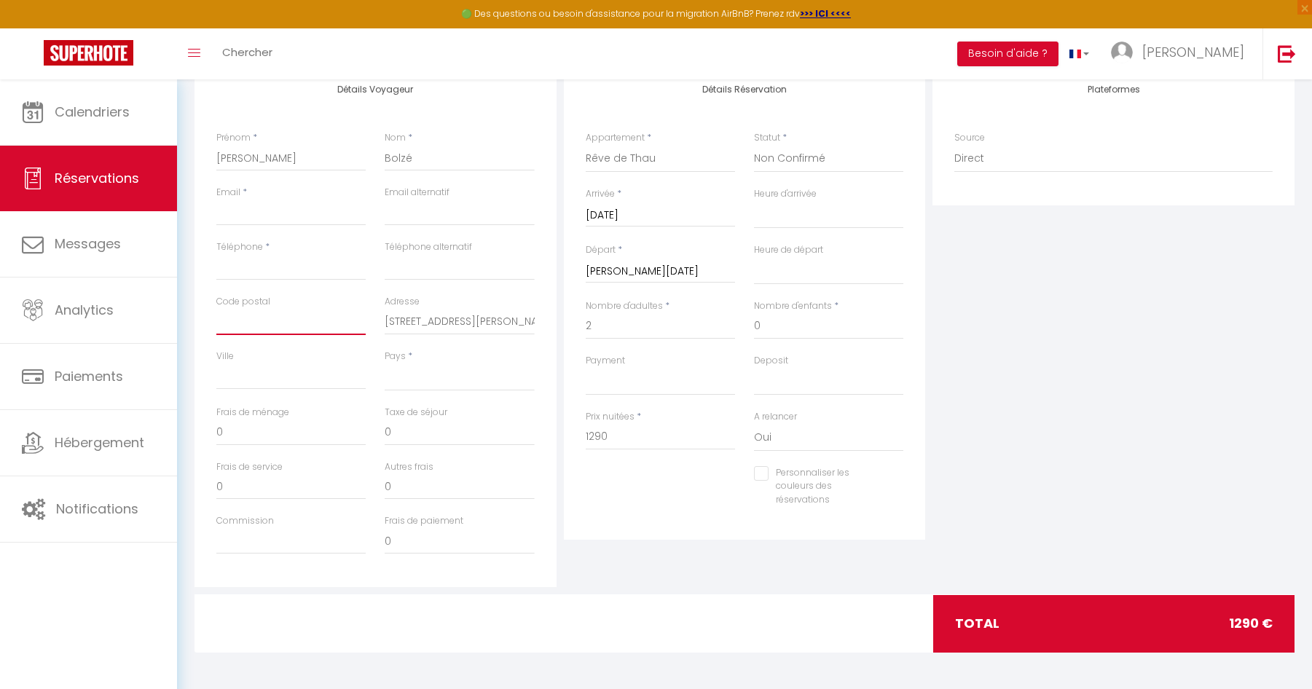
click at [272, 323] on input "Code postal" at bounding box center [290, 322] width 149 height 26
click at [264, 372] on input "Ville" at bounding box center [290, 377] width 149 height 26
paste input "Vantoux"
click at [439, 367] on select "France Portugal Afghanistan Albania Algeria American Samoa Andorra Angola Angui…" at bounding box center [459, 378] width 149 height 28
click at [385, 364] on select "France Portugal Afghanistan Albania Algeria American Samoa Andorra Angola Angui…" at bounding box center [459, 378] width 149 height 28
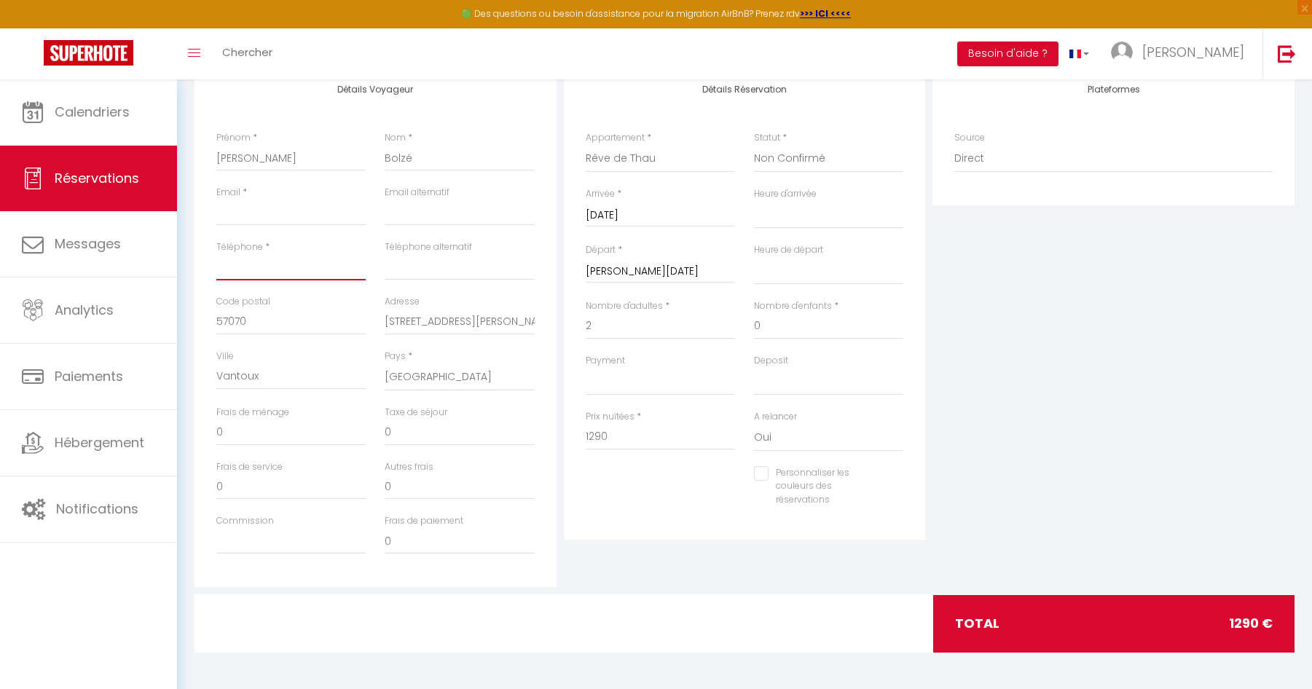
click at [232, 264] on input "Téléphone" at bounding box center [290, 267] width 149 height 26
paste input "0685675051"
click at [284, 217] on input "Email client" at bounding box center [290, 213] width 149 height 26
paste input "[EMAIL_ADDRESS][PERSON_NAME][DOMAIN_NAME]"
drag, startPoint x: 416, startPoint y: 431, endPoint x: 344, endPoint y: 436, distance: 72.4
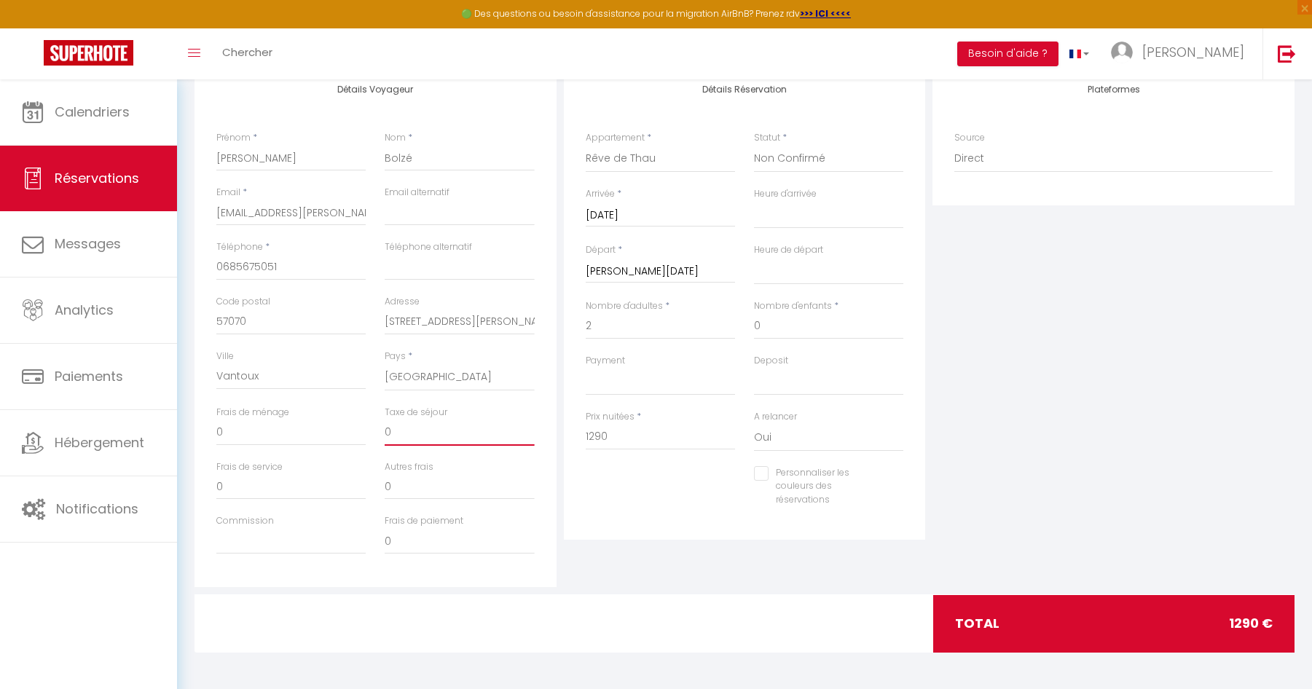
click at [344, 436] on div "Frais de ménage 0 Taxe de séjour 0" at bounding box center [375, 433] width 337 height 55
click at [671, 370] on select "OK KO" at bounding box center [660, 382] width 149 height 28
click at [881, 318] on input "0" at bounding box center [828, 326] width 149 height 26
click at [1023, 302] on div "Plateformes Source Direct Airbnb.com Booking.com Chalet montagne Expedia Gite d…" at bounding box center [1113, 326] width 369 height 521
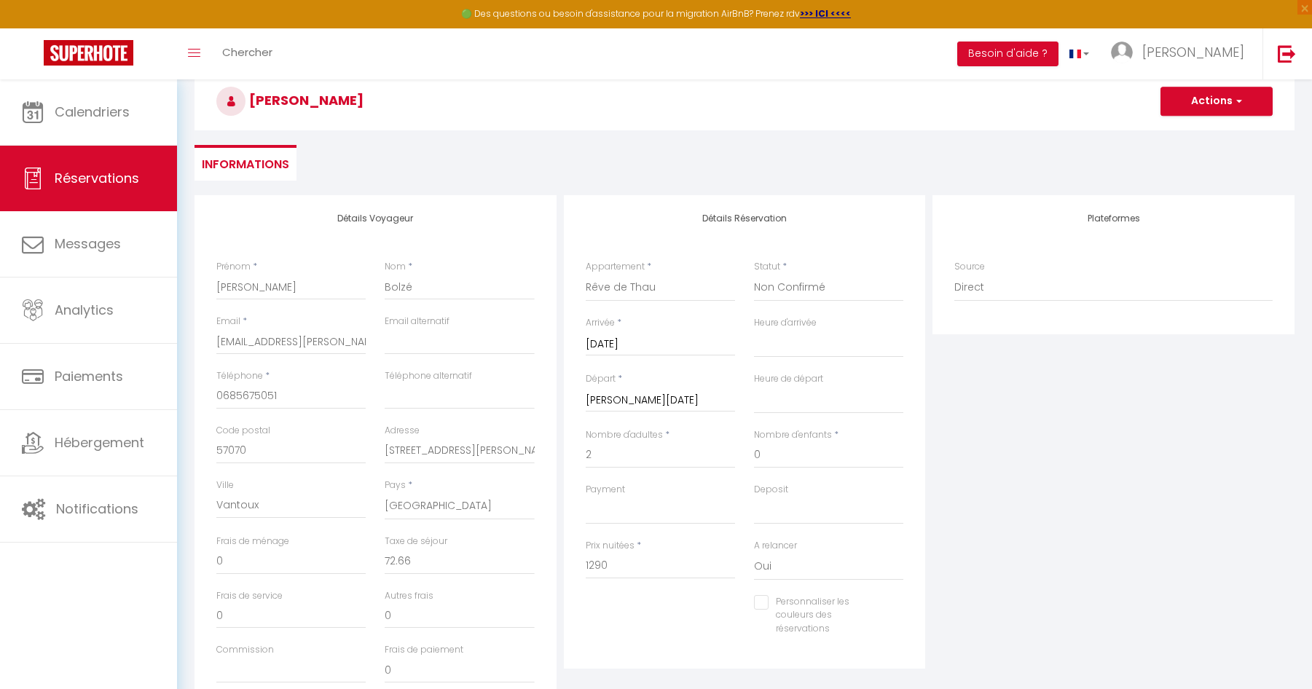
scroll to position [58, 0]
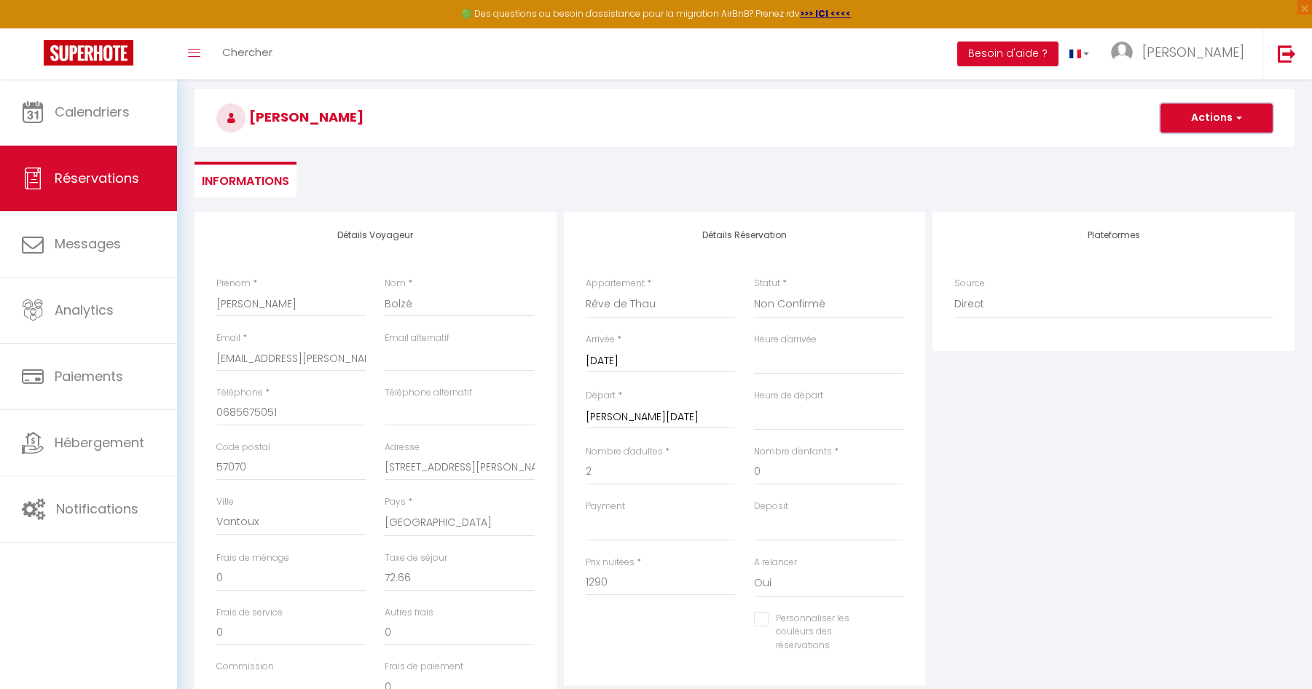
click at [1209, 118] on button "Actions" at bounding box center [1216, 117] width 112 height 29
click at [1183, 153] on link "Enregistrer" at bounding box center [1201, 150] width 115 height 19
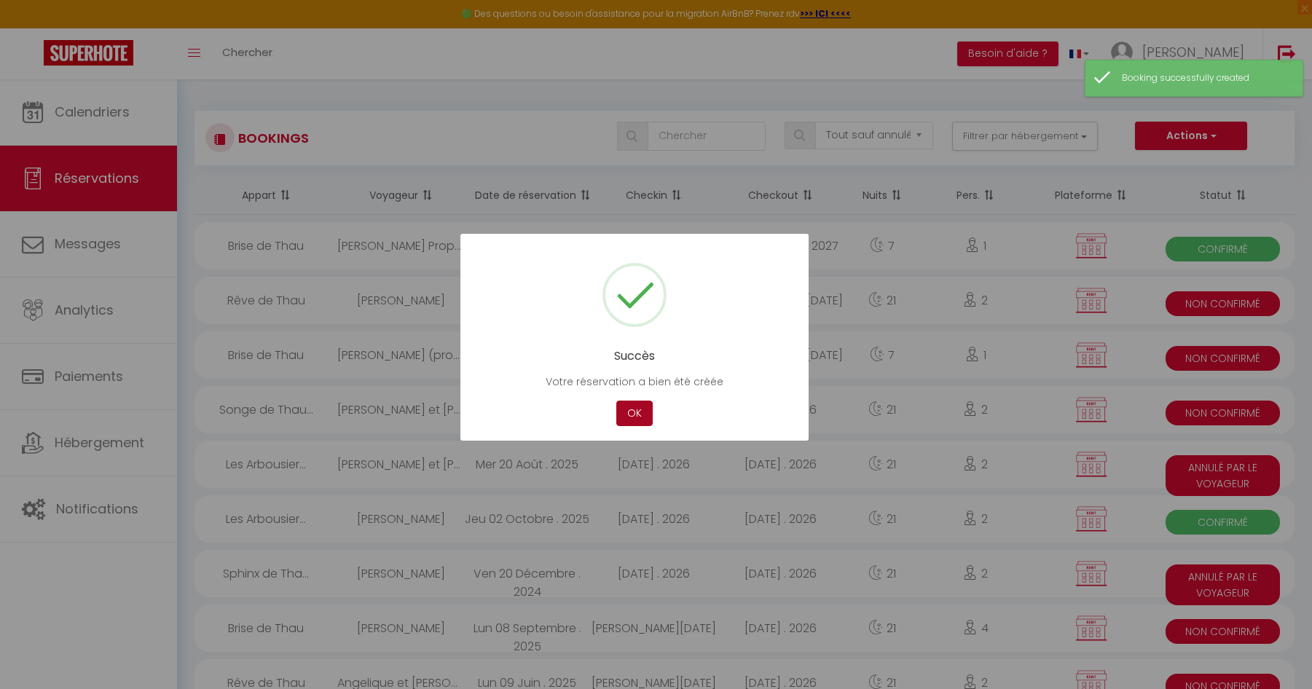
click at [645, 420] on button "OK" at bounding box center [634, 413] width 36 height 25
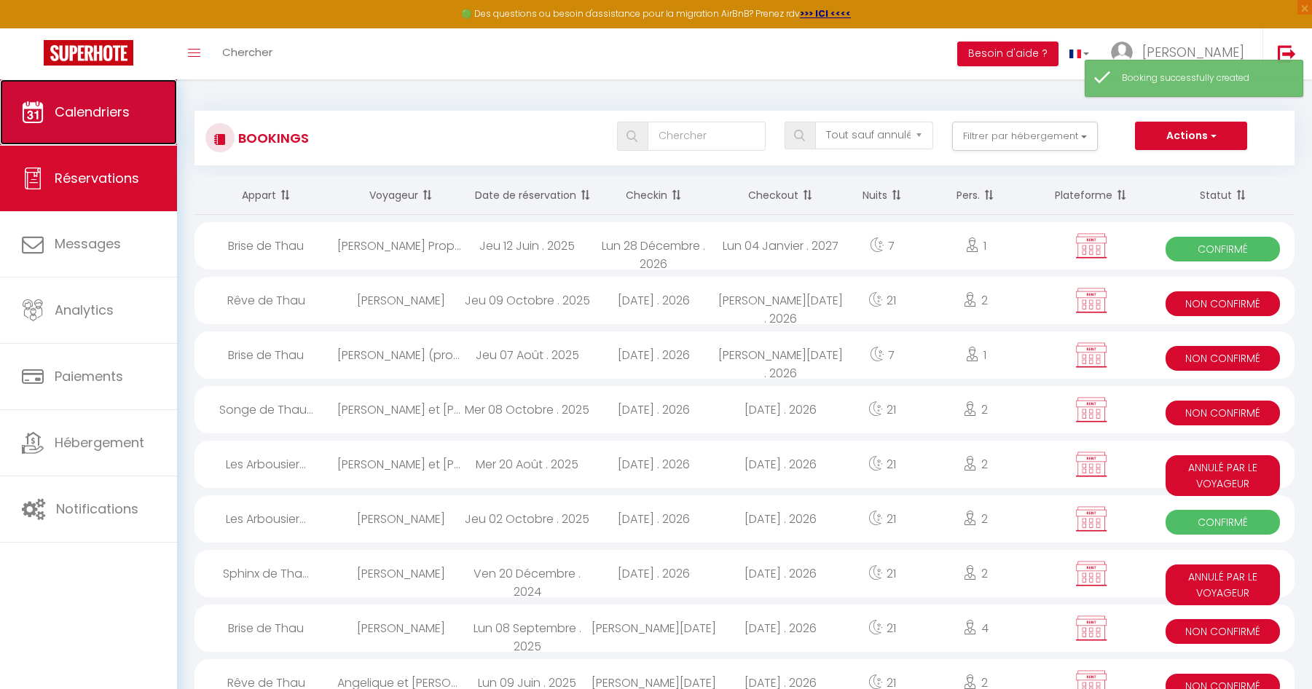
click at [111, 113] on span "Calendriers" at bounding box center [92, 112] width 75 height 18
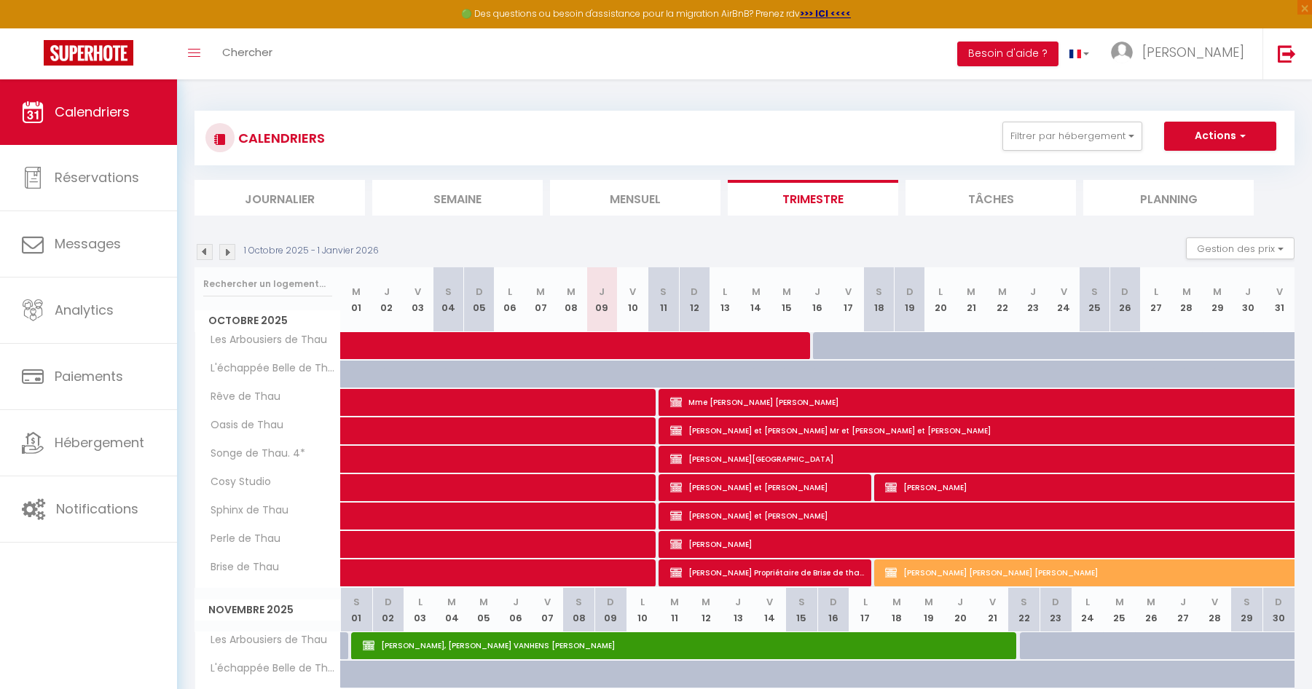
click at [228, 250] on img at bounding box center [227, 252] width 16 height 16
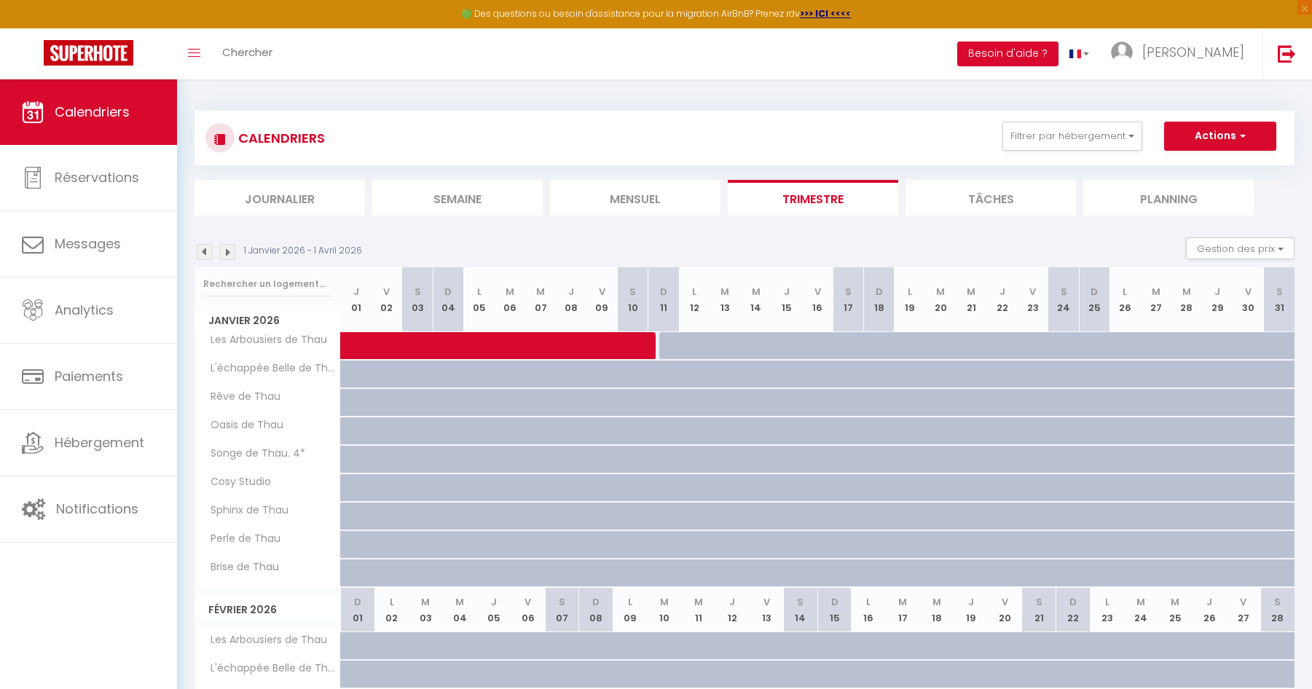
click at [228, 250] on img at bounding box center [227, 252] width 16 height 16
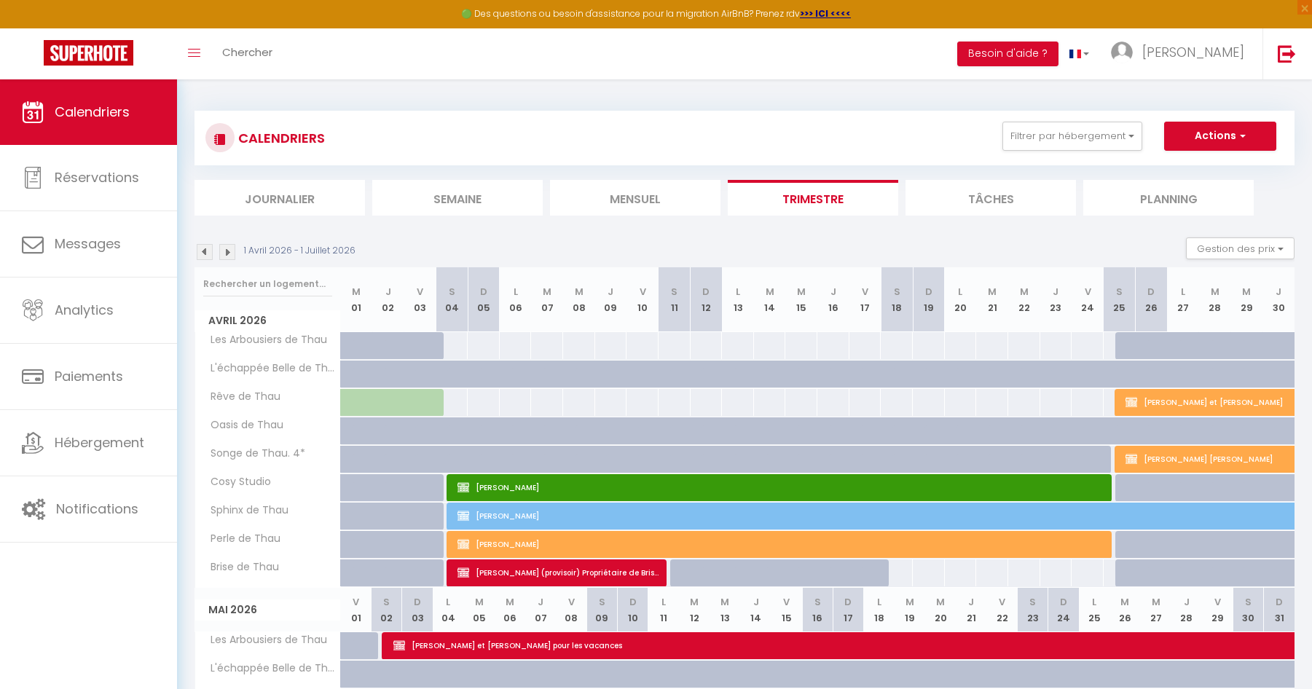
click at [228, 250] on img at bounding box center [227, 252] width 16 height 16
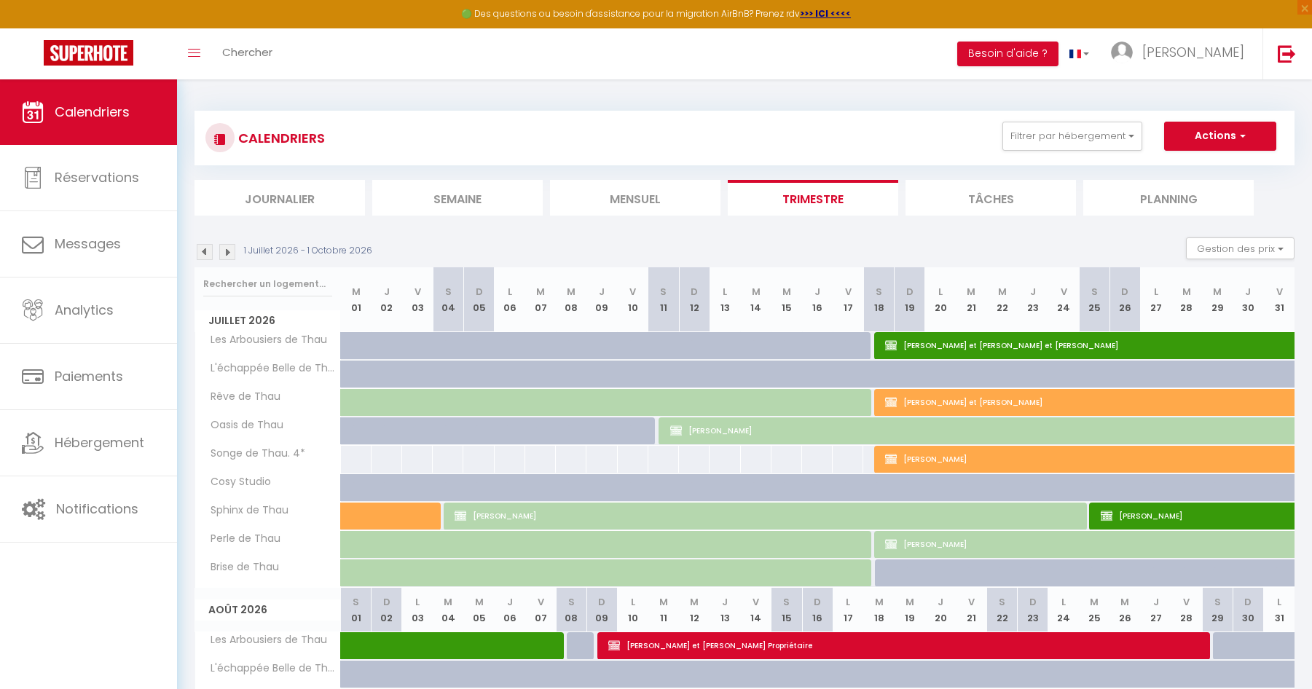
click at [227, 250] on img at bounding box center [227, 252] width 16 height 16
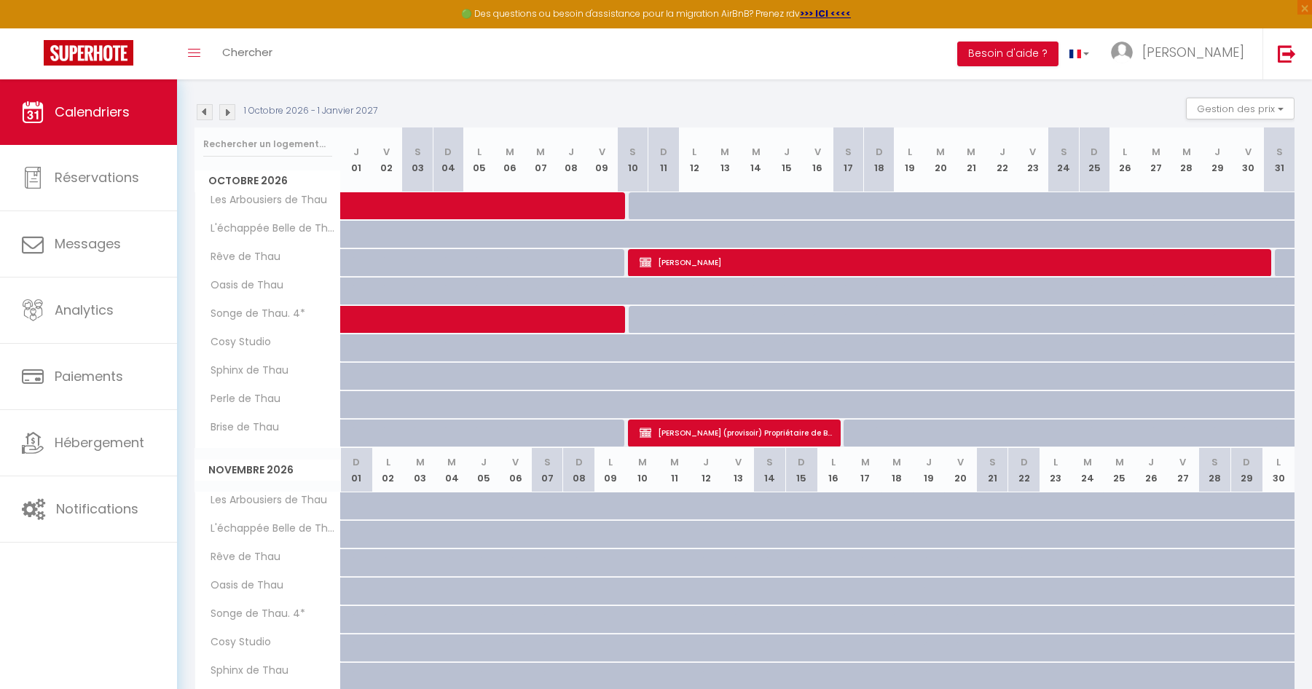
scroll to position [146, 0]
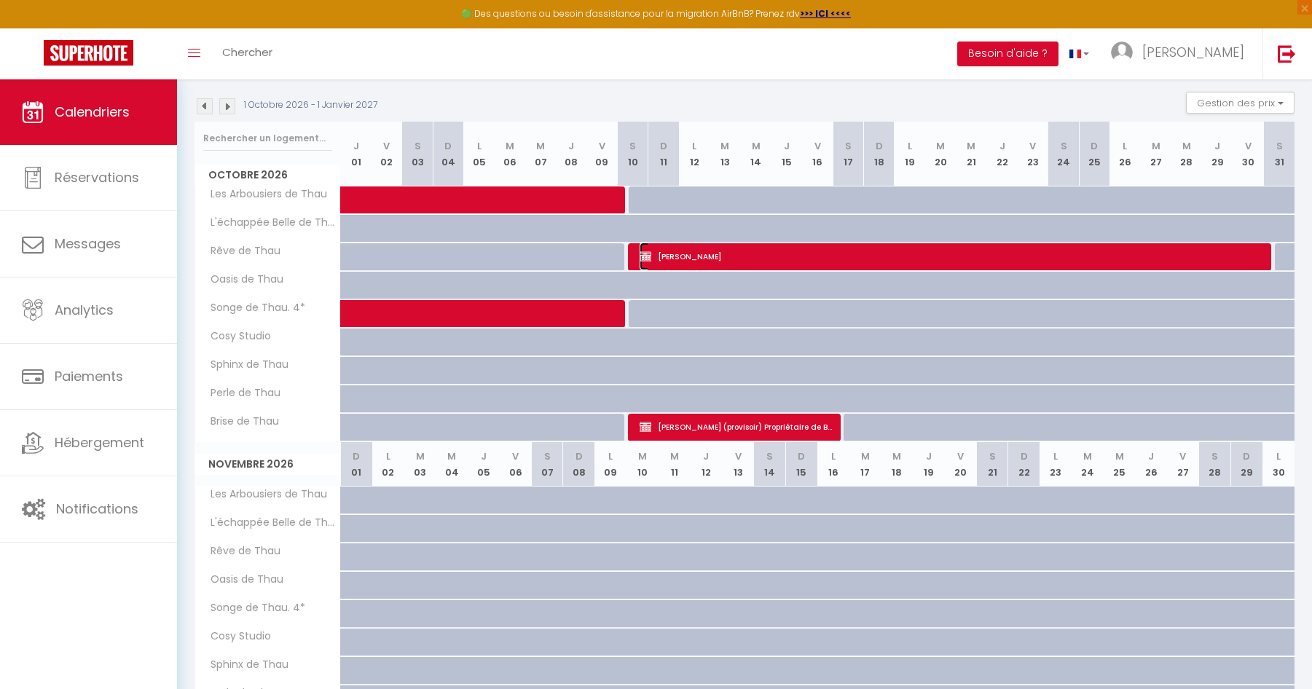
click at [735, 259] on span "[PERSON_NAME]" at bounding box center [951, 257] width 622 height 28
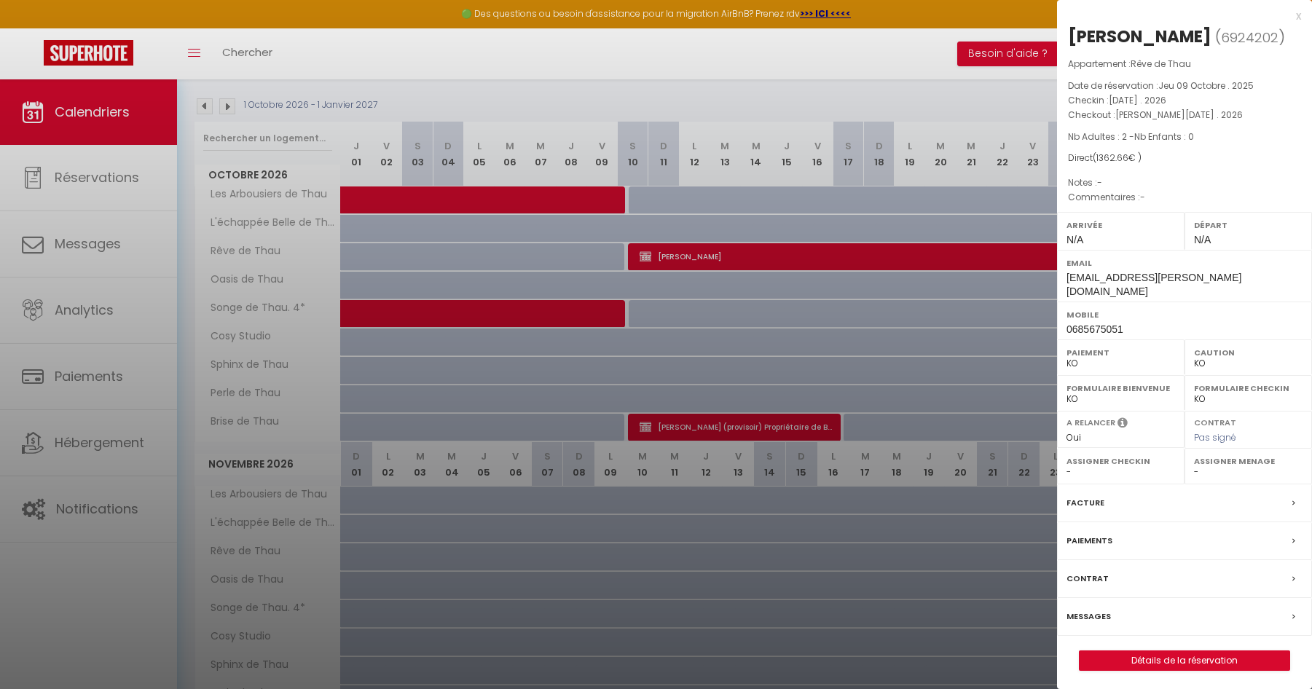
click at [1198, 565] on div "Contrat" at bounding box center [1184, 579] width 255 height 38
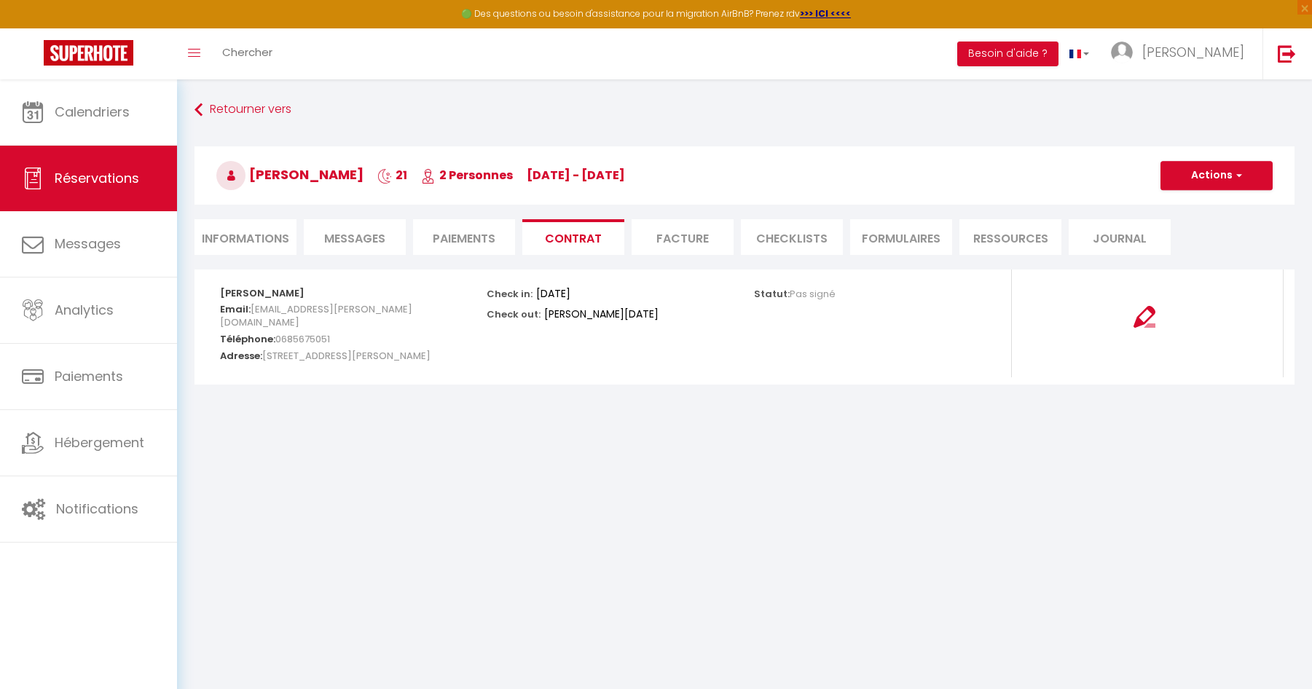
click at [346, 241] on span "Messages" at bounding box center [354, 238] width 61 height 17
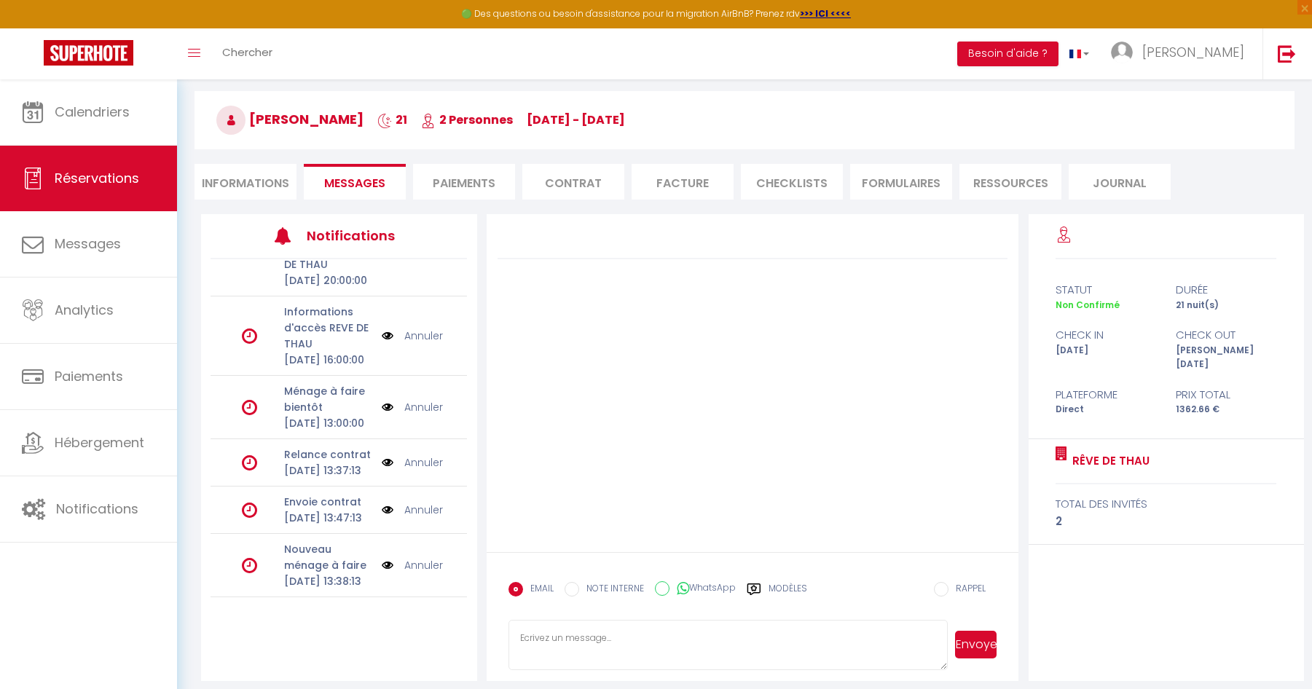
scroll to position [79, 0]
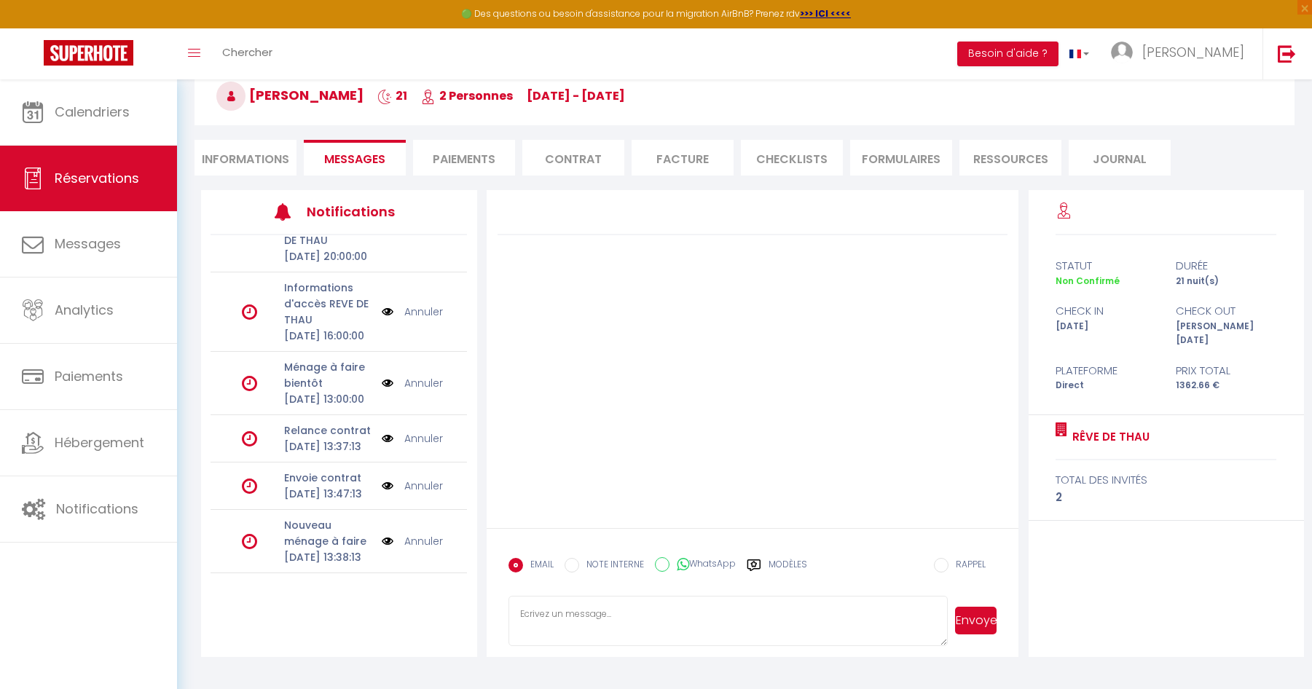
click at [244, 164] on li "Informations" at bounding box center [246, 158] width 102 height 36
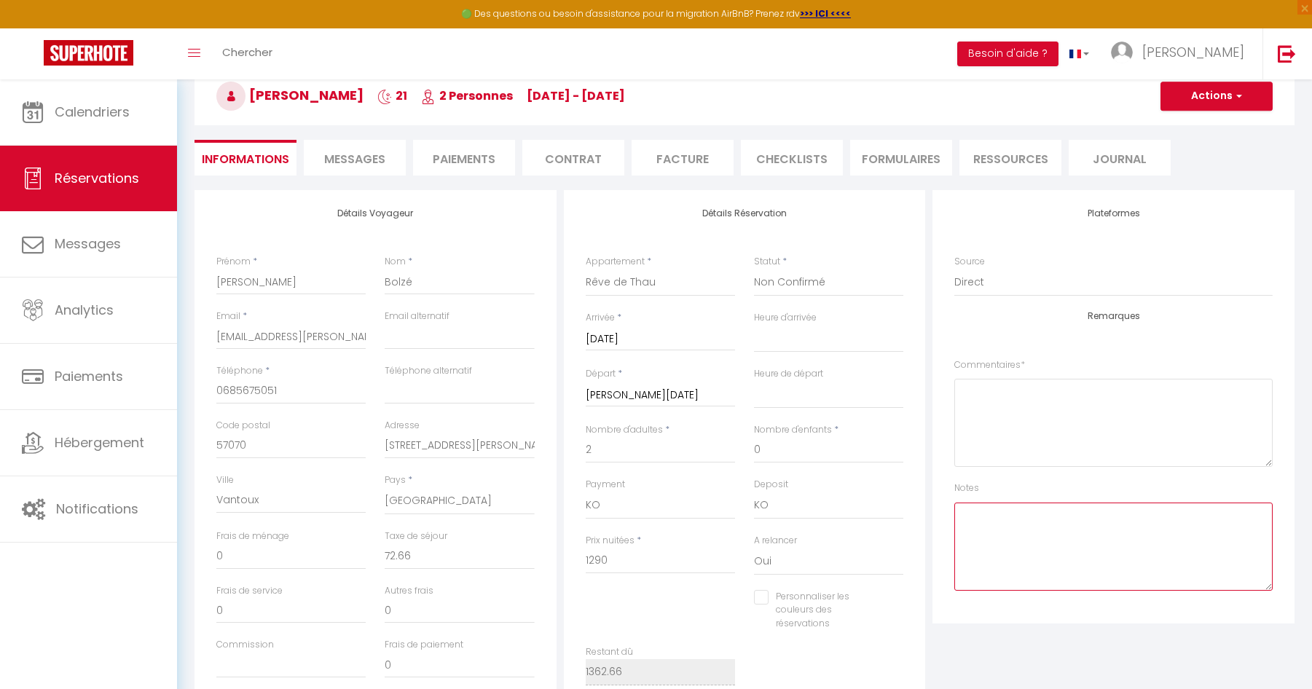
click at [985, 518] on textarea at bounding box center [1113, 547] width 318 height 88
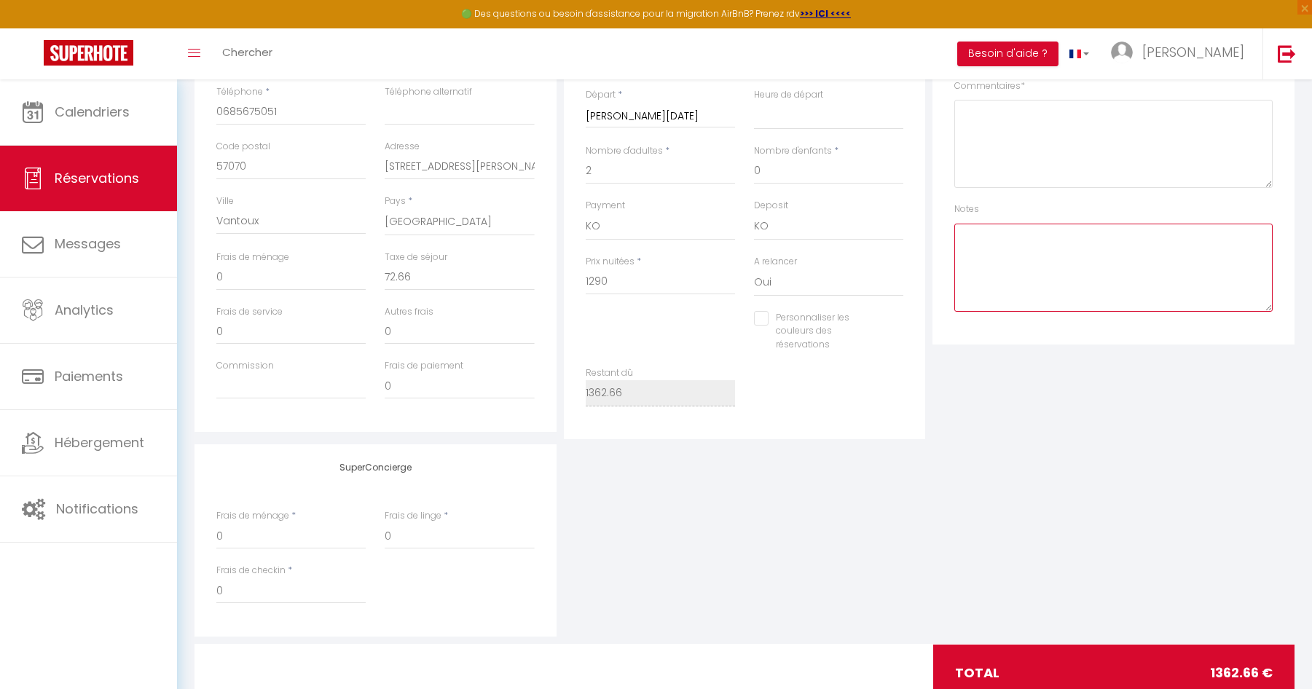
scroll to position [335, 0]
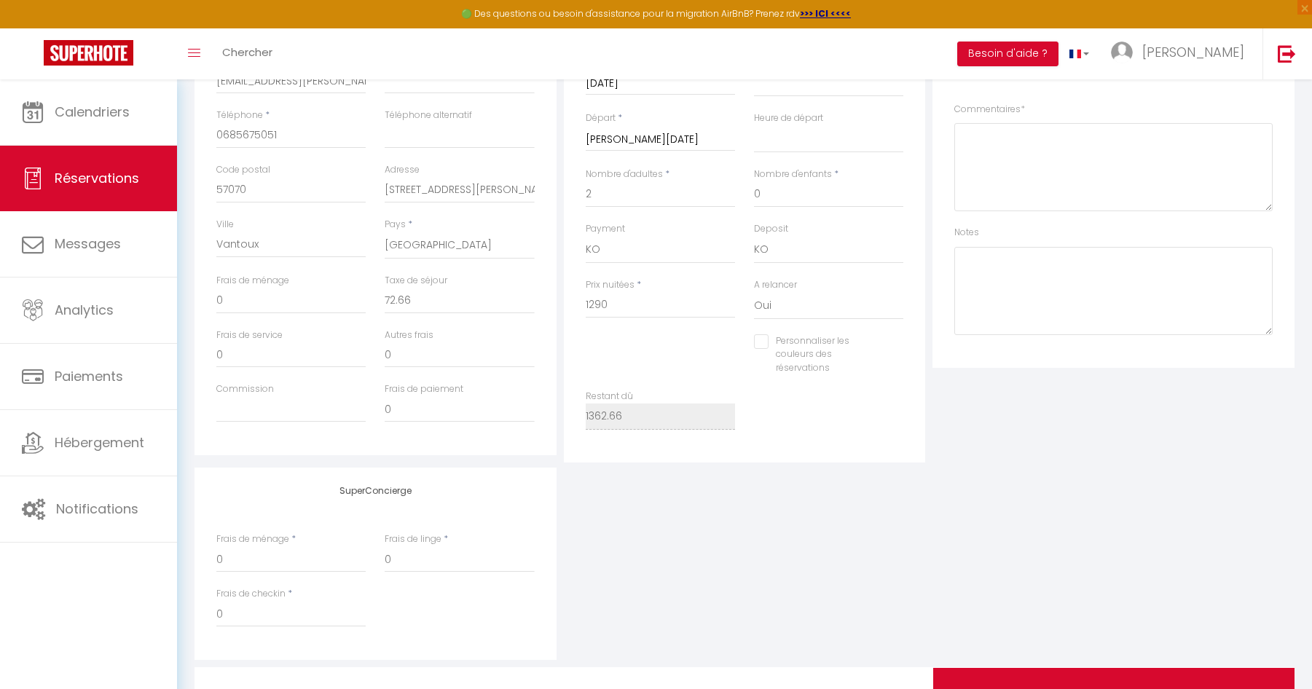
click at [790, 350] on label "Personnaliser les couleurs des réservations" at bounding box center [827, 355] width 117 height 42
click at [790, 349] on input "Personnaliser les couleurs des réservations" at bounding box center [819, 341] width 131 height 15
click at [899, 349] on span at bounding box center [898, 353] width 12 height 12
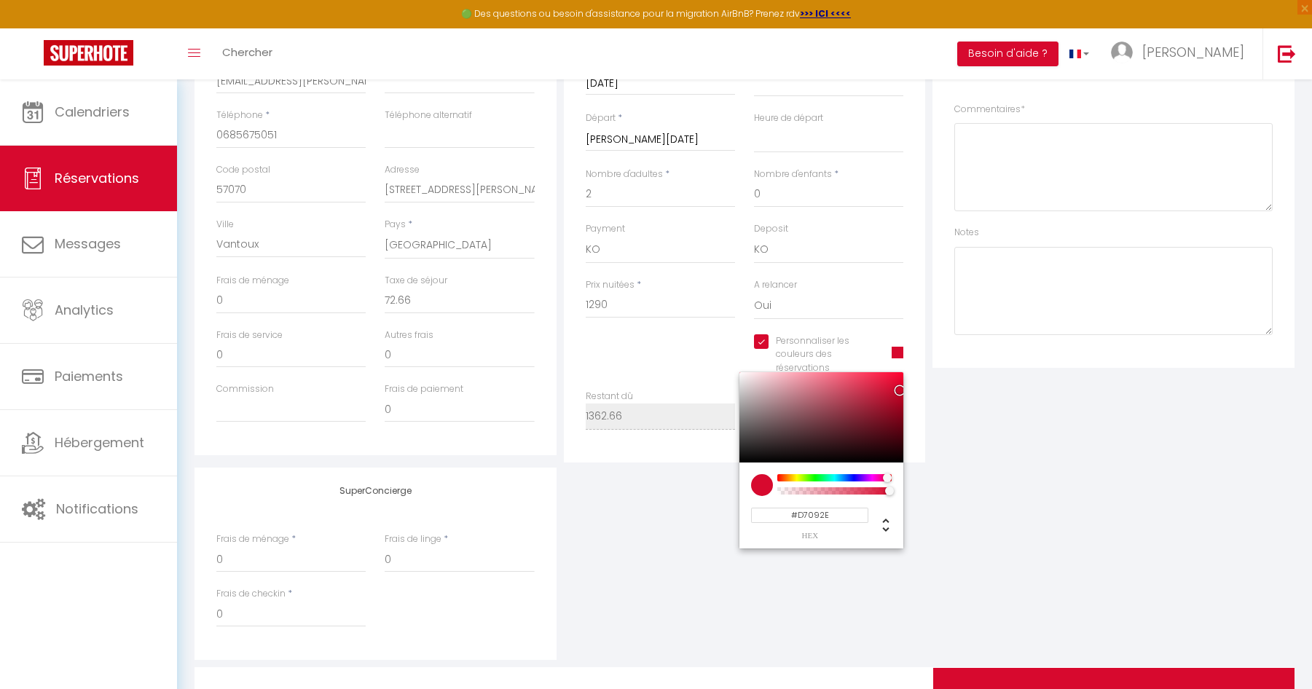
click at [817, 516] on input "#D7092E" at bounding box center [809, 515] width 117 height 15
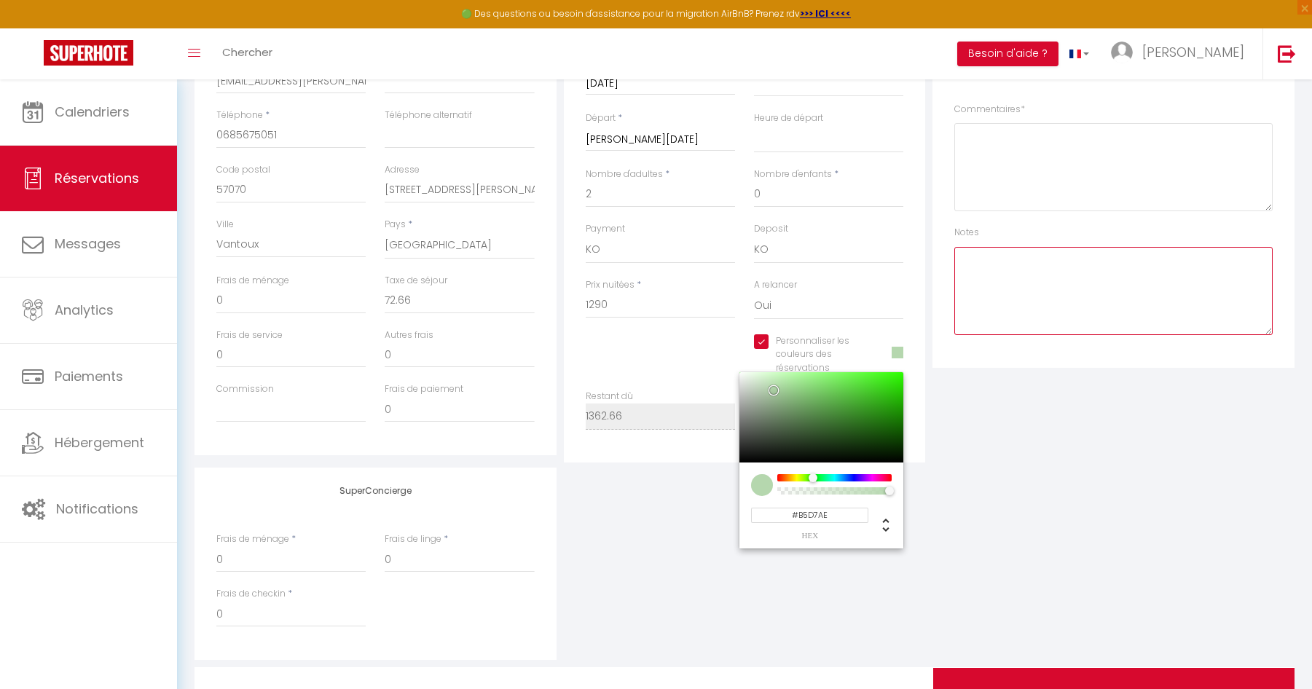
click at [1008, 276] on textarea at bounding box center [1113, 291] width 318 height 88
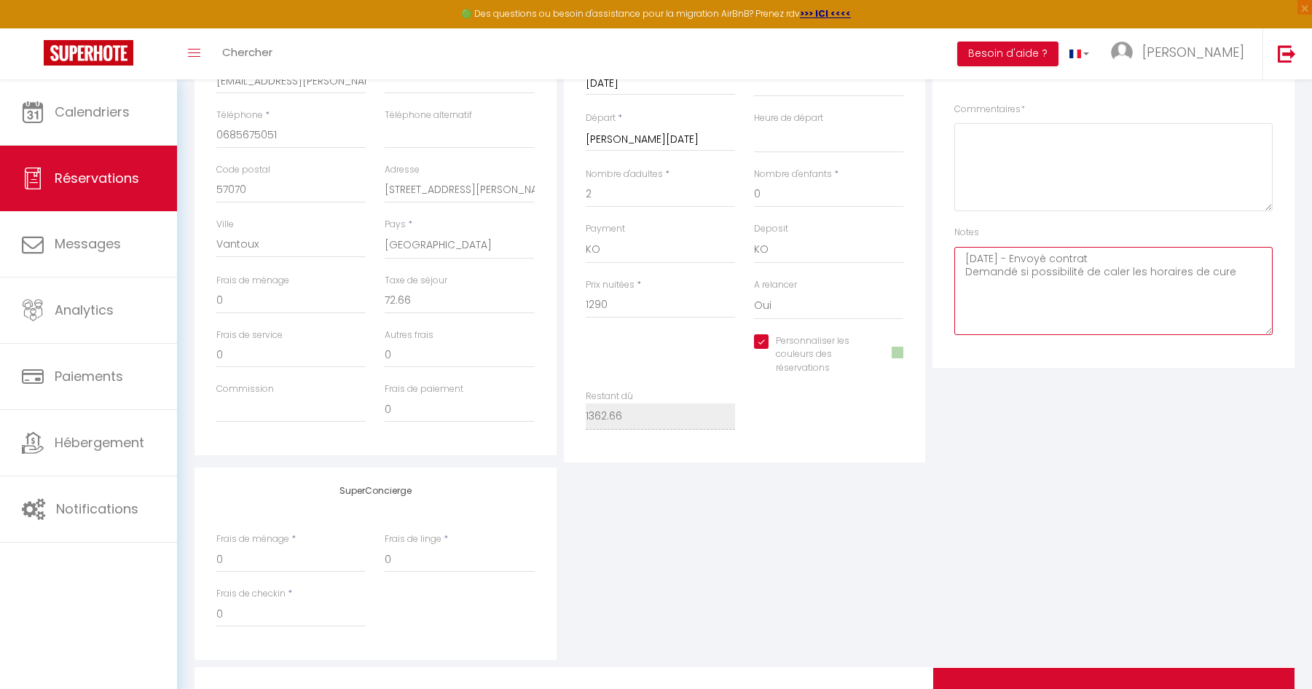
click at [1236, 270] on textarea "09-10-25 - Envoyé contrat Demandé si possibilité de caler les horaires de cure" at bounding box center [1113, 291] width 318 height 88
paste textarea "un créneau horaire 9h/11h ou 10h/11h"
click at [1245, 272] on textarea "09-10-25 - Envoyé contrat Demandé si possibilité de caler les horaires de cure …" at bounding box center [1113, 291] width 318 height 88
click at [1235, 273] on textarea "09-10-25 - Envoyé contrat Demandé si possibilité de caler les horaires de cure …" at bounding box center [1113, 291] width 318 height 88
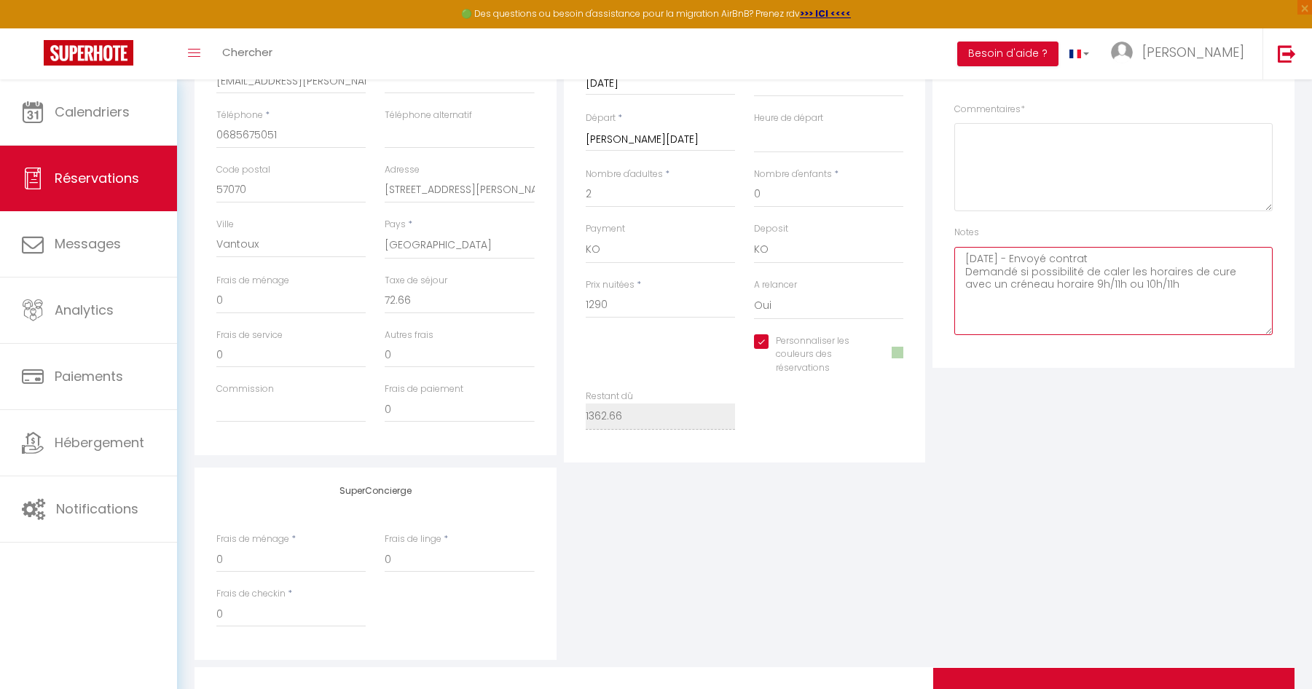
click at [1245, 288] on textarea "09-10-25 - Envoyé contrat Demandé si possibilité de caler les horaires de cure …" at bounding box center [1113, 291] width 318 height 88
click at [1195, 294] on textarea "[DATE] - Envoyé contrat Demandé si possibilité de caler les horaires de cure av…" at bounding box center [1113, 291] width 318 height 88
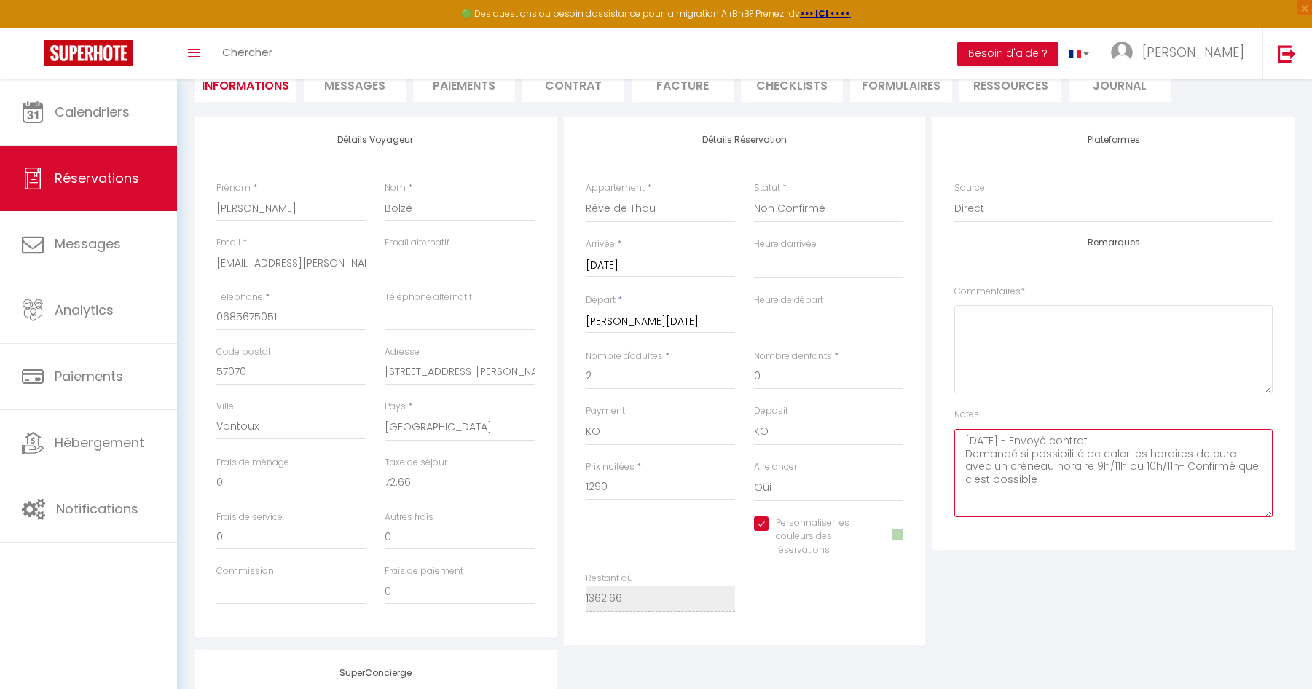
scroll to position [0, 0]
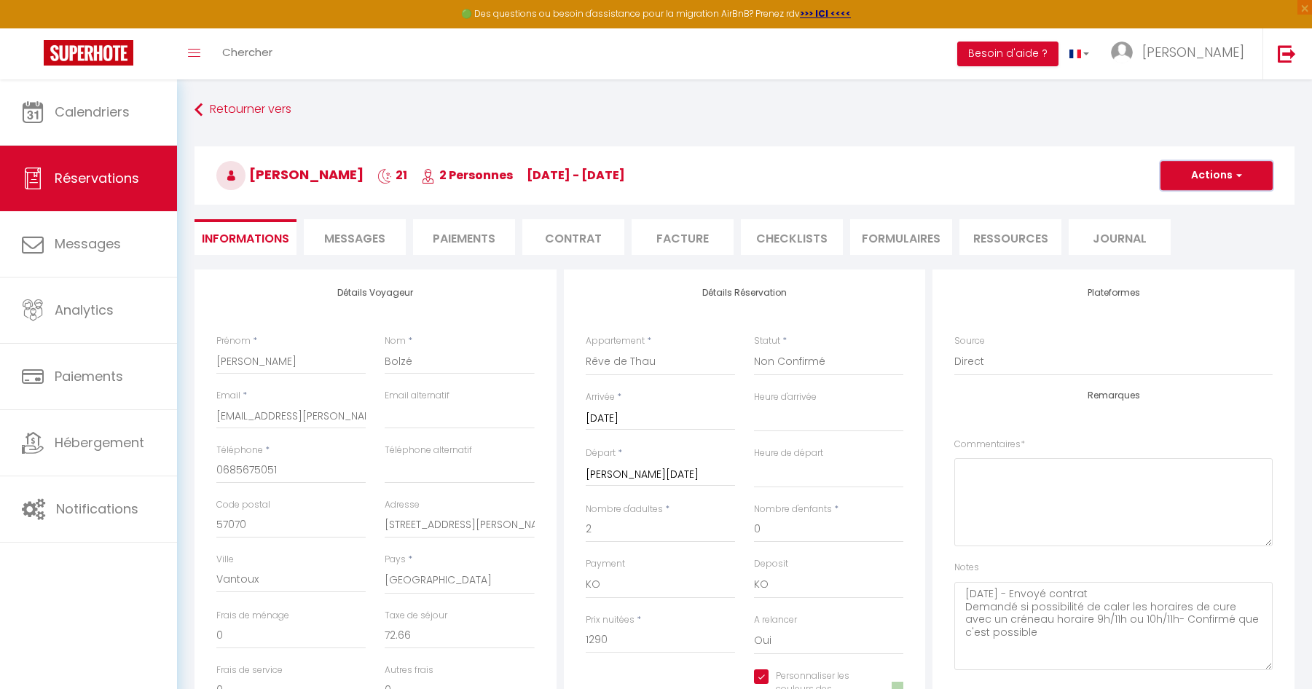
click at [1224, 174] on button "Actions" at bounding box center [1216, 175] width 112 height 29
click at [1214, 203] on link "Enregistrer" at bounding box center [1201, 207] width 115 height 19
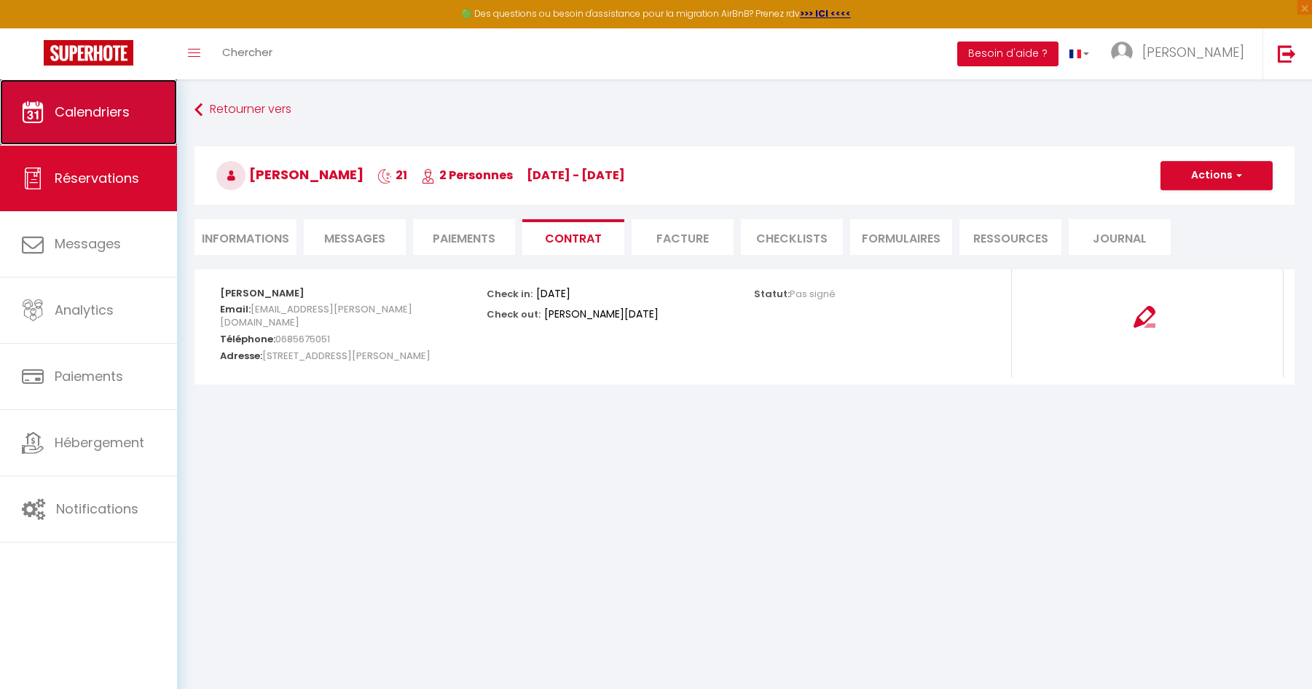
click at [122, 116] on span "Calendriers" at bounding box center [92, 112] width 75 height 18
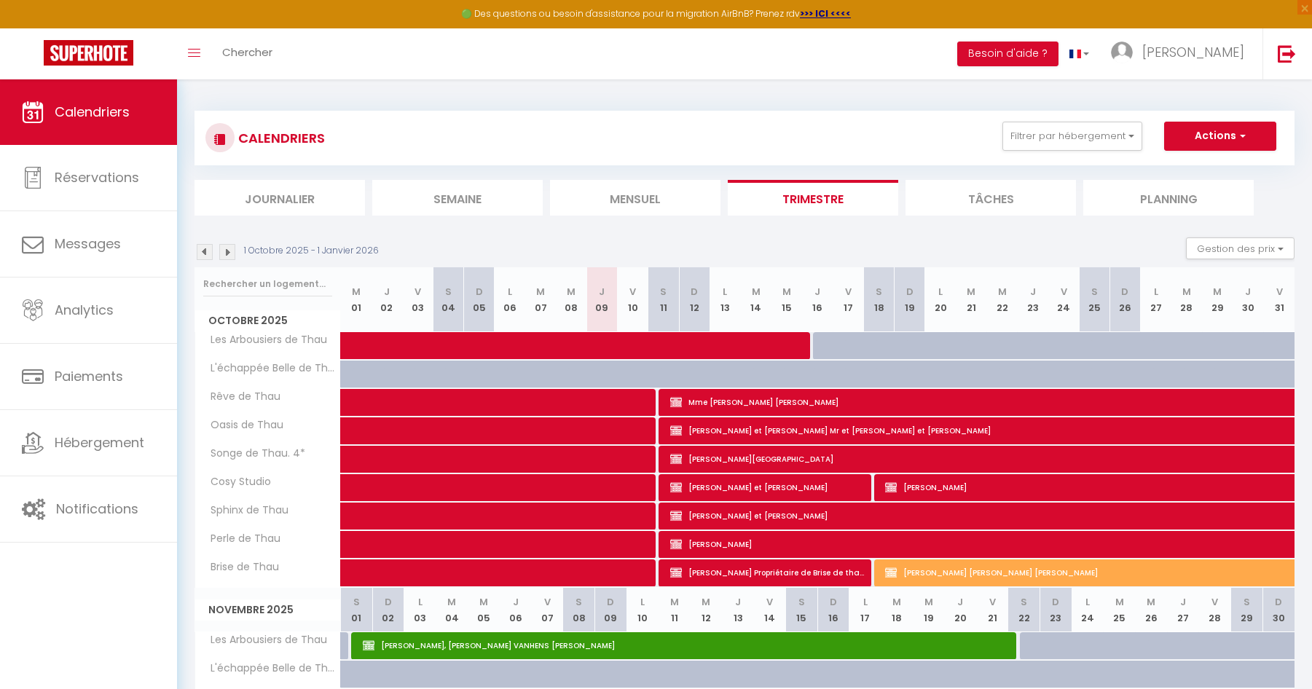
click at [226, 251] on img at bounding box center [227, 252] width 16 height 16
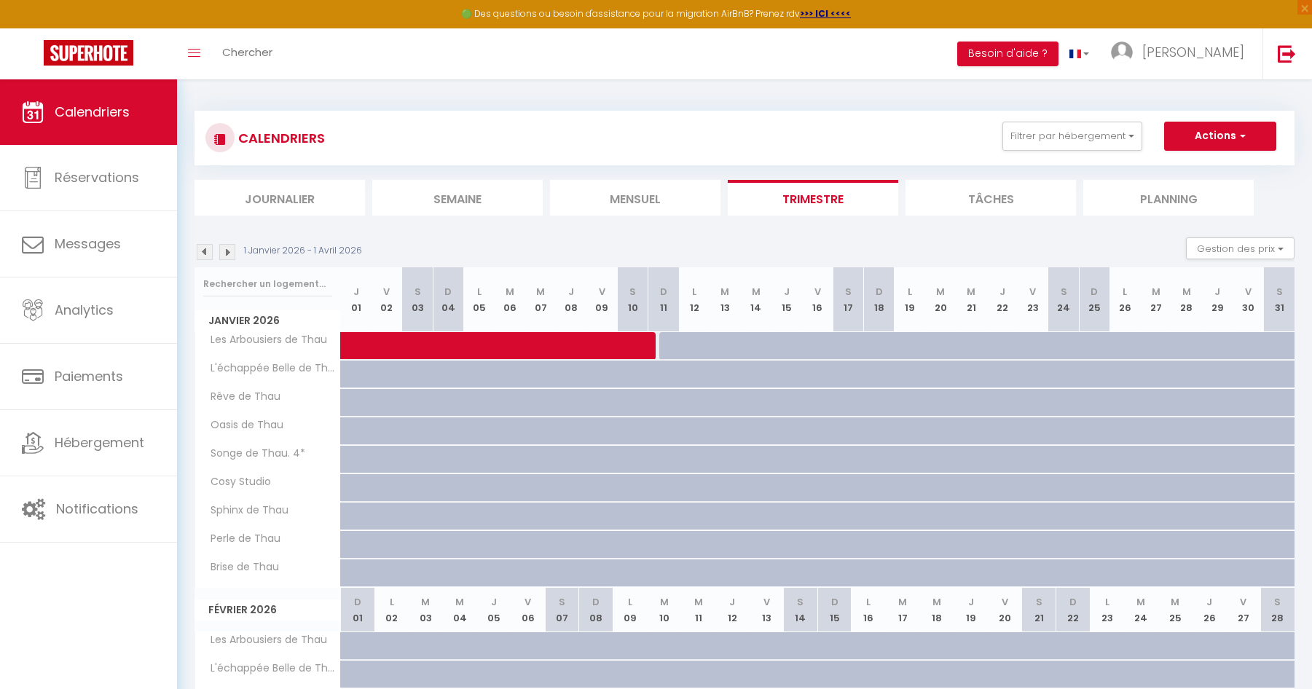
click at [229, 250] on img at bounding box center [227, 252] width 16 height 16
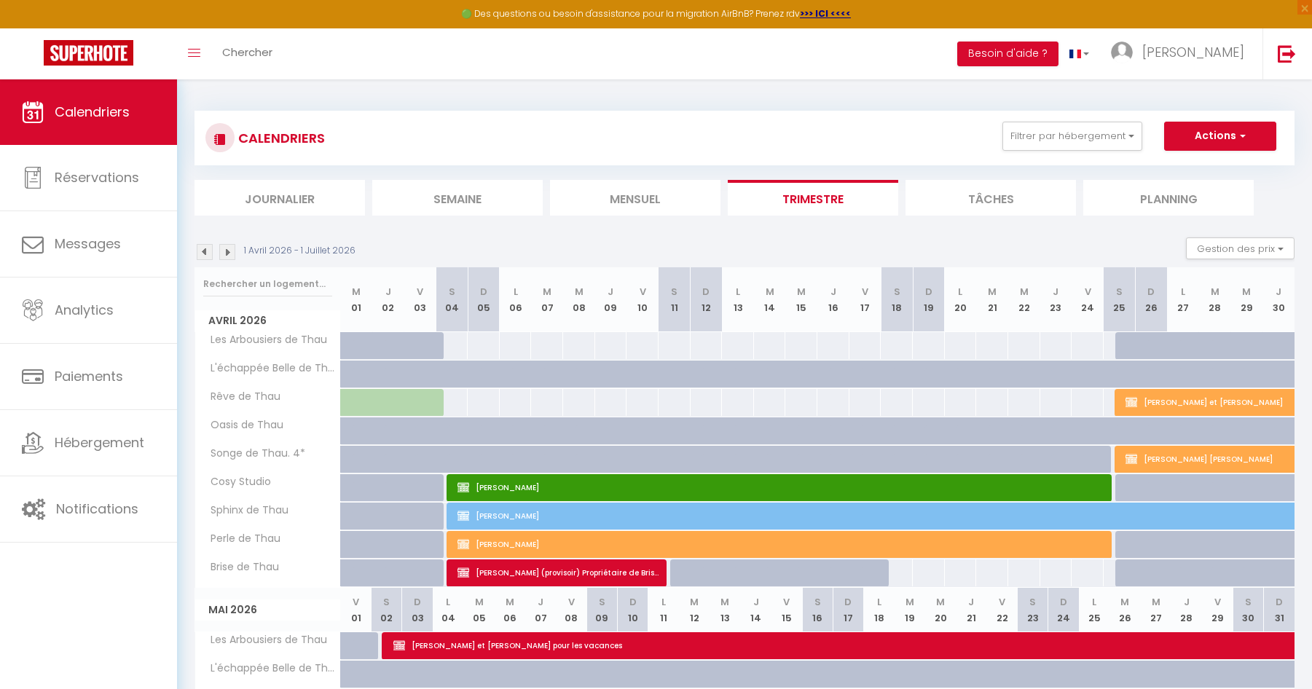
click at [229, 250] on img at bounding box center [227, 252] width 16 height 16
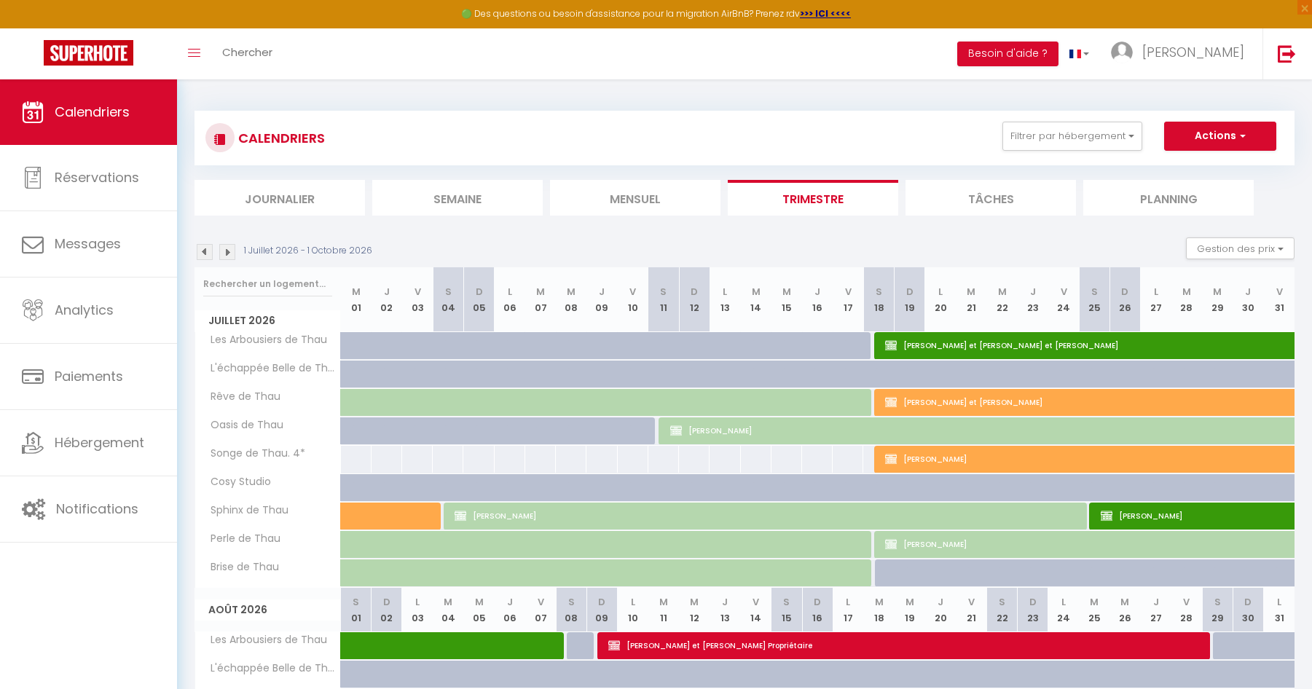
click at [229, 250] on img at bounding box center [227, 252] width 16 height 16
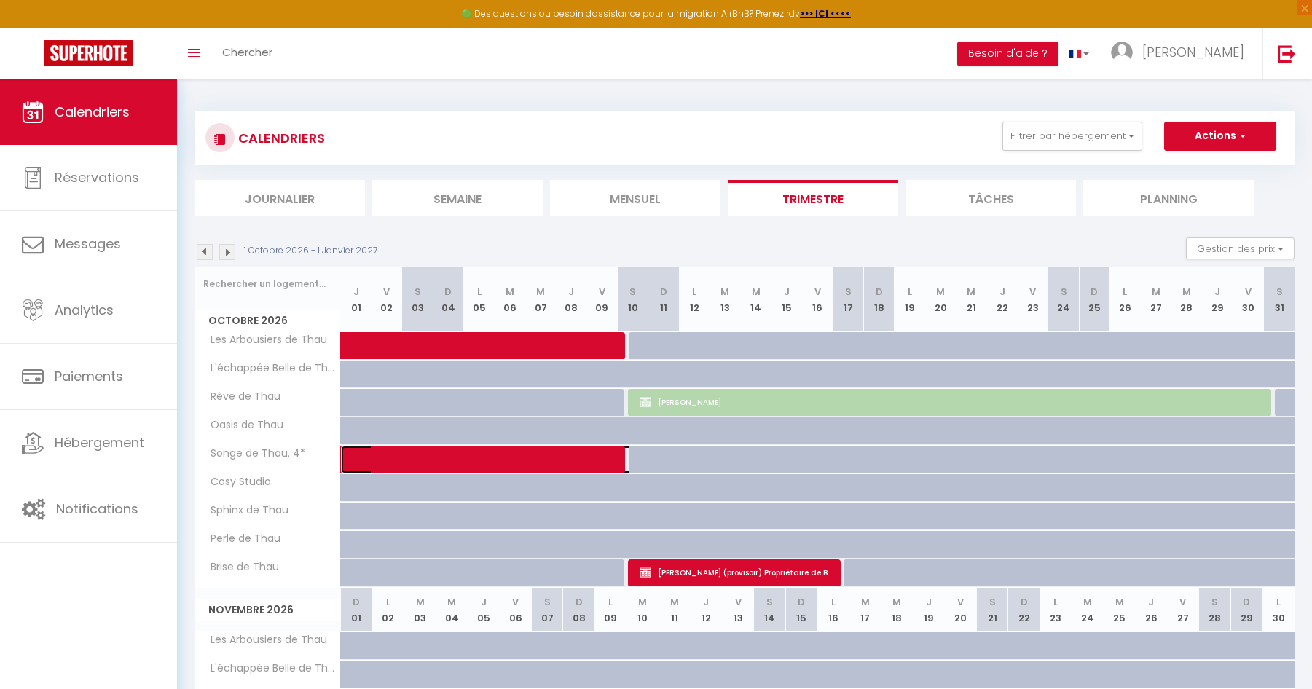
click at [524, 460] on span at bounding box center [514, 460] width 302 height 28
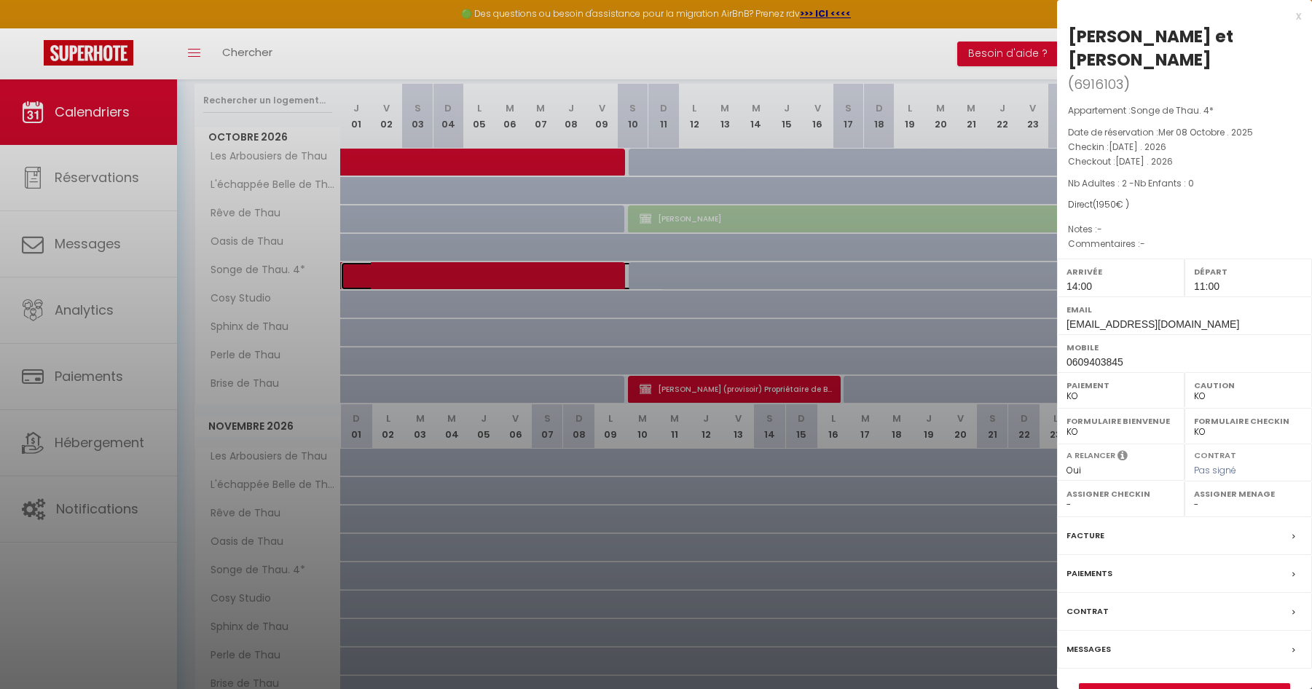
scroll to position [291, 0]
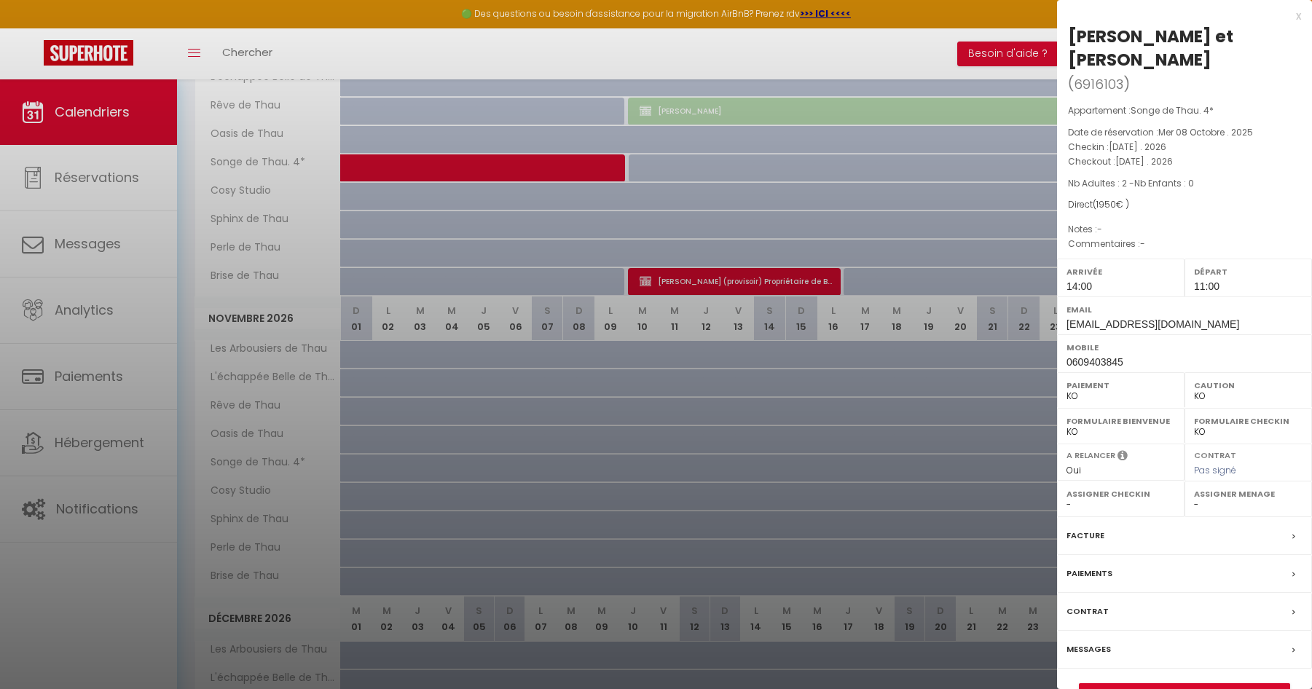
click at [1184, 593] on div "Contrat" at bounding box center [1184, 612] width 255 height 38
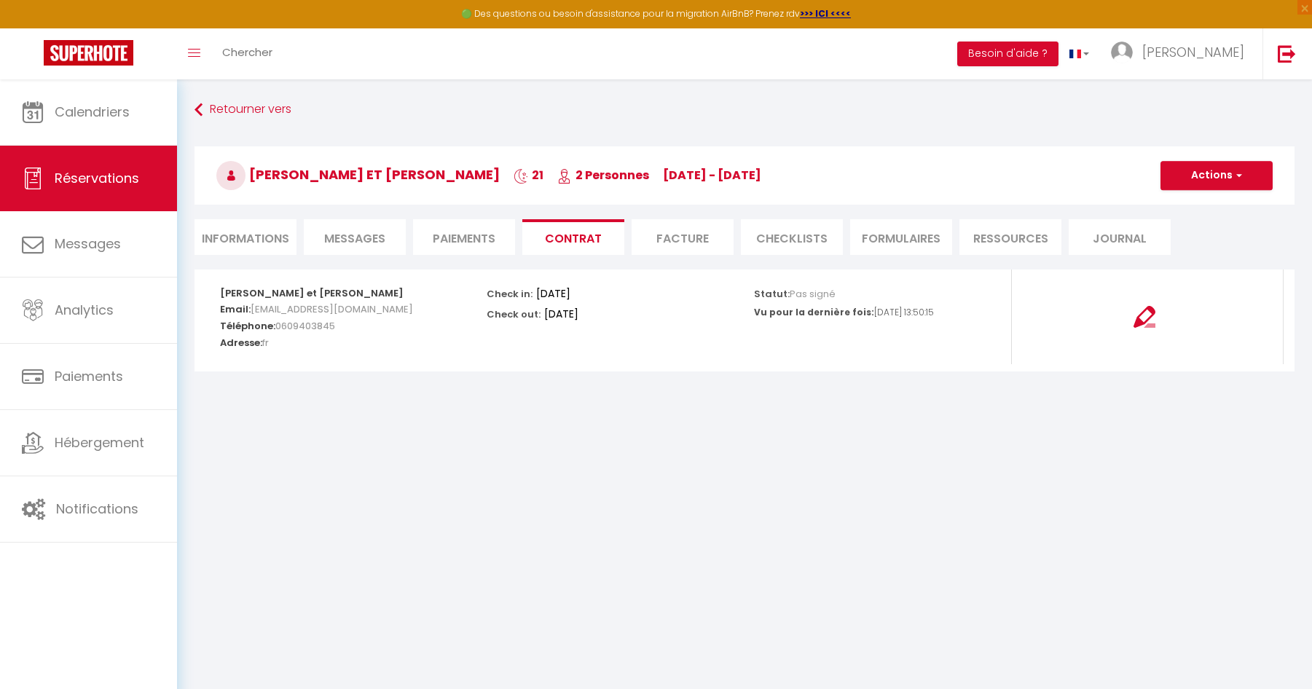
click at [251, 238] on li "Informations" at bounding box center [246, 237] width 102 height 36
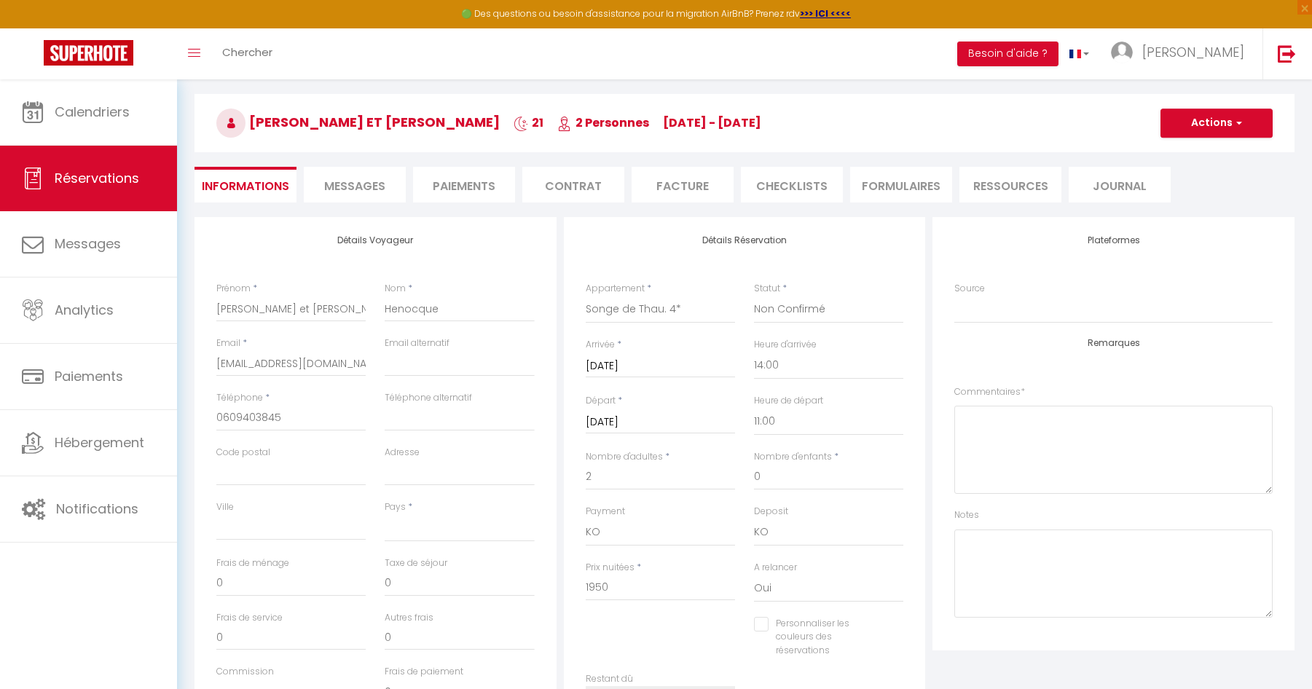
scroll to position [73, 0]
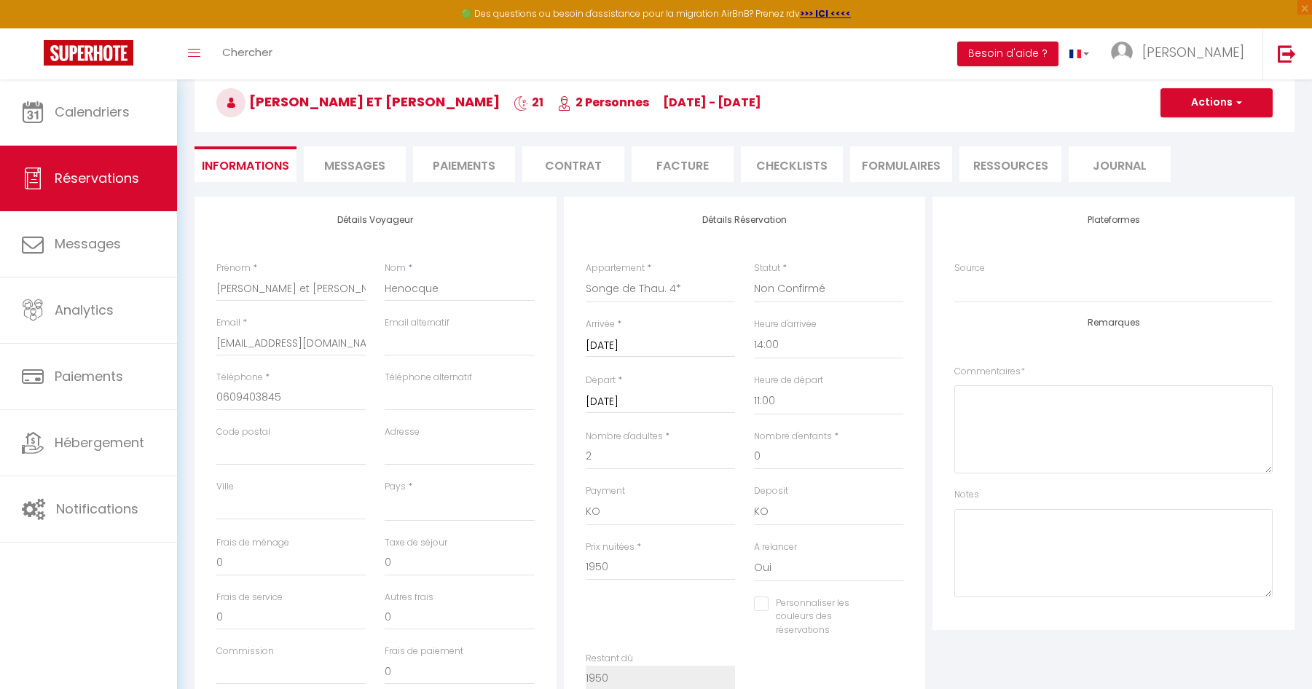
click at [567, 168] on li "Contrat" at bounding box center [573, 164] width 102 height 36
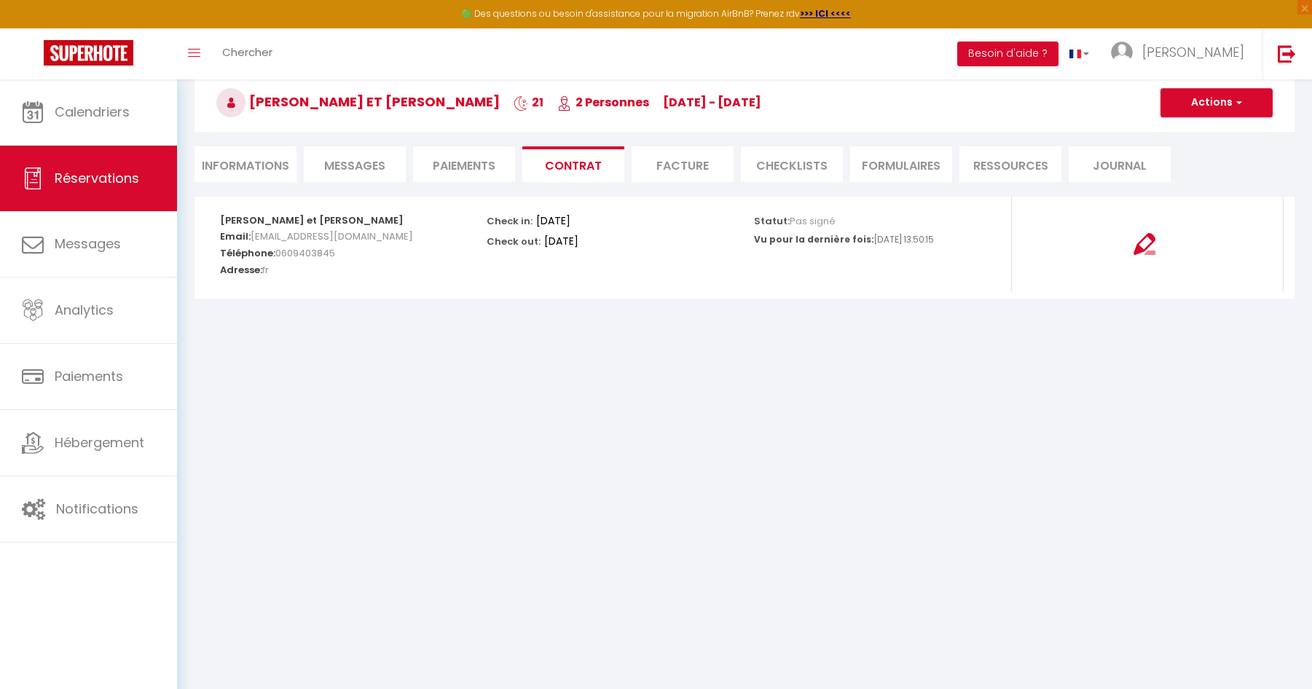
click at [370, 165] on span "Messages" at bounding box center [354, 165] width 61 height 17
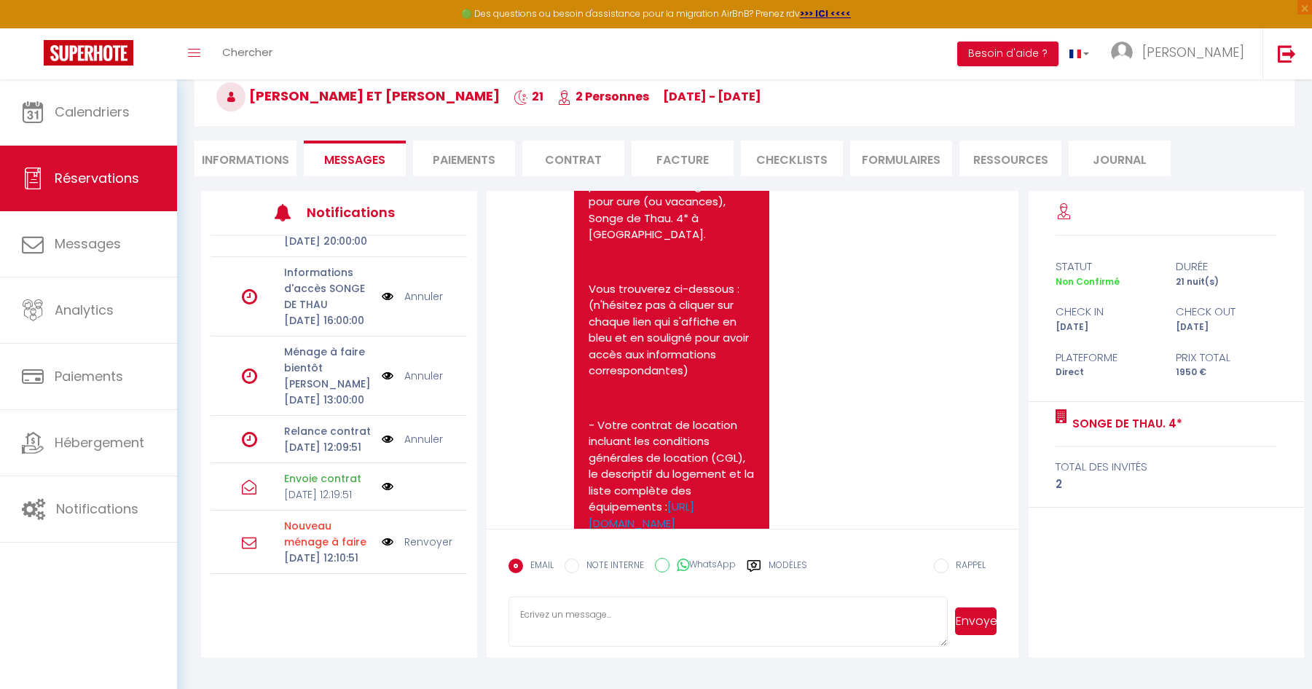
scroll to position [79, 0]
click at [243, 154] on li "Informations" at bounding box center [246, 158] width 102 height 36
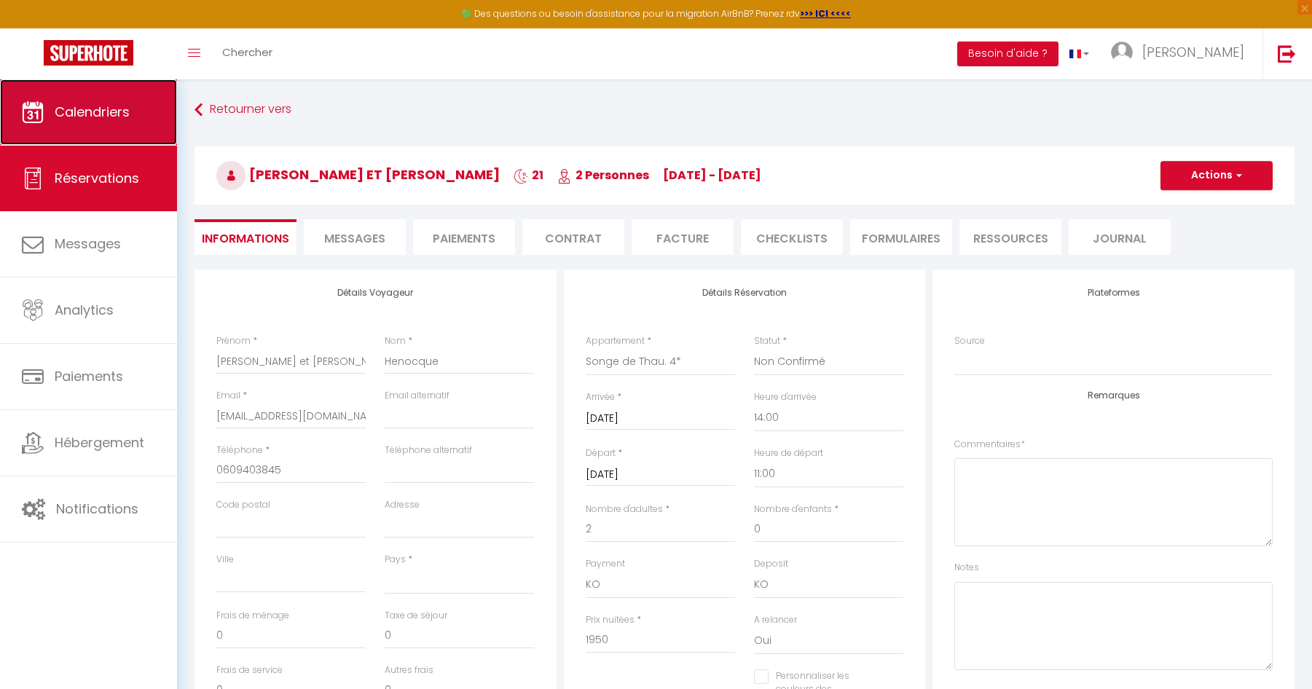
click at [96, 110] on span "Calendriers" at bounding box center [92, 112] width 75 height 18
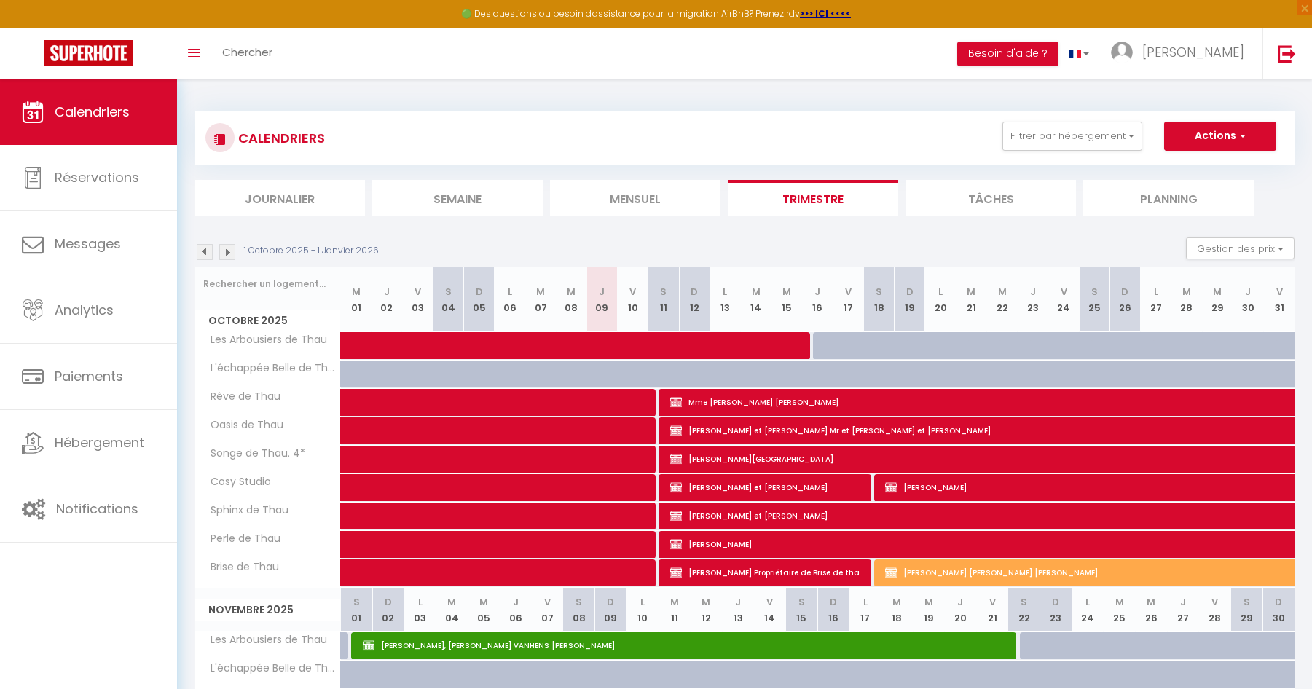
click at [227, 251] on img at bounding box center [227, 252] width 16 height 16
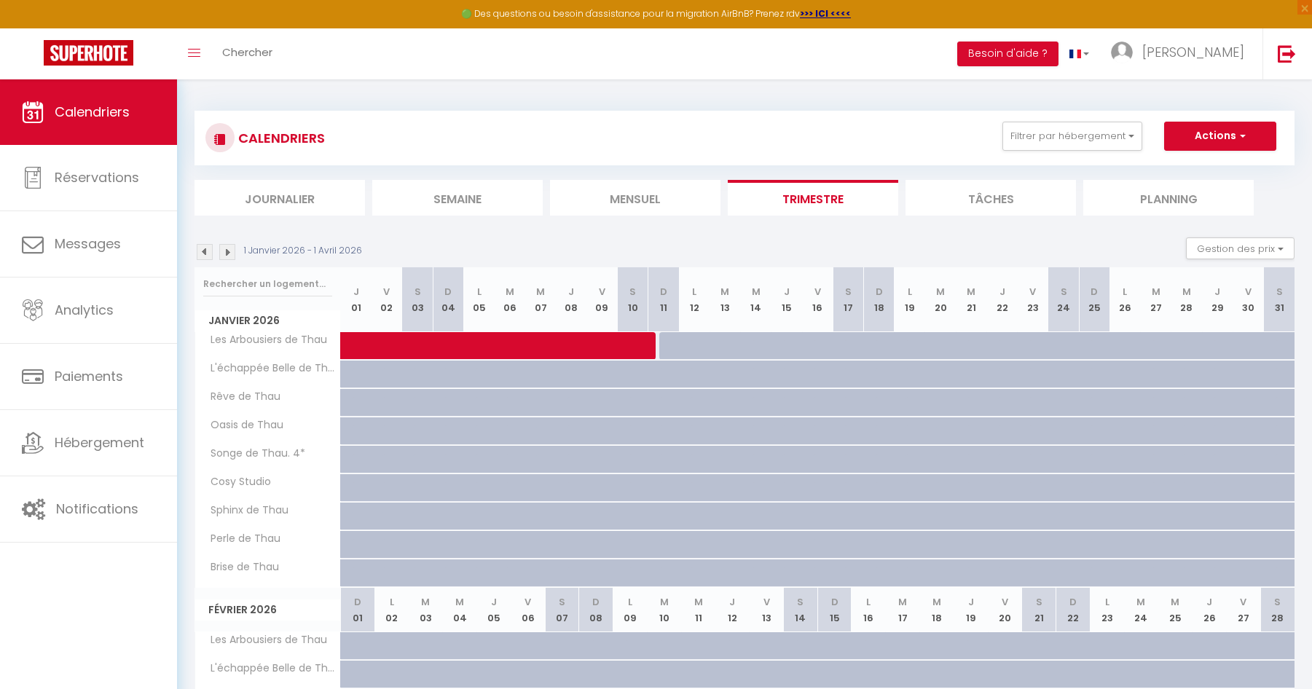
click at [227, 251] on img at bounding box center [227, 252] width 16 height 16
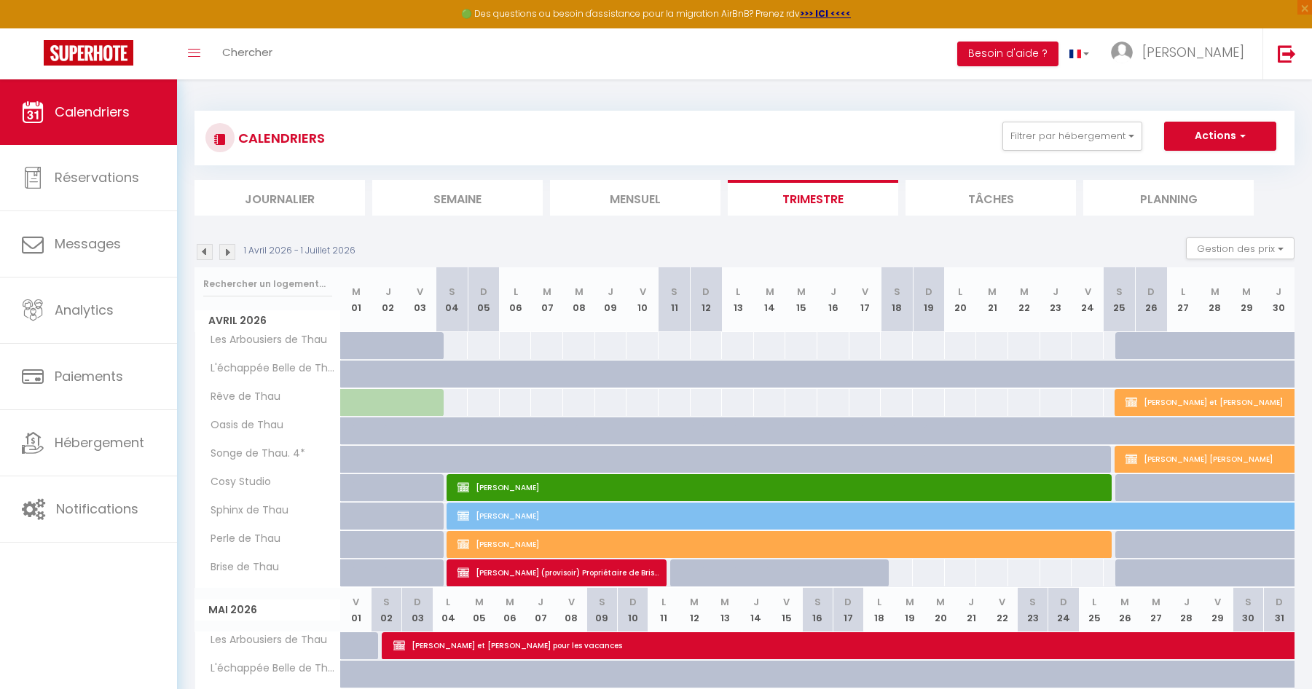
click at [227, 251] on img at bounding box center [227, 252] width 16 height 16
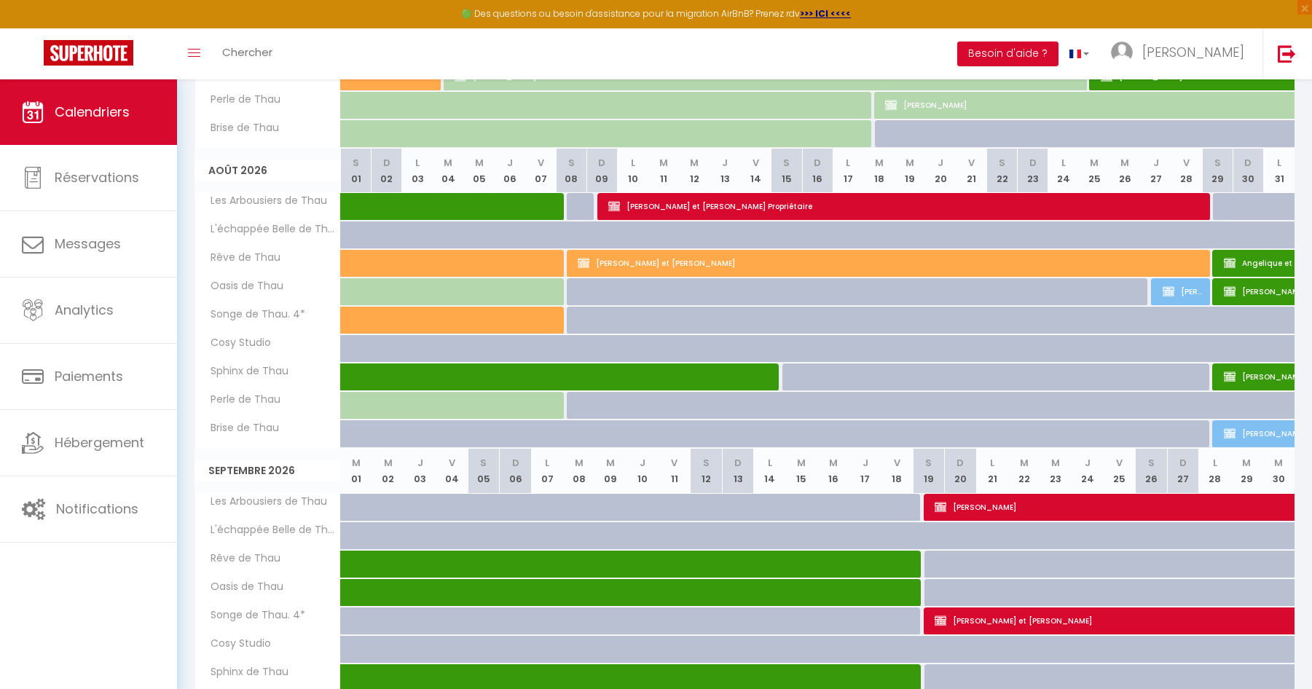
scroll to position [560, 0]
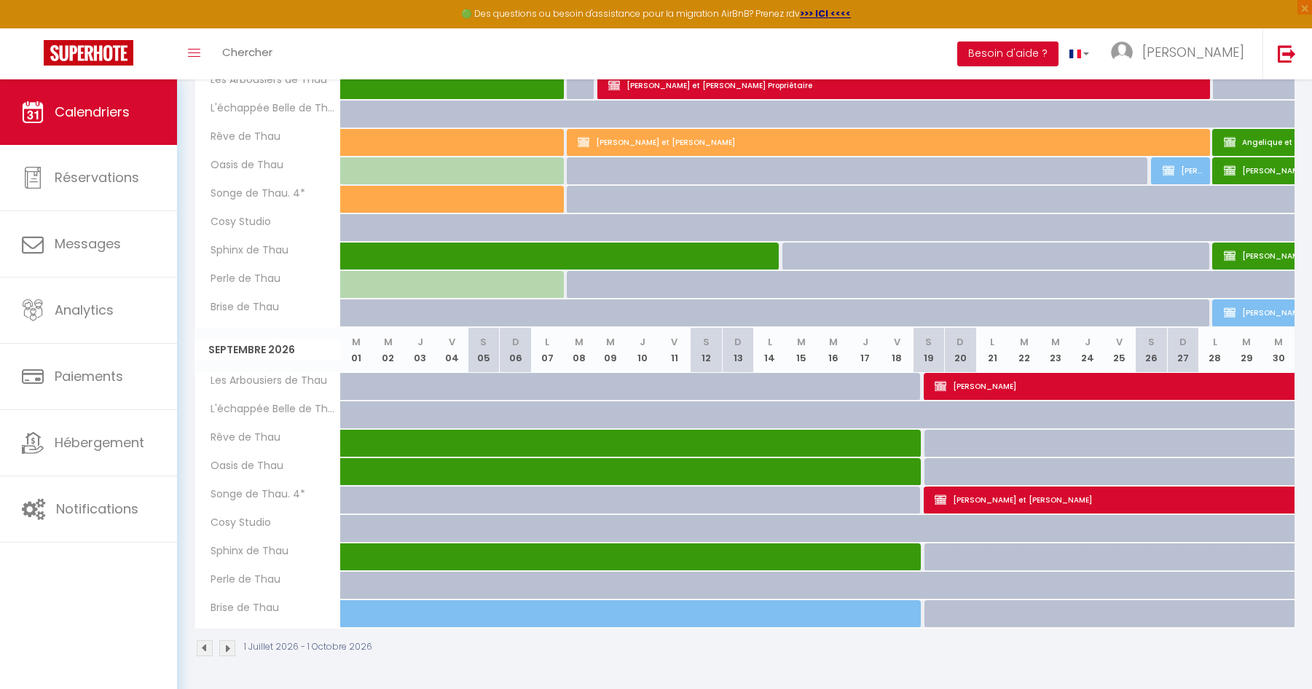
click at [674, 595] on div at bounding box center [686, 594] width 32 height 28
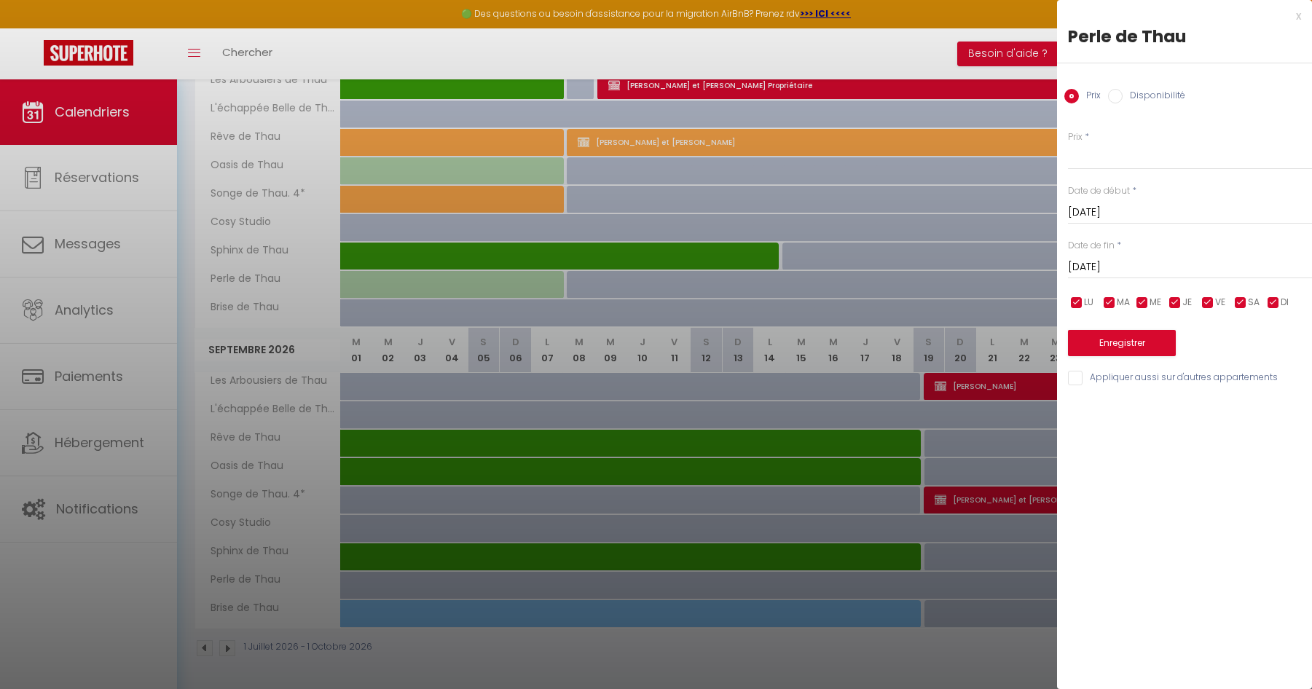
click at [596, 355] on div at bounding box center [656, 344] width 1312 height 689
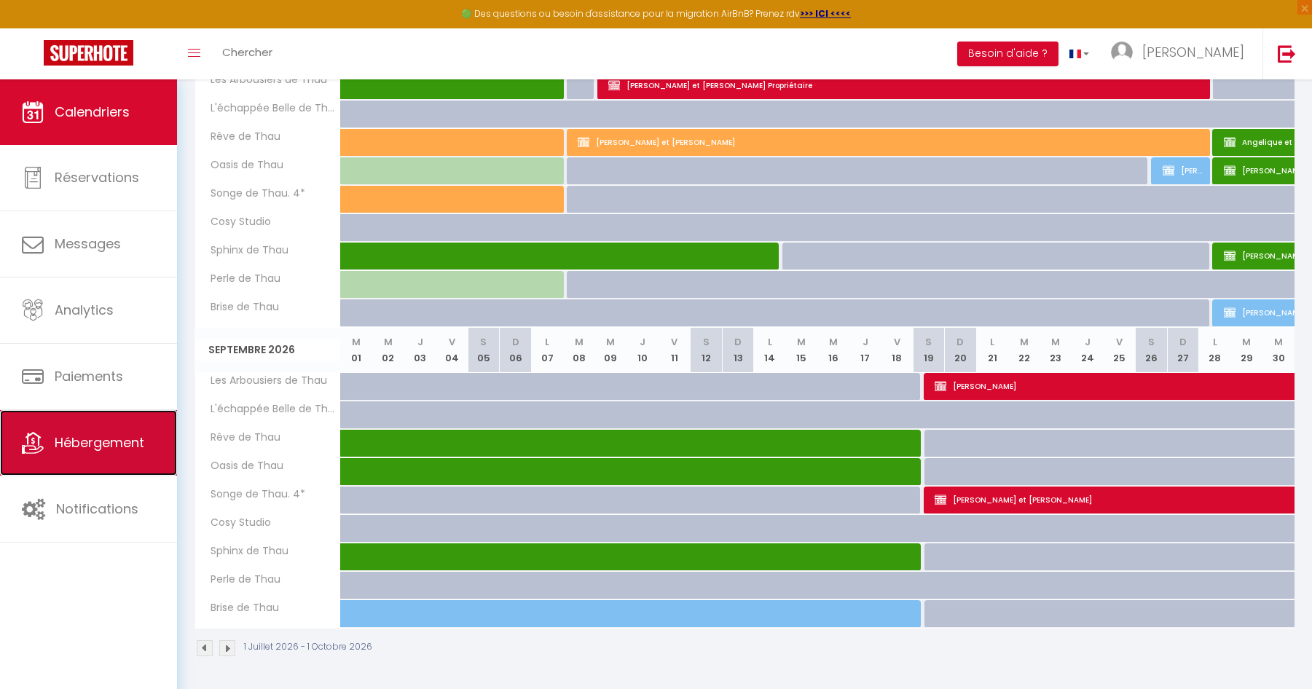
click at [67, 445] on span "Hébergement" at bounding box center [100, 442] width 90 height 18
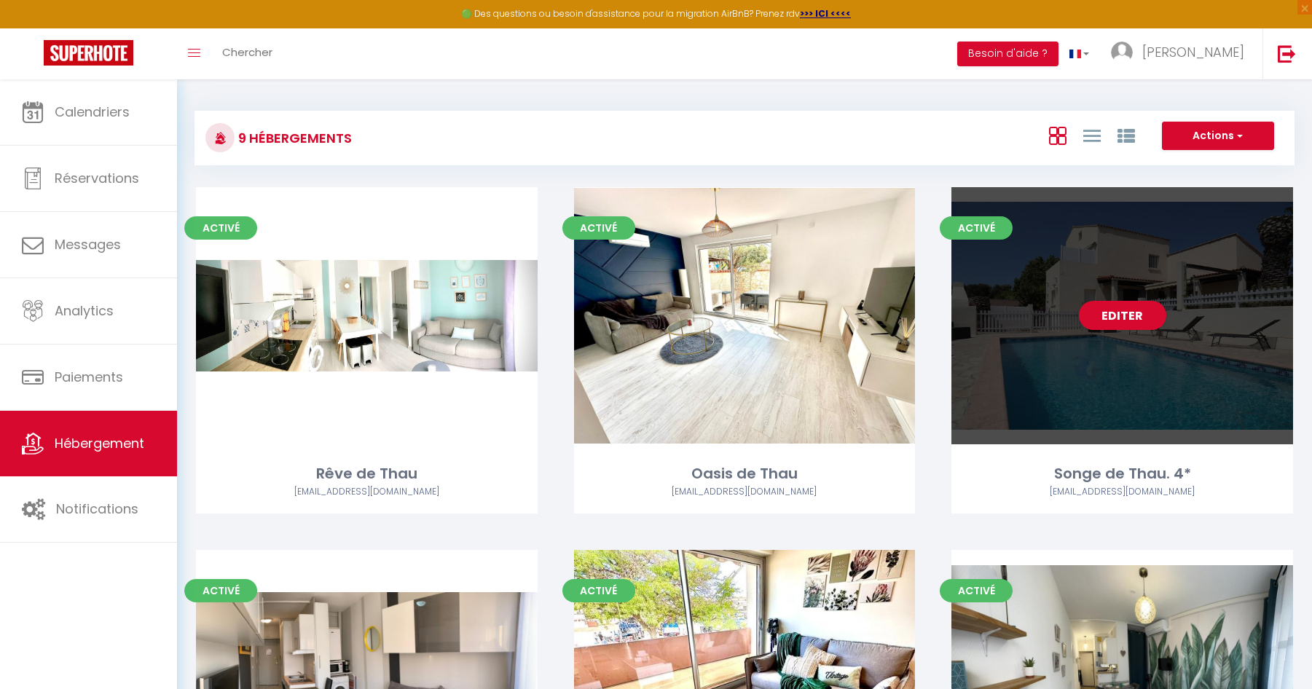
scroll to position [73, 0]
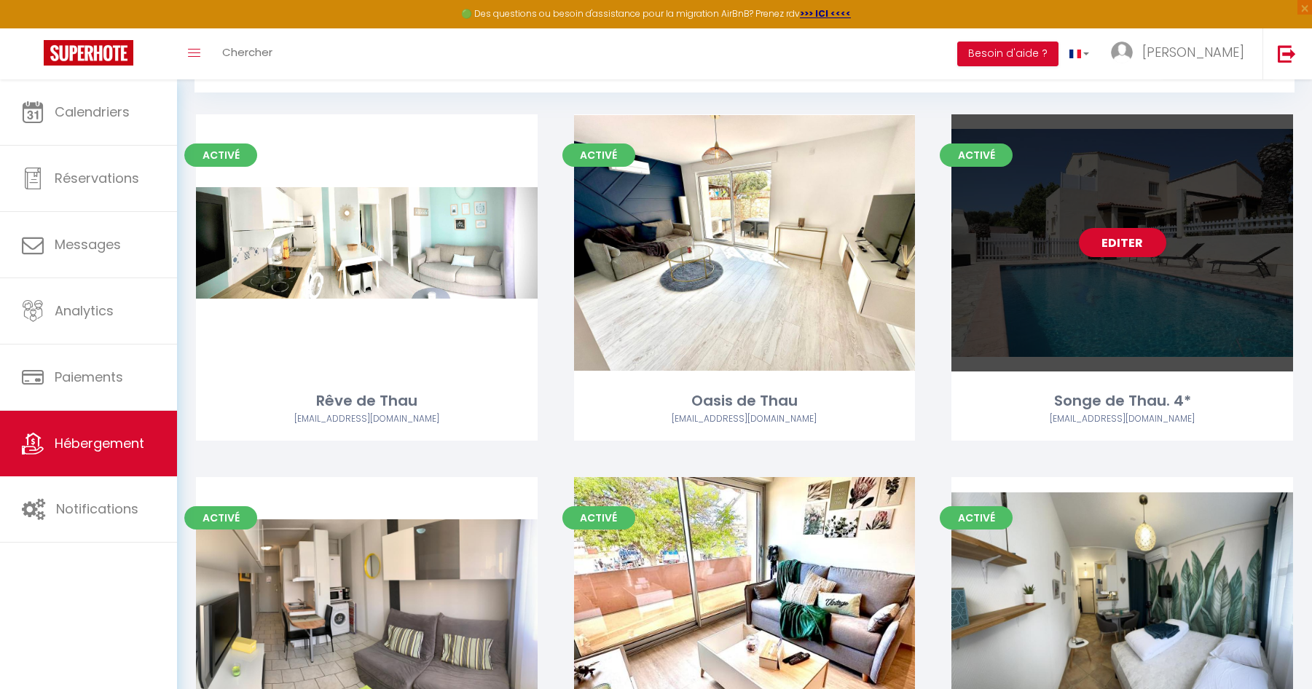
click at [1133, 295] on div "Editer" at bounding box center [1122, 242] width 342 height 257
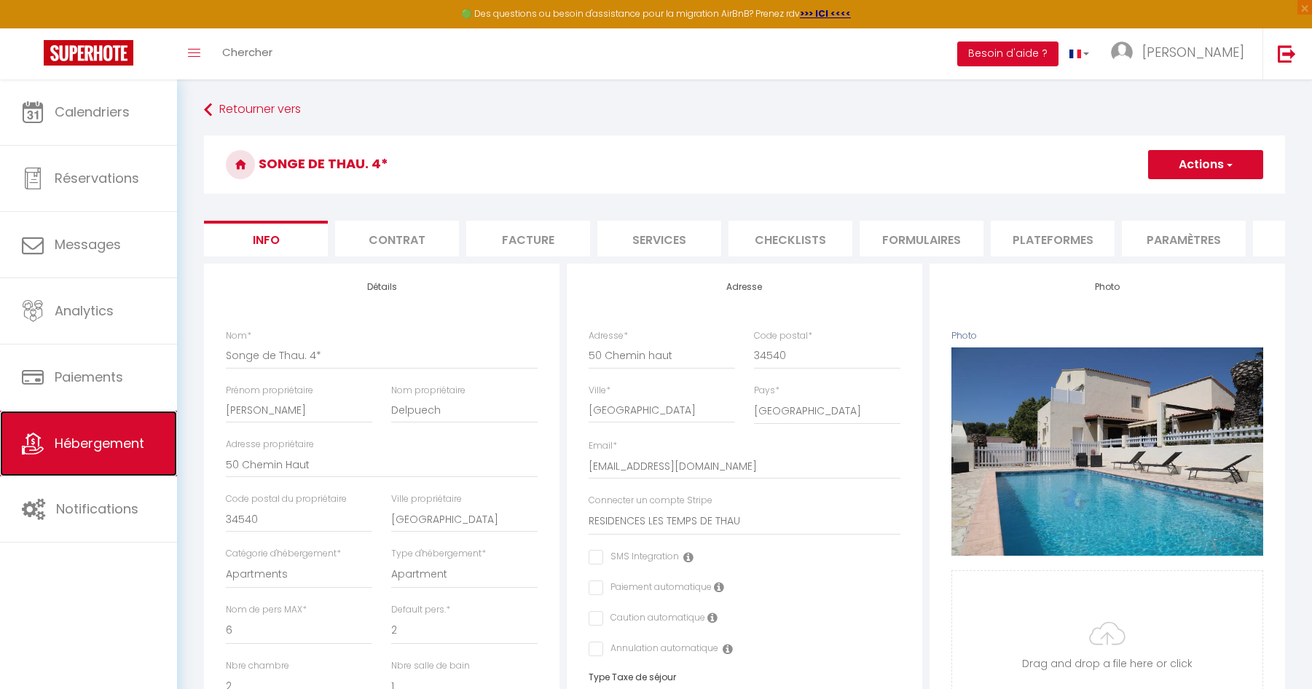
click at [82, 450] on span "Hébergement" at bounding box center [100, 443] width 90 height 18
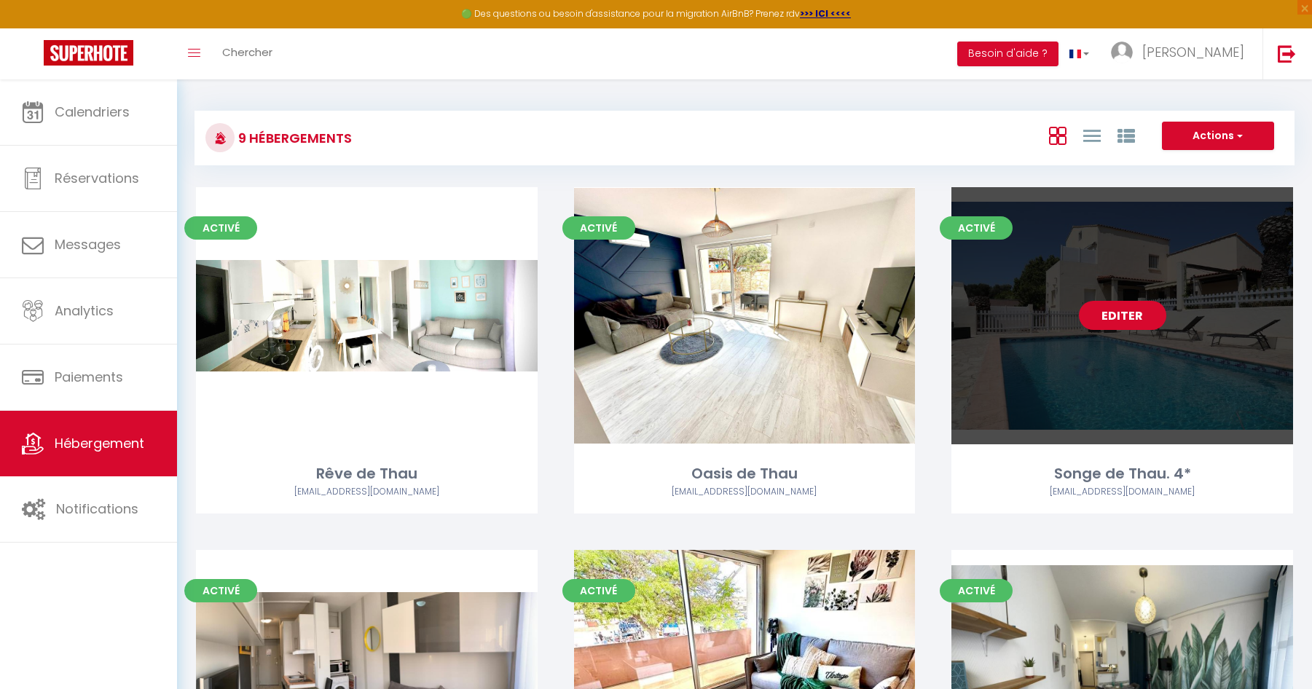
click at [1121, 307] on link "Editer" at bounding box center [1122, 315] width 87 height 29
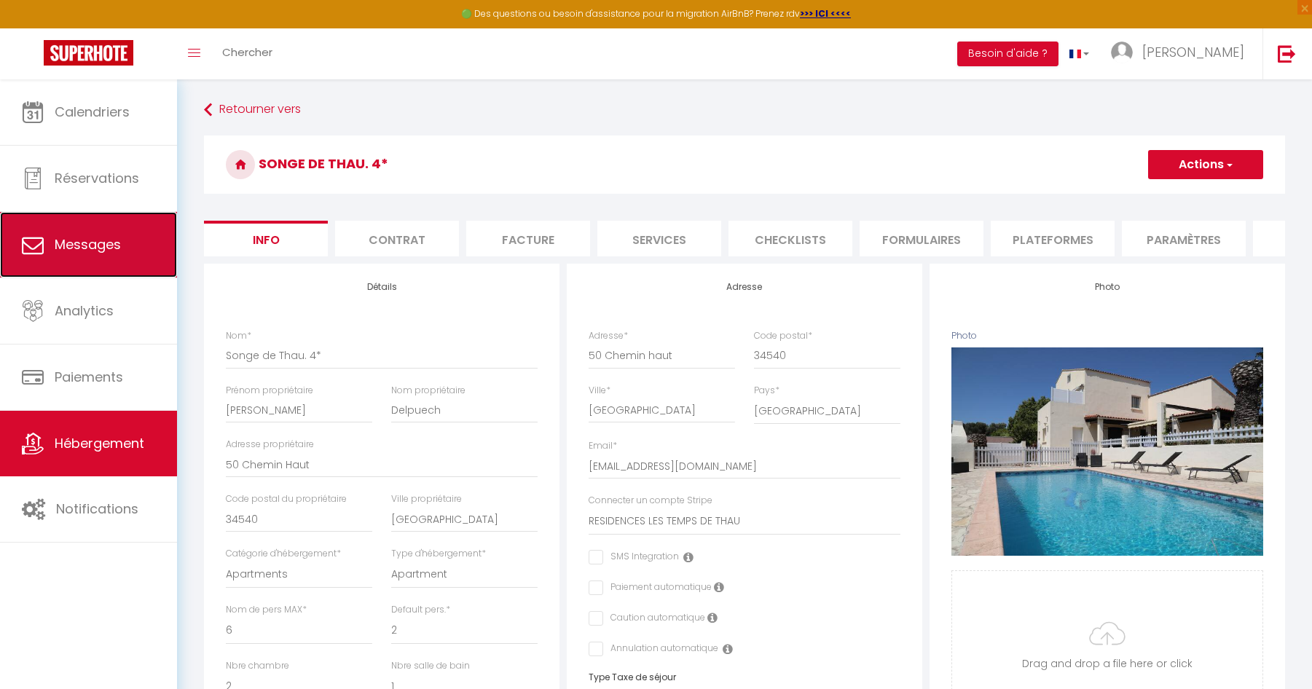
click at [98, 251] on span "Messages" at bounding box center [88, 244] width 66 height 18
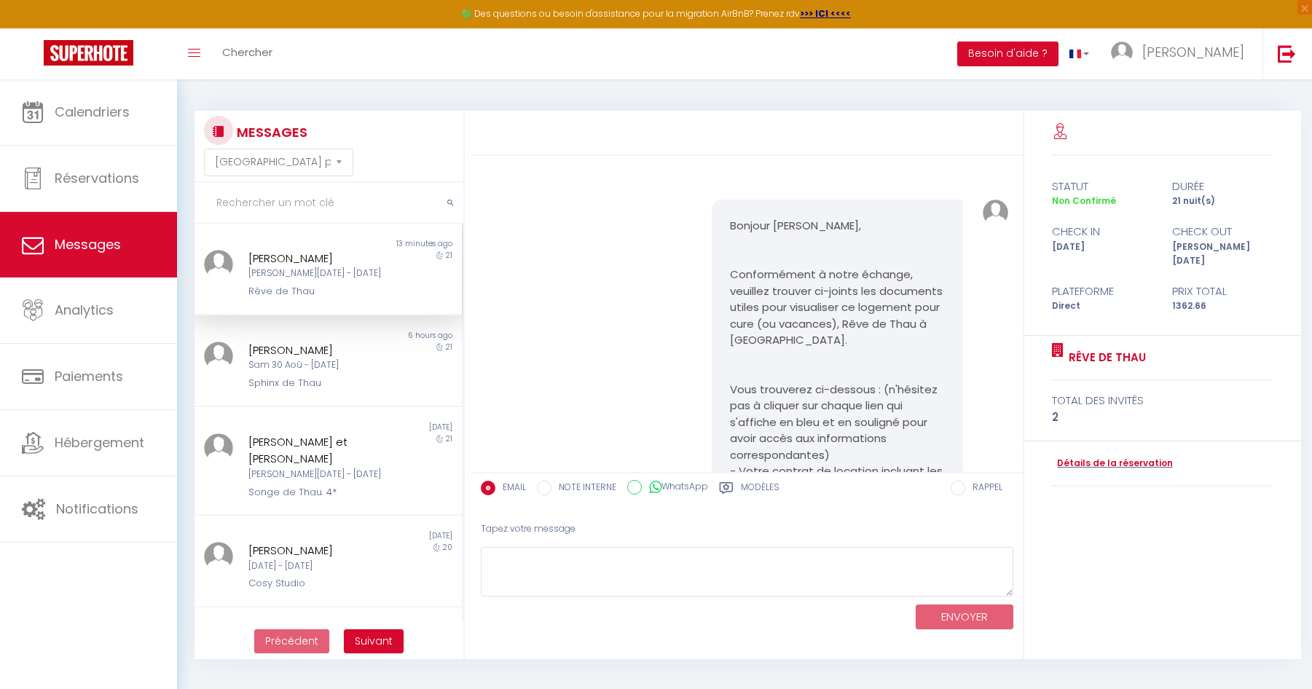
scroll to position [2510, 0]
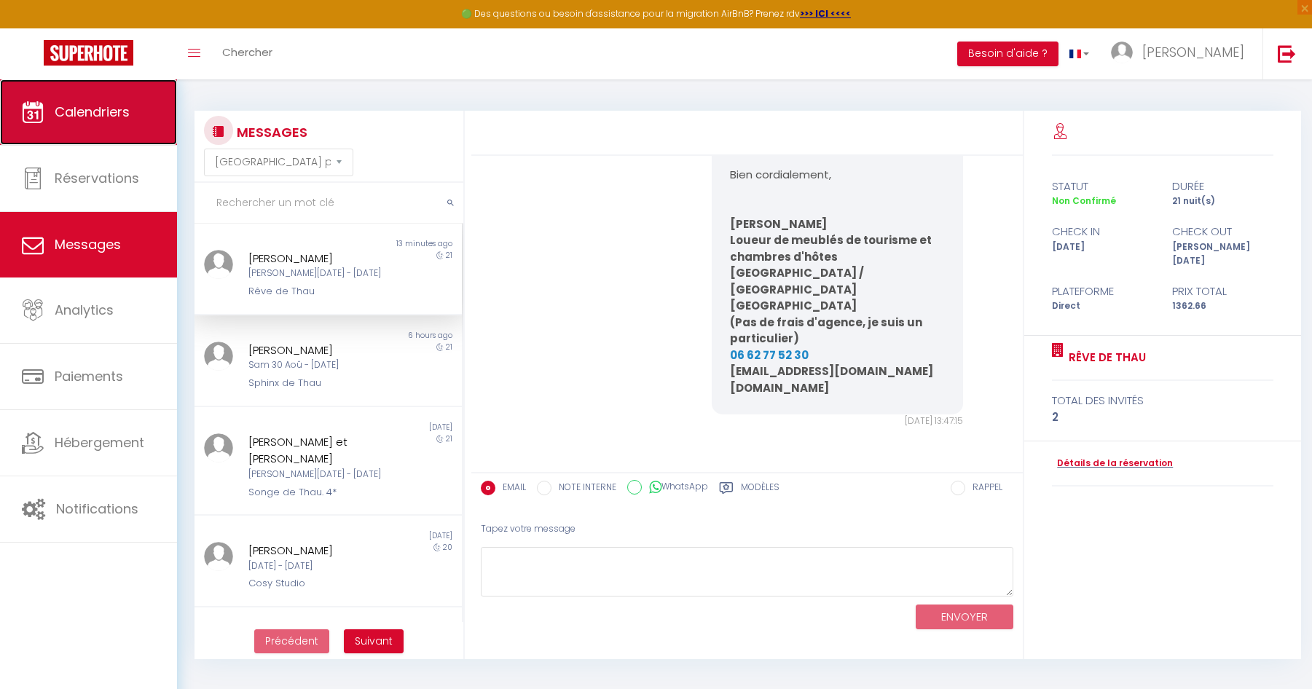
click at [113, 126] on link "Calendriers" at bounding box center [88, 112] width 177 height 66
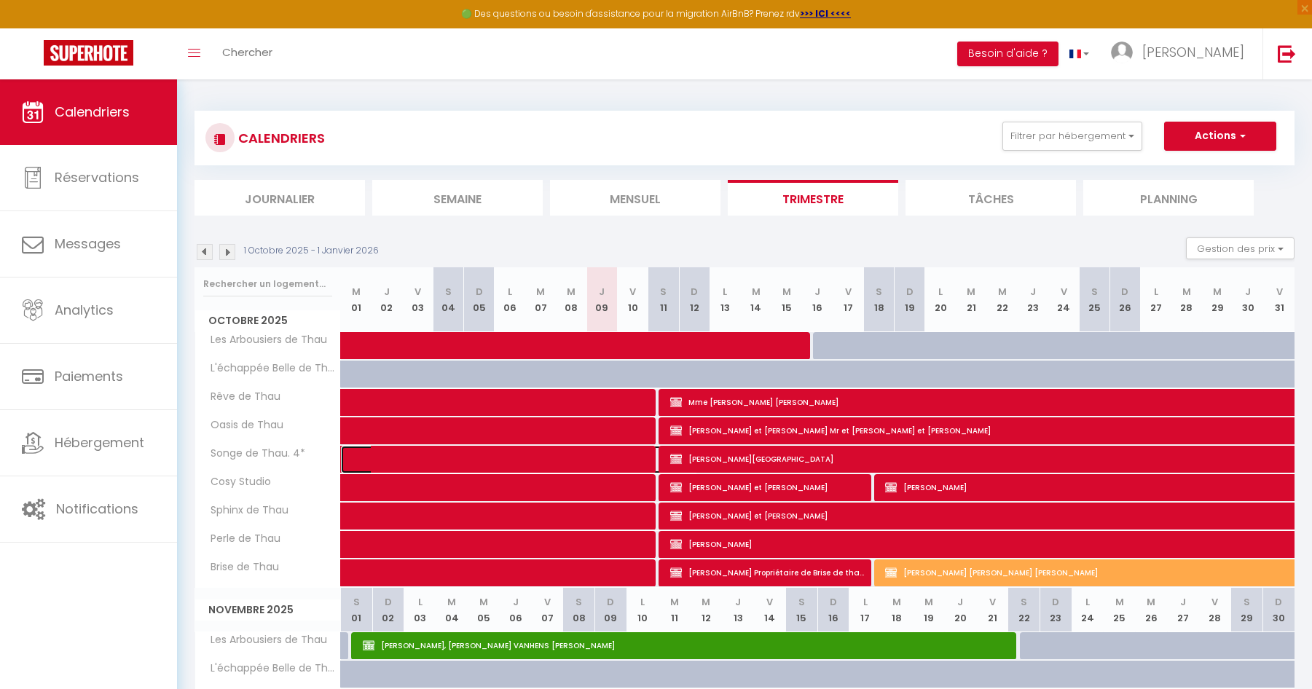
click at [628, 461] on span at bounding box center [530, 460] width 335 height 28
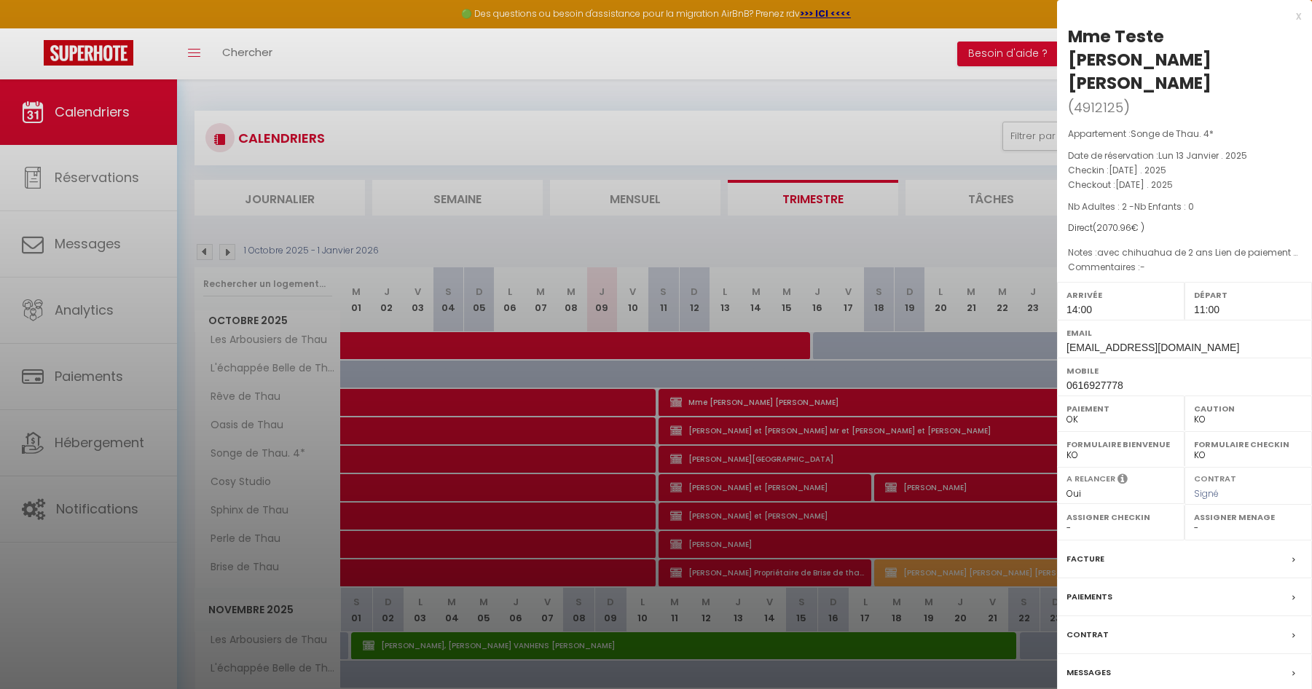
click at [1203, 616] on div "Contrat" at bounding box center [1184, 635] width 255 height 38
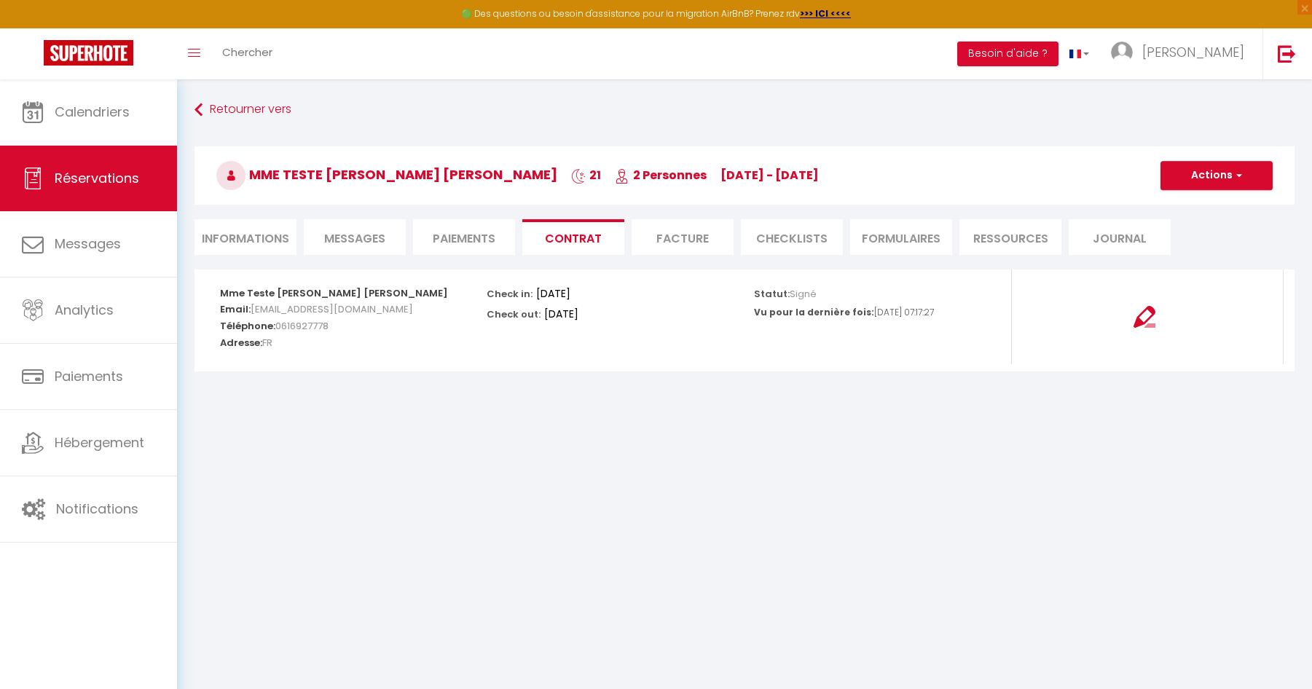
click at [375, 235] on span "Messages" at bounding box center [354, 238] width 61 height 17
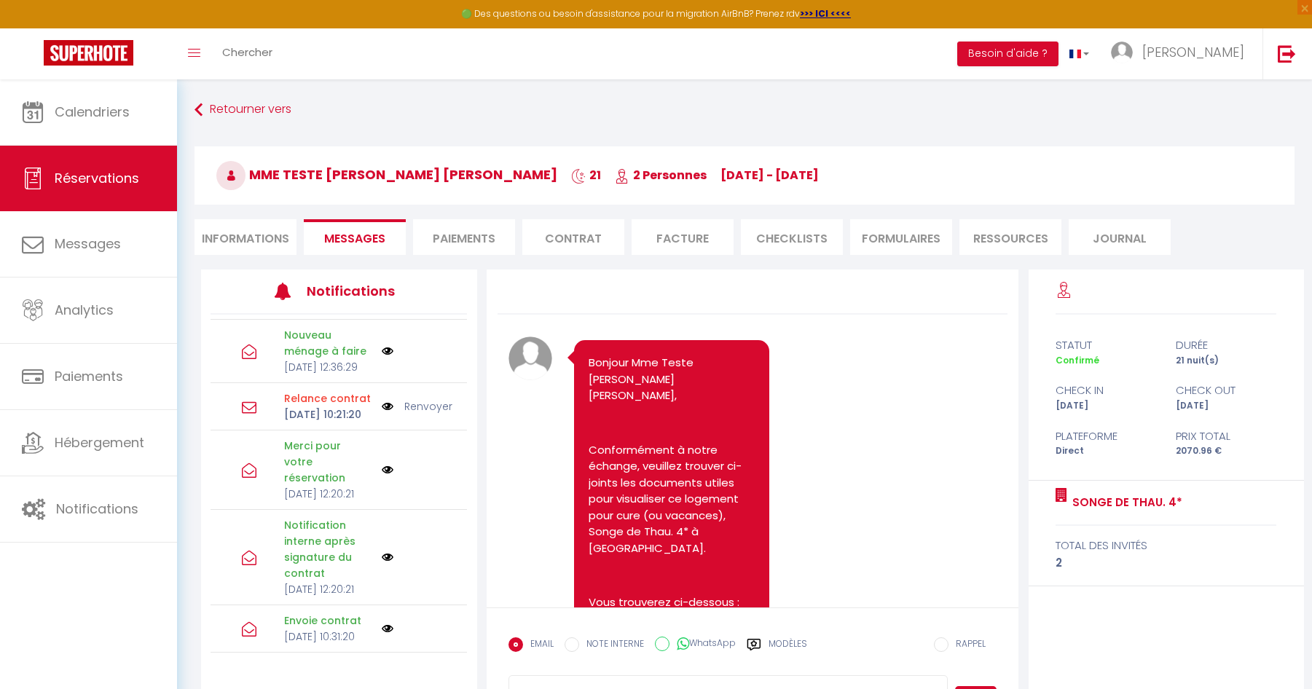
scroll to position [457, 0]
click at [248, 56] on span "Chercher" at bounding box center [247, 51] width 50 height 15
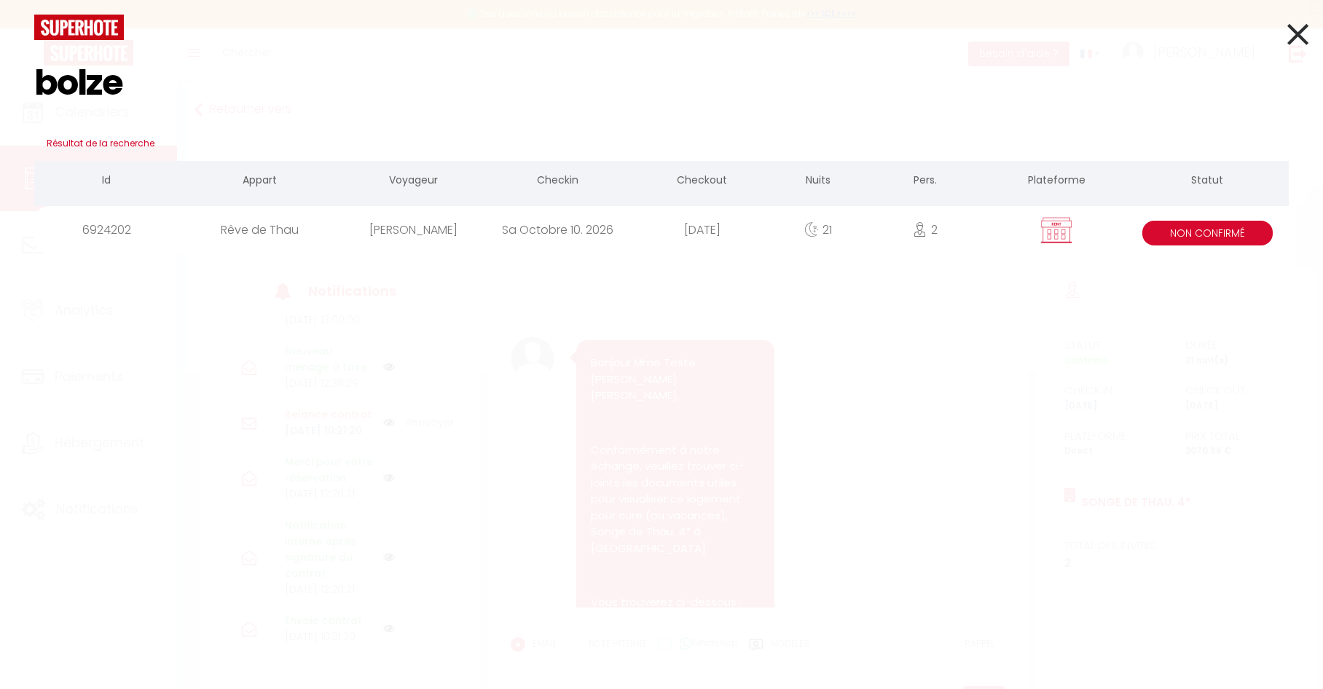
click at [299, 236] on div "Rêve de Thau" at bounding box center [259, 229] width 163 height 47
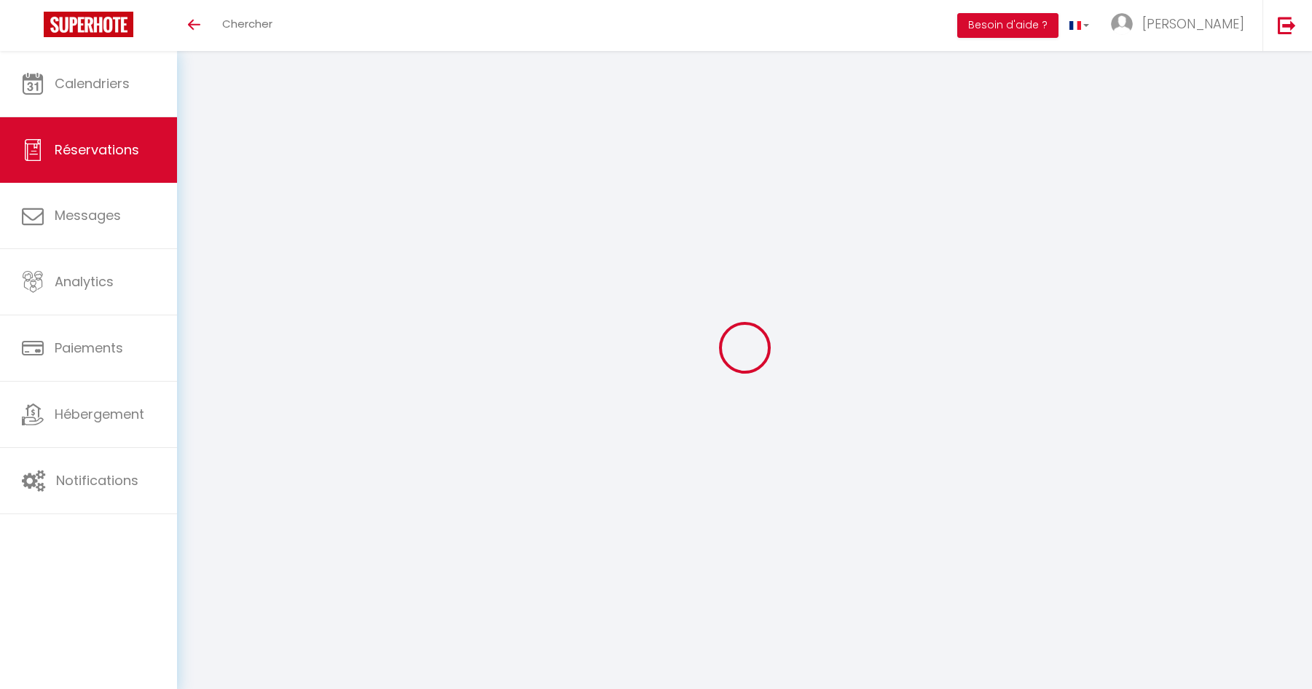
select select
checkbox input "true"
select select
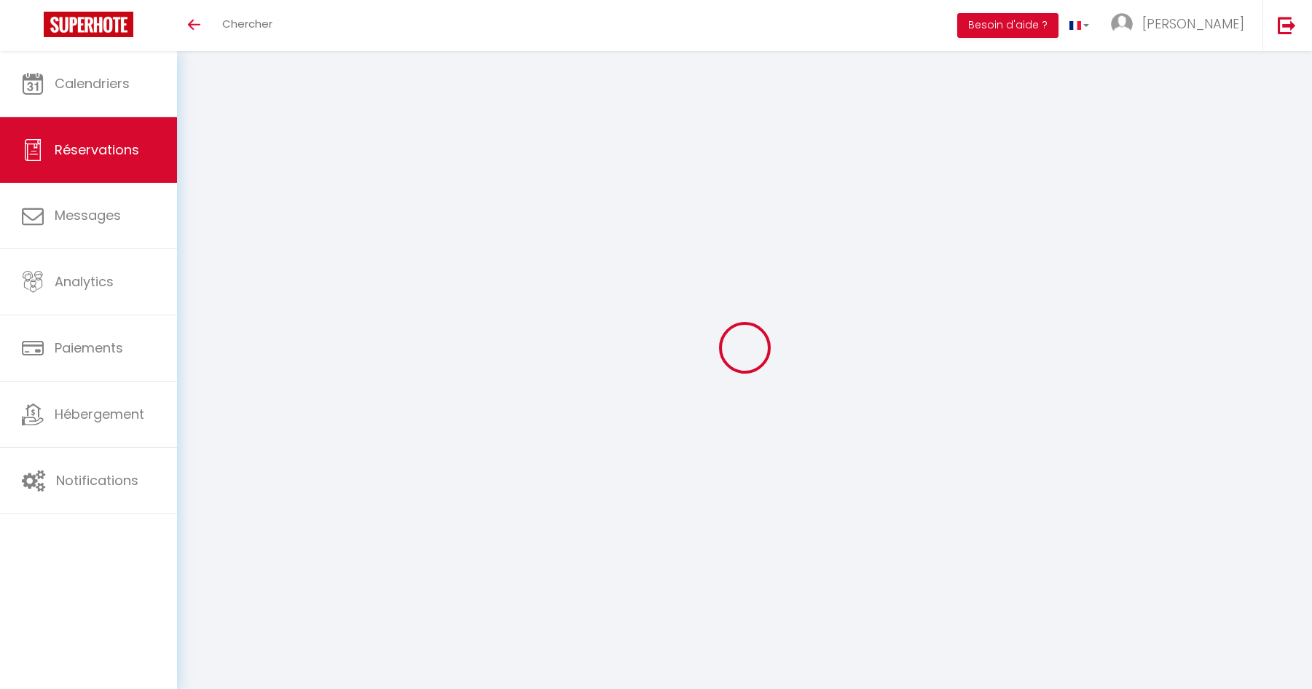
checkbox input "true"
type textarea "[DATE] - Envoyé contrat Demandé si possibilité de caler les horaires de cure av…"
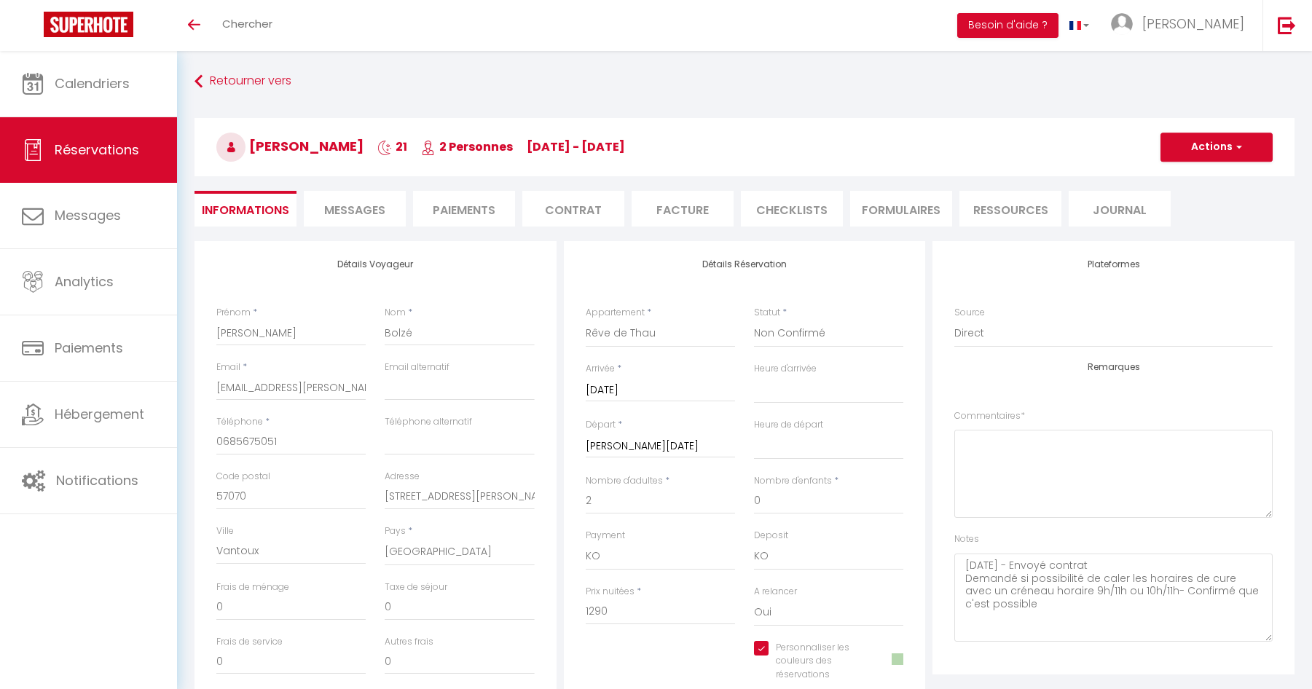
type input "72.66"
select select
checkbox input "true"
select select
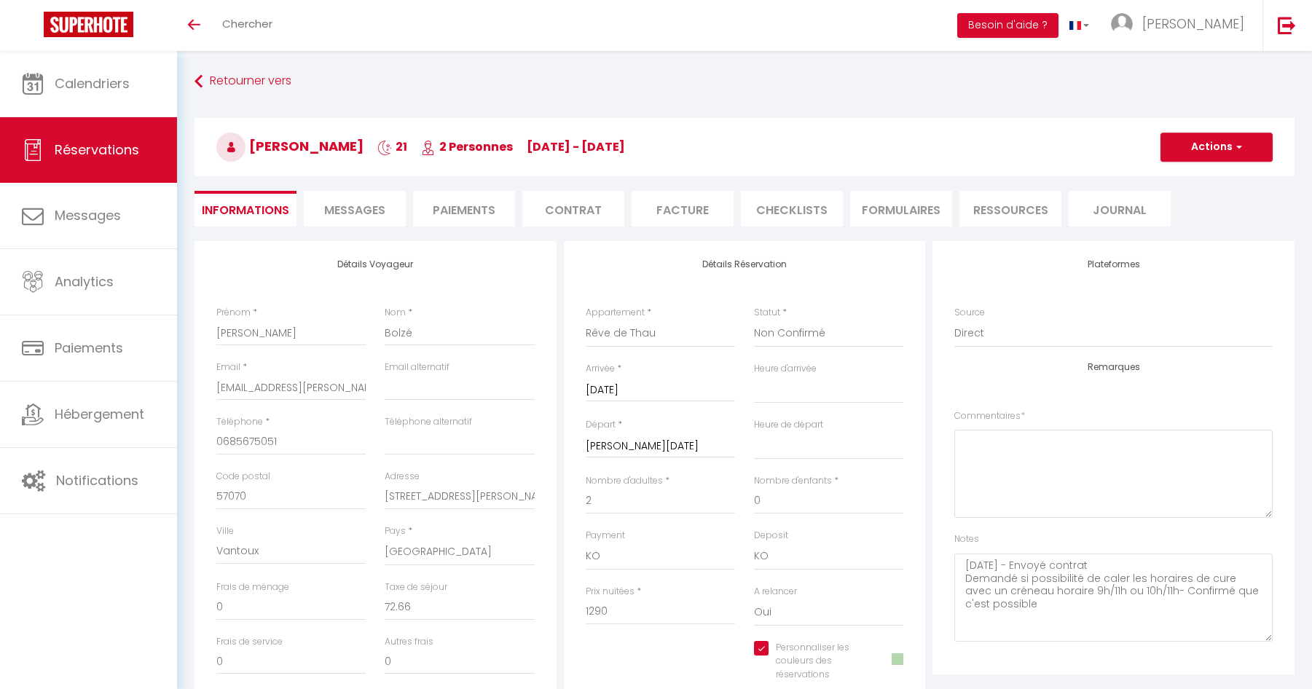
select select
click at [349, 219] on li "Messages" at bounding box center [355, 209] width 102 height 36
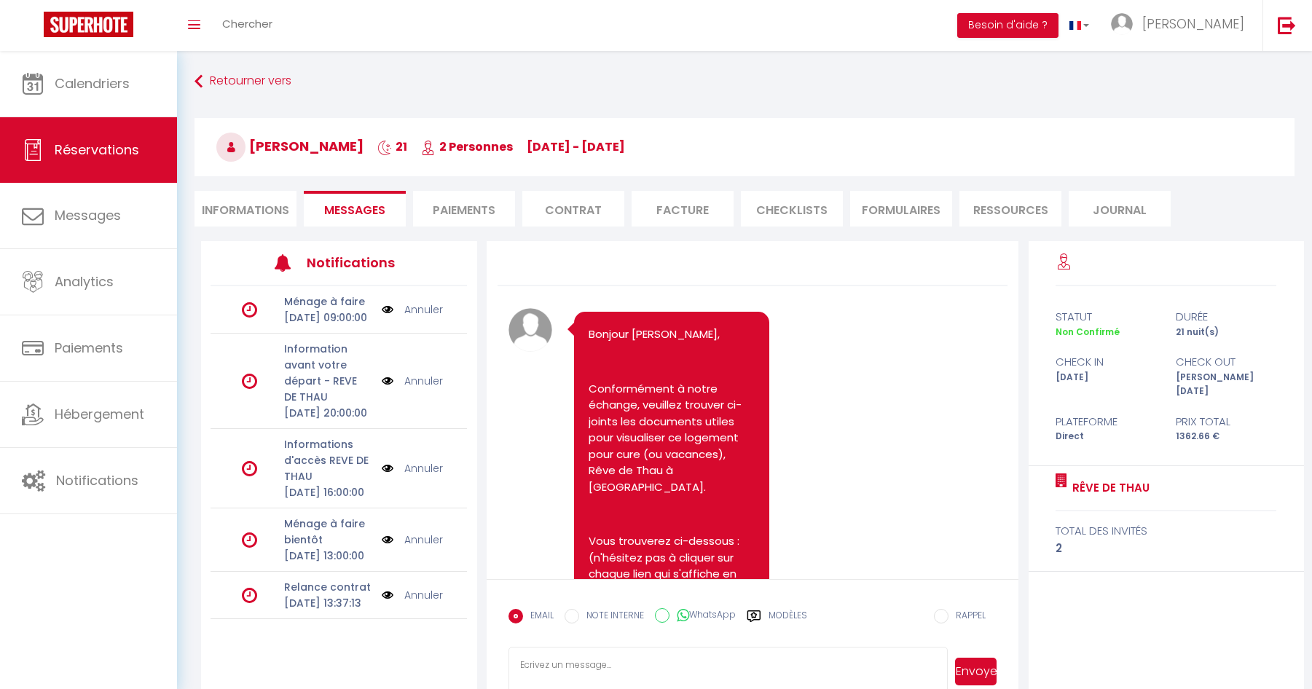
click at [265, 222] on li "Informations" at bounding box center [246, 209] width 102 height 36
select select
